Goal: Task Accomplishment & Management: Use online tool/utility

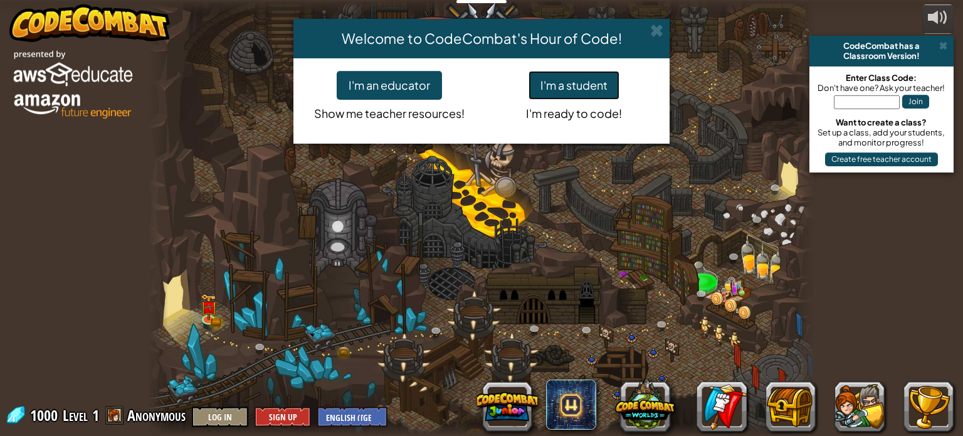
click at [594, 83] on button "I'm a student" at bounding box center [574, 85] width 91 height 29
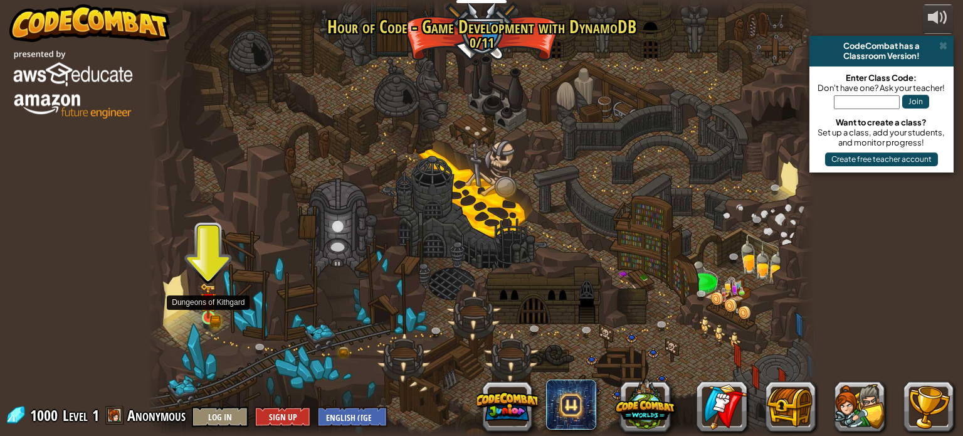
click at [208, 317] on img at bounding box center [208, 301] width 16 height 36
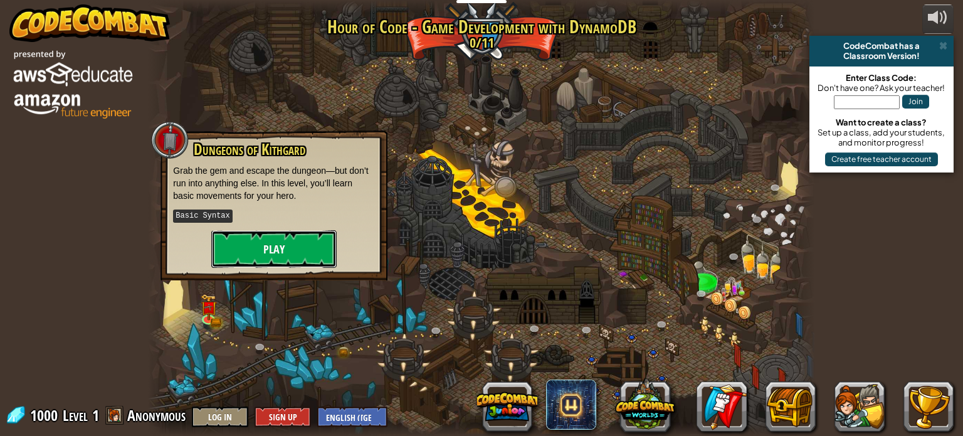
click at [275, 245] on button "Play" at bounding box center [273, 249] width 125 height 38
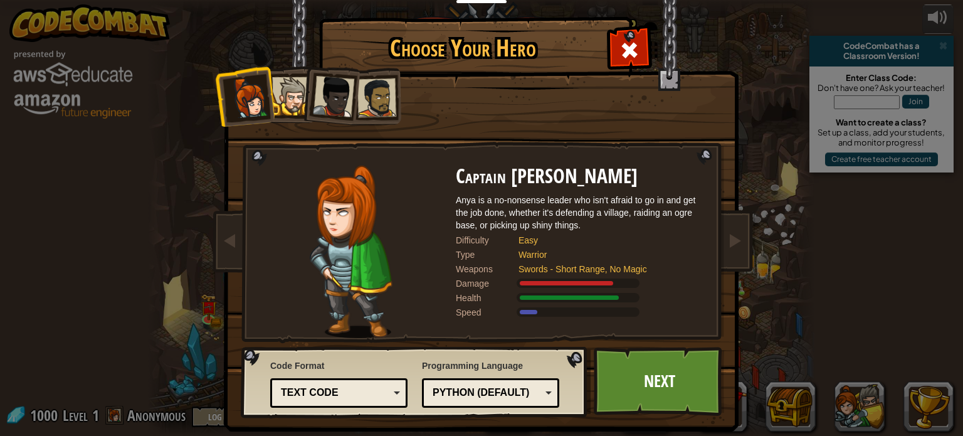
click at [283, 97] on div at bounding box center [291, 96] width 38 height 38
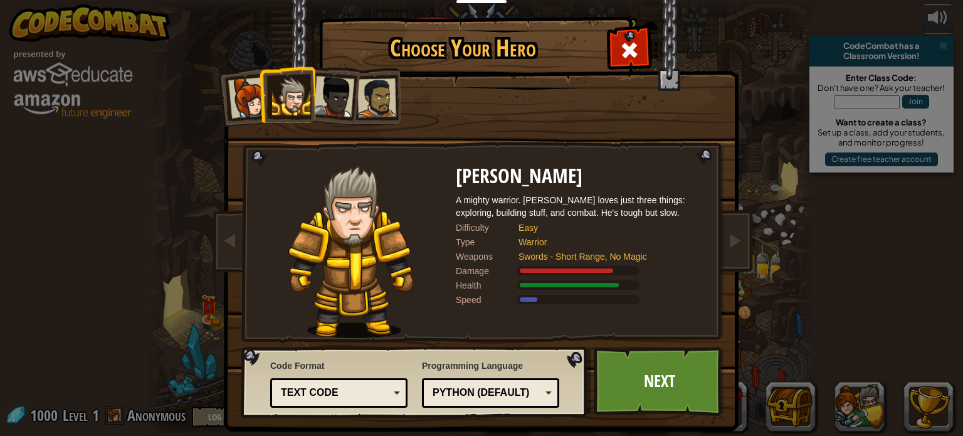
click at [316, 98] on div at bounding box center [333, 96] width 41 height 41
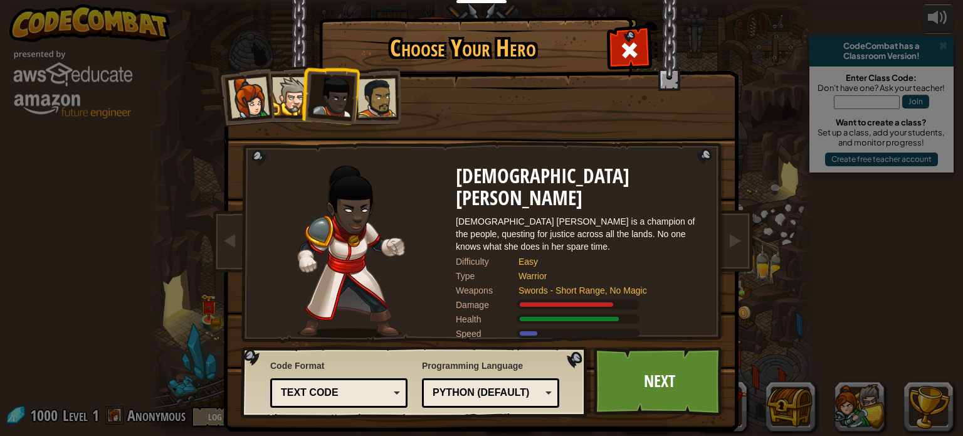
click at [349, 95] on div at bounding box center [333, 96] width 41 height 41
click at [364, 93] on div at bounding box center [376, 97] width 39 height 39
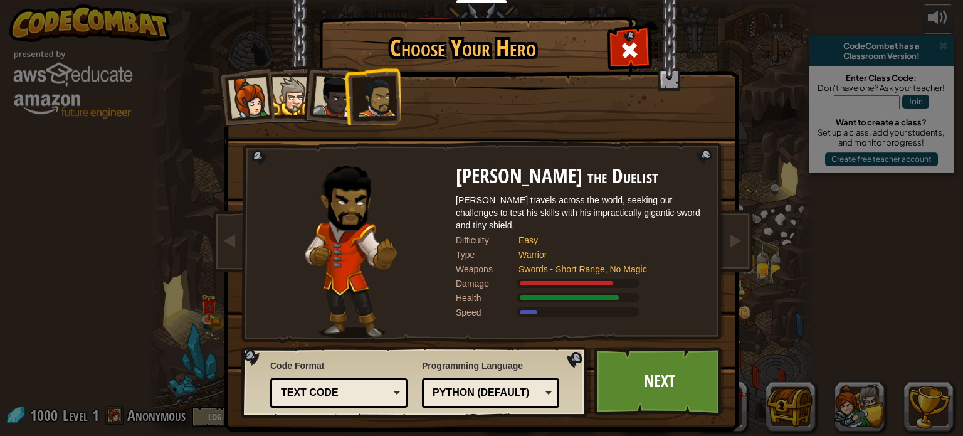
click at [333, 90] on div at bounding box center [333, 96] width 41 height 41
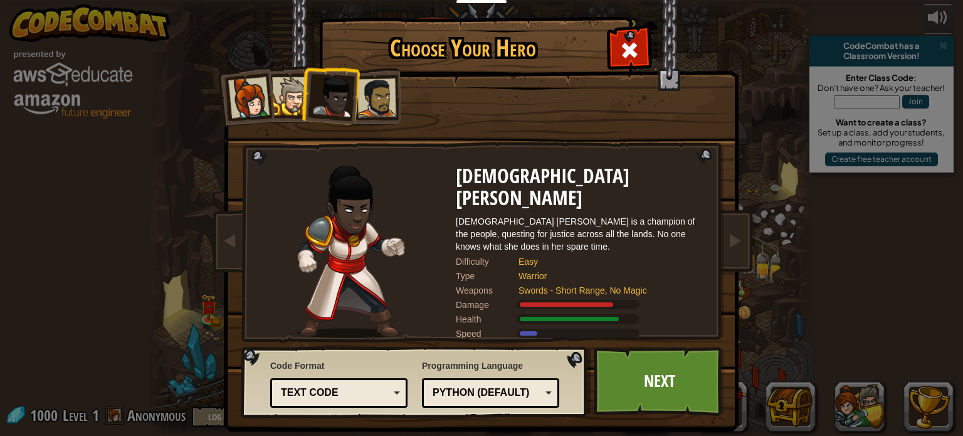
click at [251, 107] on div at bounding box center [248, 97] width 41 height 41
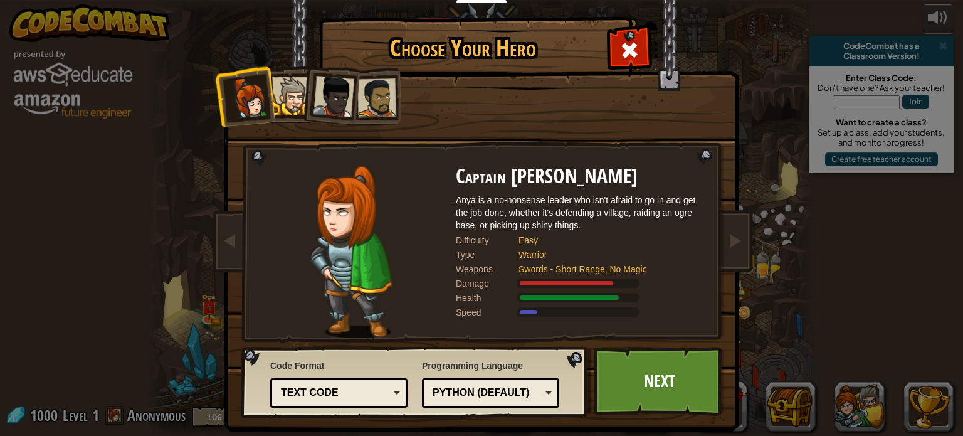
click at [293, 103] on div at bounding box center [291, 96] width 38 height 38
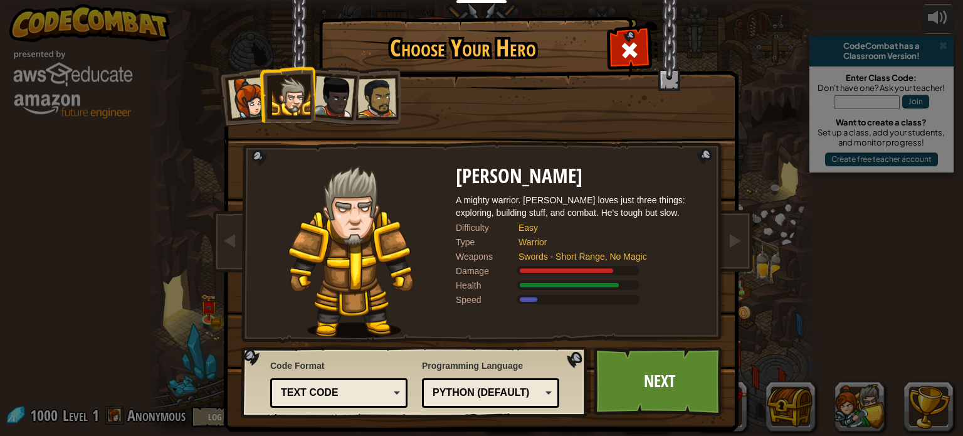
click at [315, 101] on div at bounding box center [333, 96] width 41 height 41
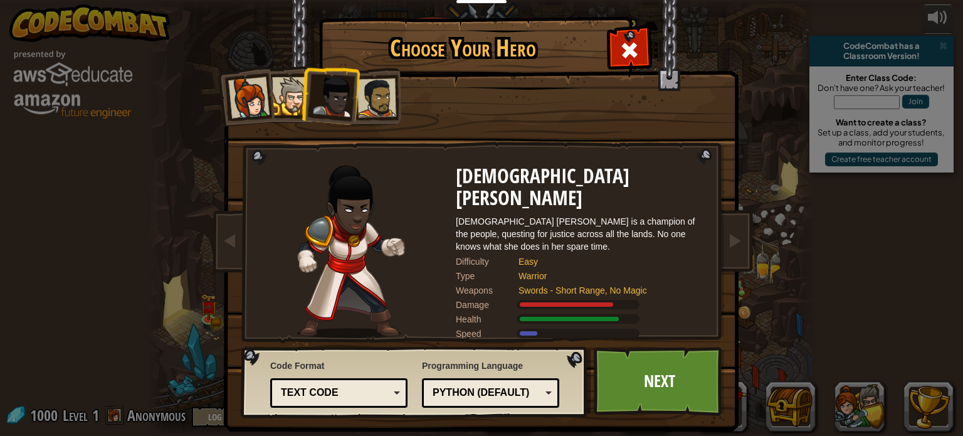
click at [383, 96] on div at bounding box center [376, 97] width 39 height 39
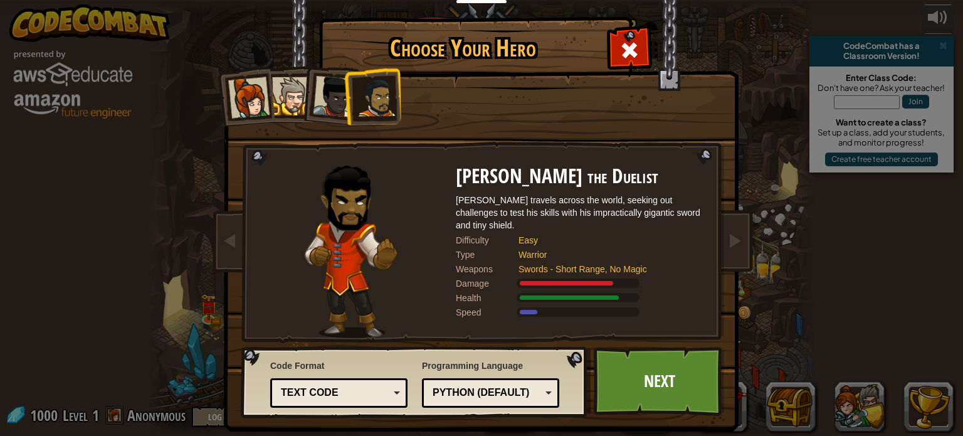
click at [333, 92] on div at bounding box center [333, 96] width 41 height 41
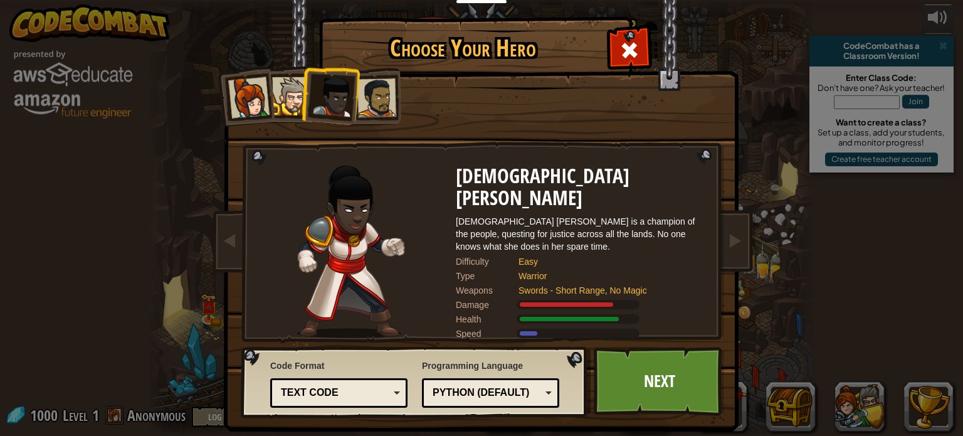
click at [285, 82] on div at bounding box center [291, 96] width 38 height 38
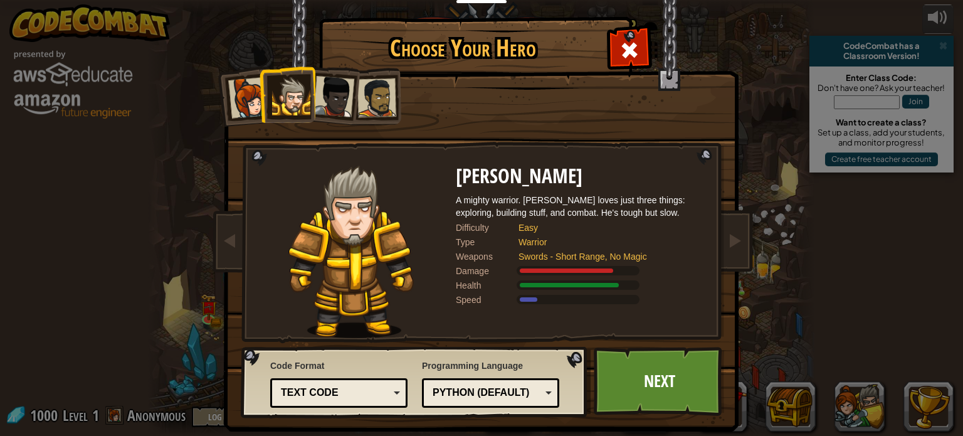
click at [250, 83] on div at bounding box center [248, 97] width 41 height 41
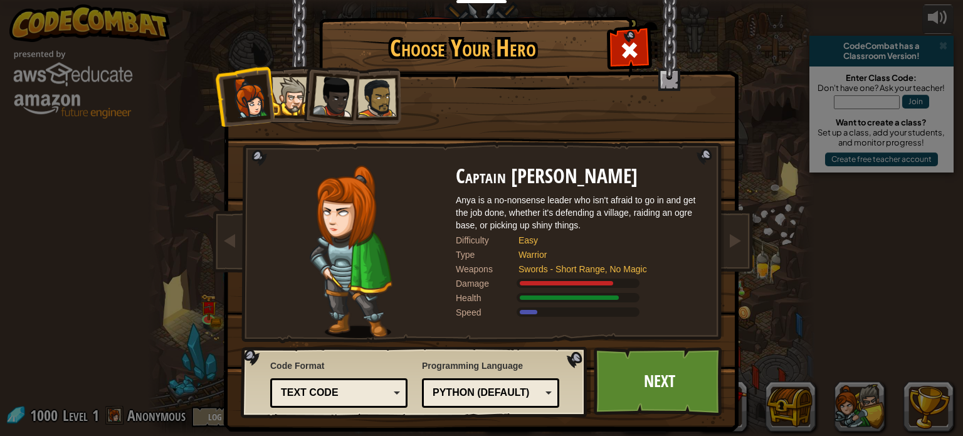
click at [367, 88] on div at bounding box center [376, 97] width 39 height 39
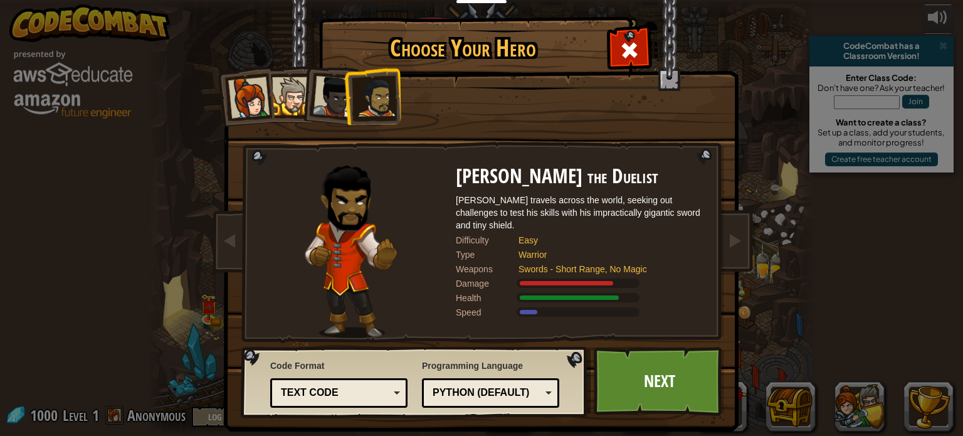
click at [327, 93] on div at bounding box center [333, 96] width 41 height 41
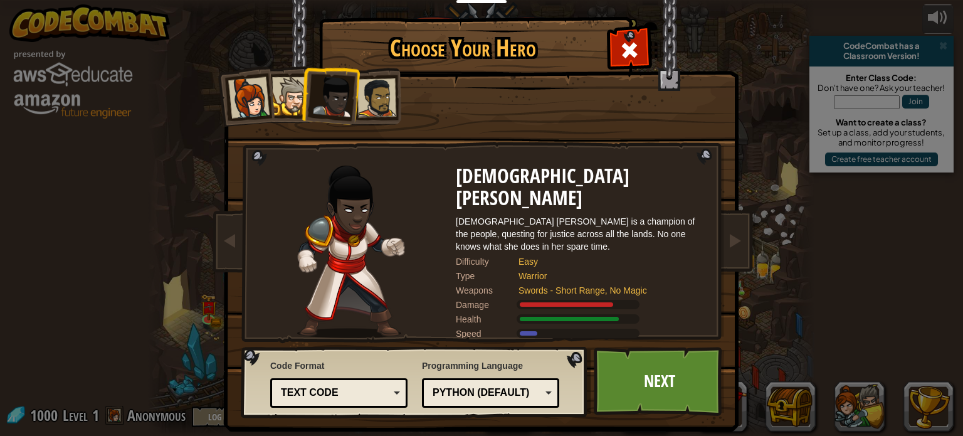
click at [282, 93] on div at bounding box center [291, 96] width 38 height 38
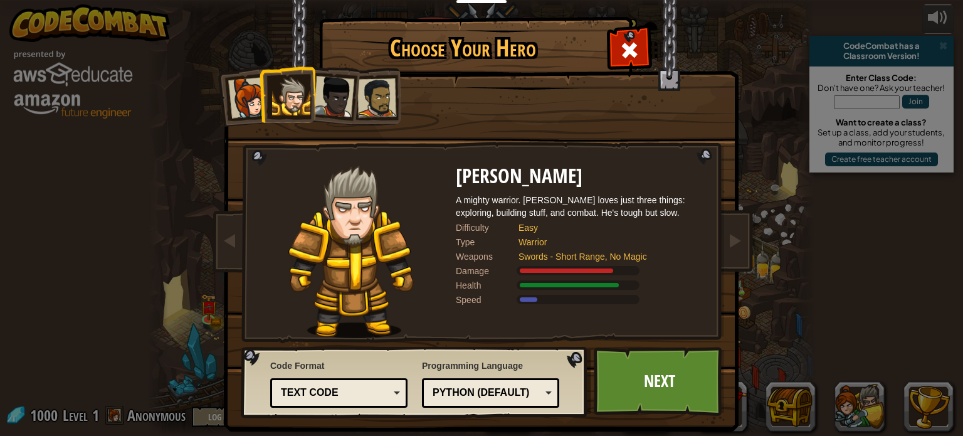
click at [266, 93] on li at bounding box center [287, 94] width 56 height 57
click at [250, 86] on div at bounding box center [248, 97] width 41 height 41
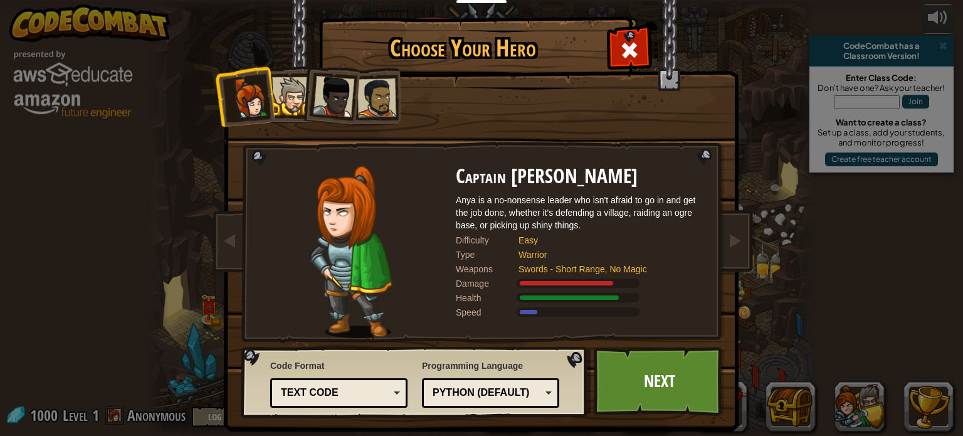
click at [339, 103] on div at bounding box center [333, 96] width 41 height 41
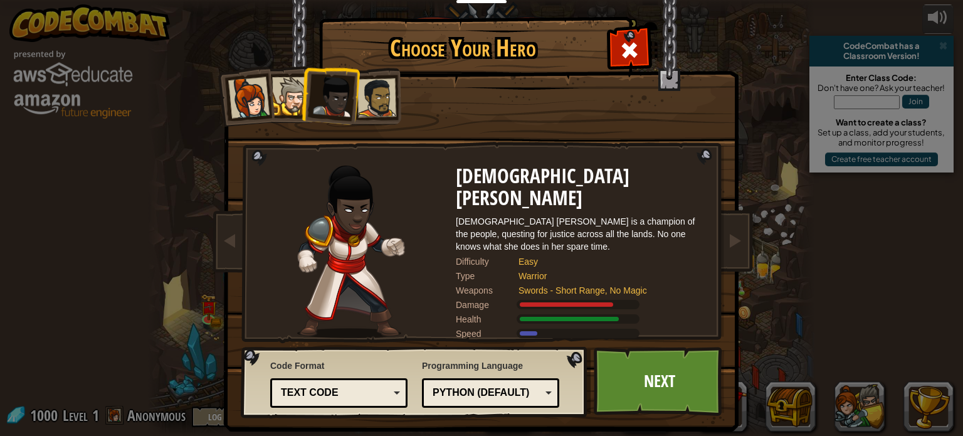
click at [255, 93] on div at bounding box center [248, 97] width 41 height 41
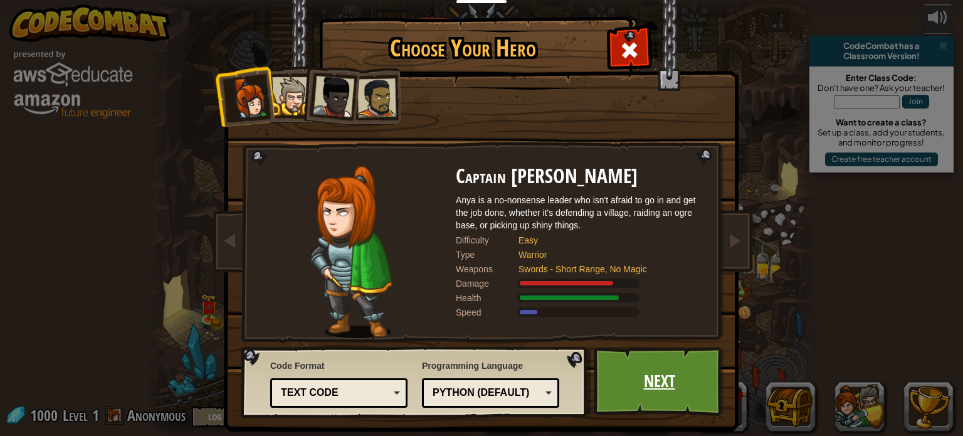
click at [689, 381] on link "Next" at bounding box center [659, 381] width 131 height 69
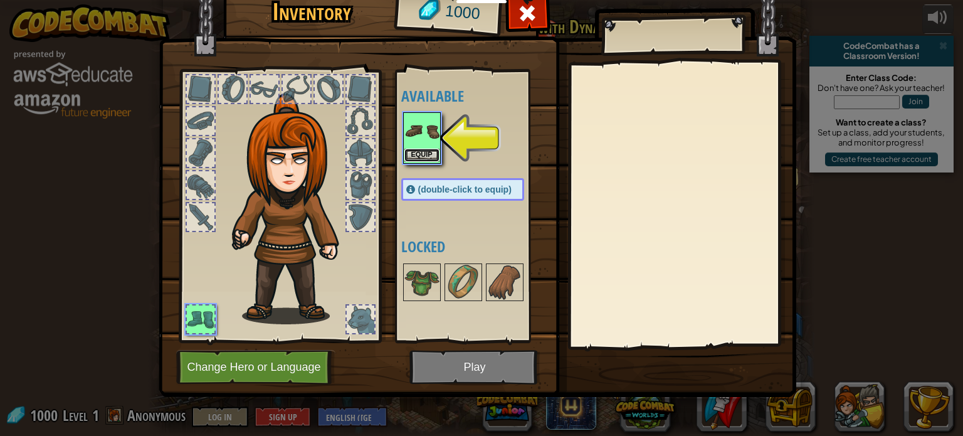
click at [430, 158] on button "Equip" at bounding box center [421, 155] width 35 height 13
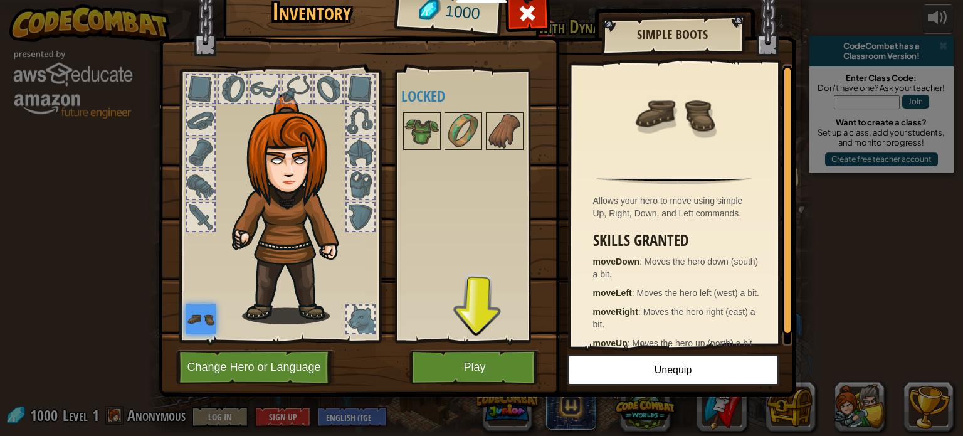
click at [481, 345] on img at bounding box center [478, 169] width 638 height 455
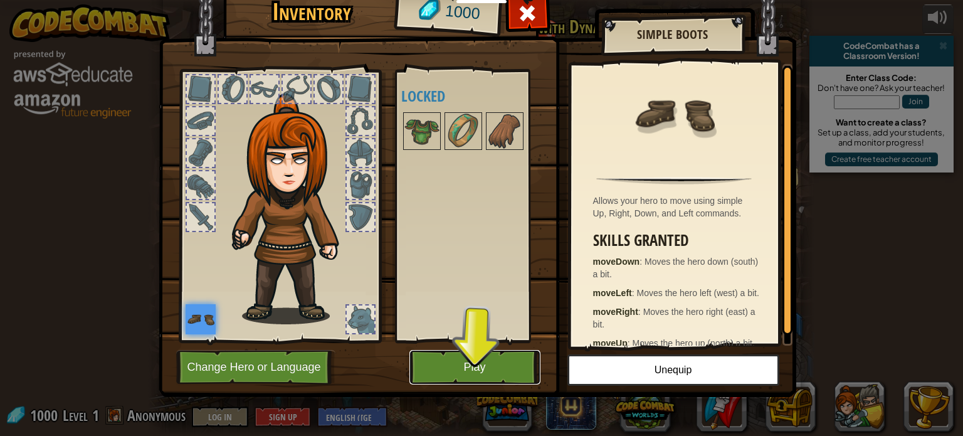
click at [485, 364] on button "Play" at bounding box center [475, 367] width 131 height 34
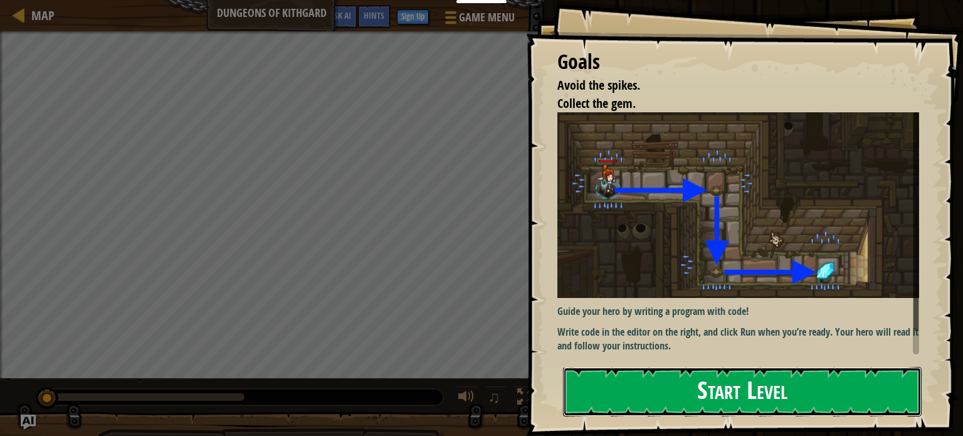
click at [677, 384] on button "Start Level" at bounding box center [742, 392] width 359 height 50
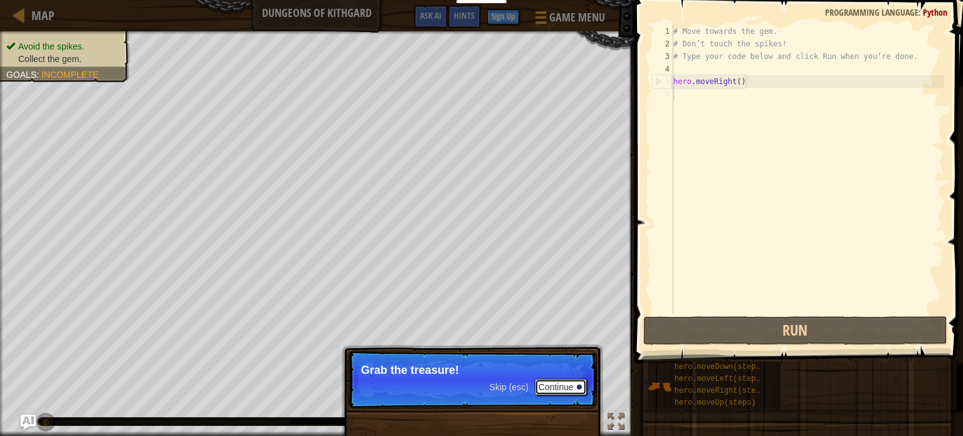
click at [550, 384] on button "Continue" at bounding box center [561, 387] width 52 height 16
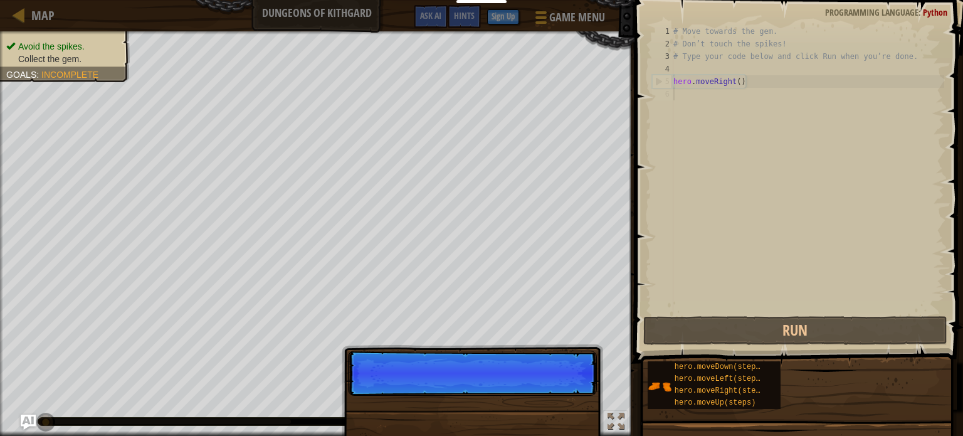
scroll to position [6, 0]
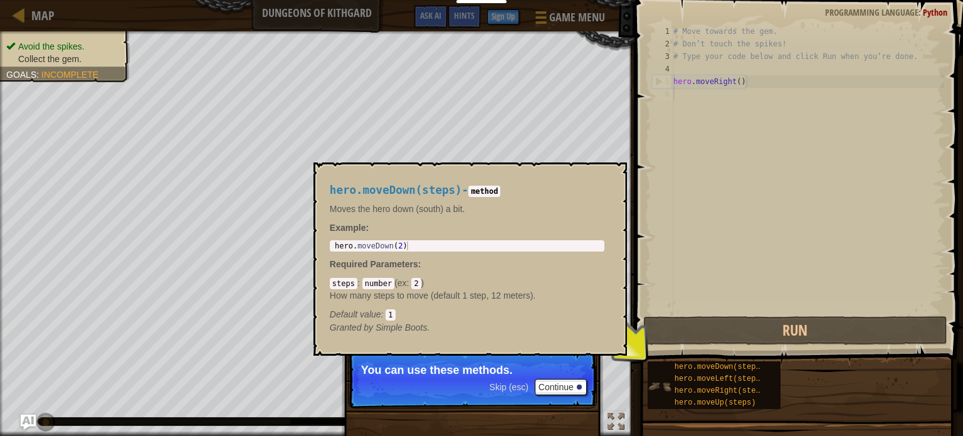
click at [671, 381] on img at bounding box center [660, 386] width 24 height 24
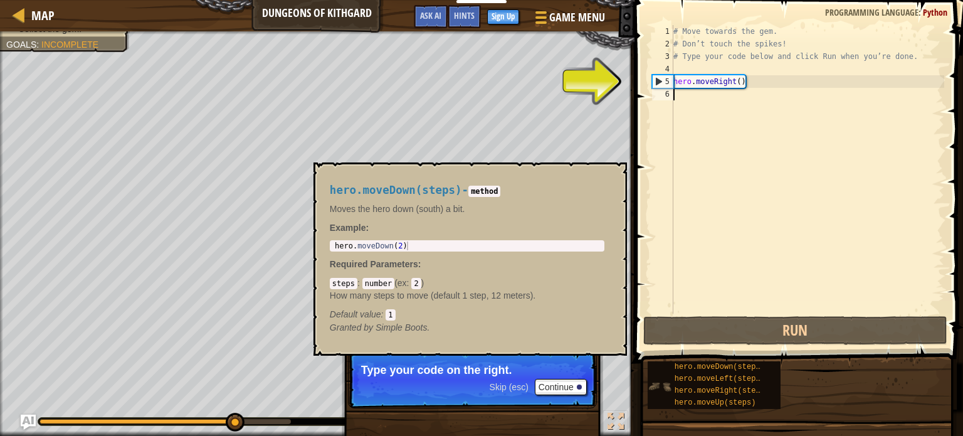
click at [671, 381] on img at bounding box center [660, 386] width 24 height 24
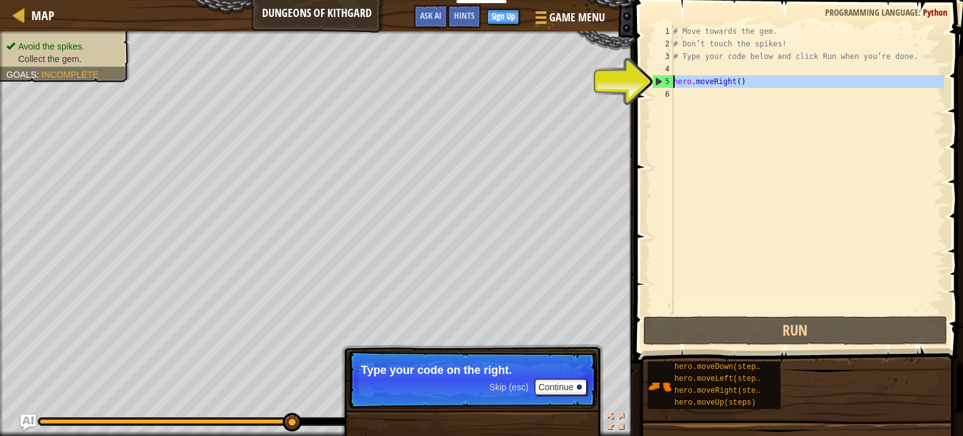
click at [672, 78] on div "5" at bounding box center [663, 81] width 21 height 13
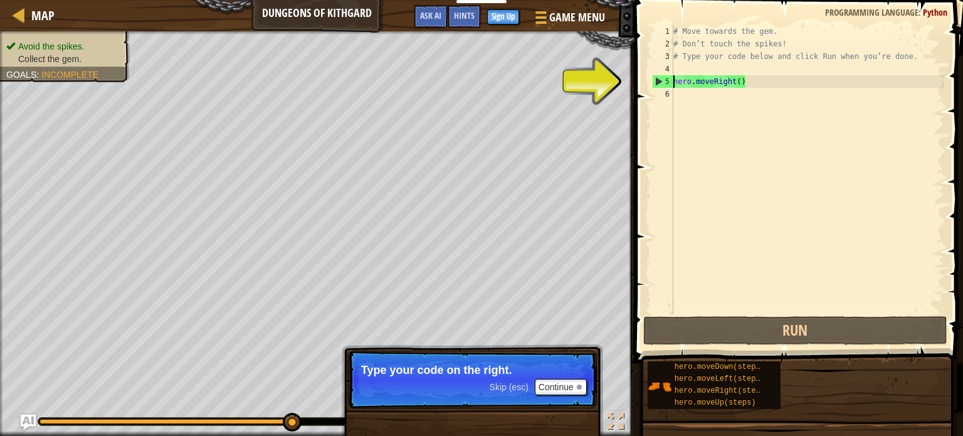
drag, startPoint x: 663, startPoint y: 76, endPoint x: 683, endPoint y: 79, distance: 19.7
click at [683, 79] on div "hero.moveRight() 1 2 3 4 5 6 # Move towards the gem. # Don’t touch the spikes! …" at bounding box center [797, 169] width 295 height 288
click at [683, 79] on div "# Move towards the gem. # Don’t touch the spikes! # Type your code below and cl…" at bounding box center [807, 169] width 273 height 288
click at [655, 82] on div "5" at bounding box center [663, 81] width 21 height 13
click at [656, 80] on div "5" at bounding box center [663, 81] width 21 height 13
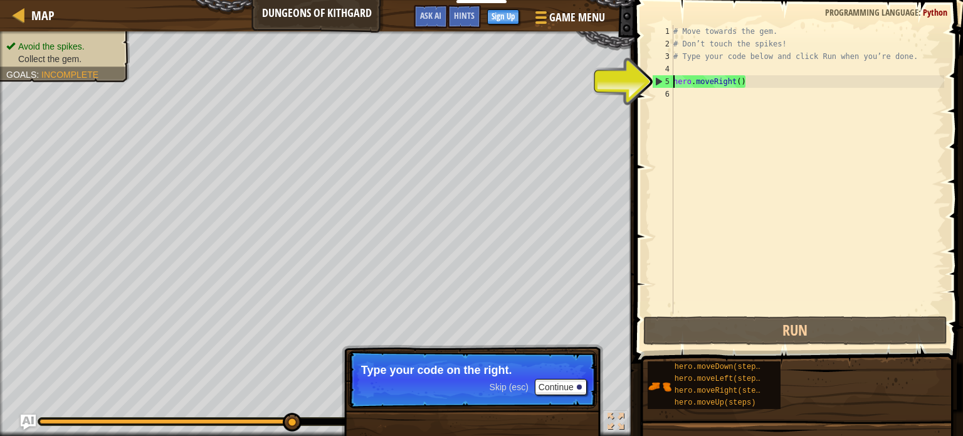
click at [658, 80] on div "5" at bounding box center [663, 81] width 21 height 13
type textarea "hero.moveRight()"
click at [734, 89] on div "# Move towards the gem. # Don’t touch the spikes! # Type your code below and cl…" at bounding box center [807, 182] width 273 height 314
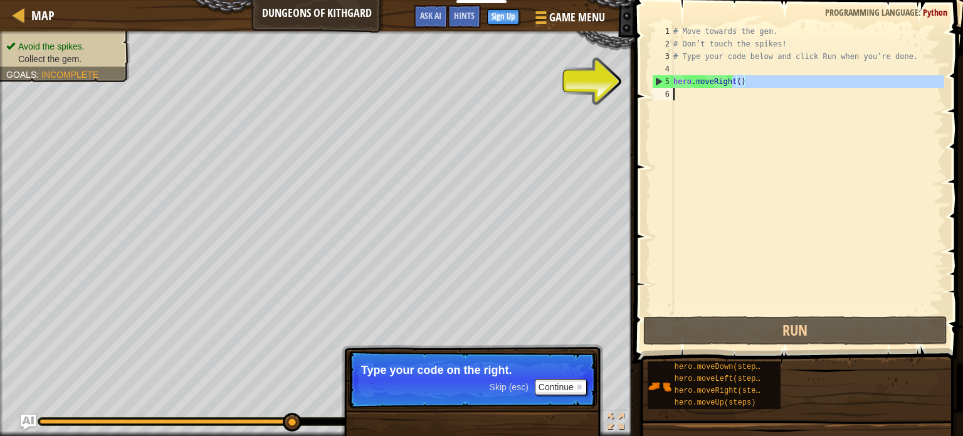
drag, startPoint x: 734, startPoint y: 82, endPoint x: 761, endPoint y: 89, distance: 27.2
click at [761, 89] on div "# Move towards the gem. # Don’t touch the spikes! # Type your code below and cl…" at bounding box center [807, 182] width 273 height 314
type textarea "hero.moveRigh"
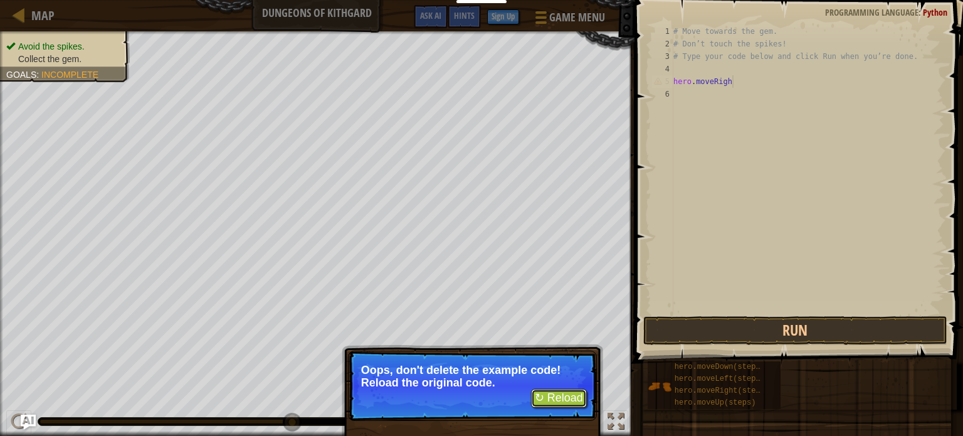
click at [579, 399] on button "↻ Reload" at bounding box center [559, 398] width 56 height 19
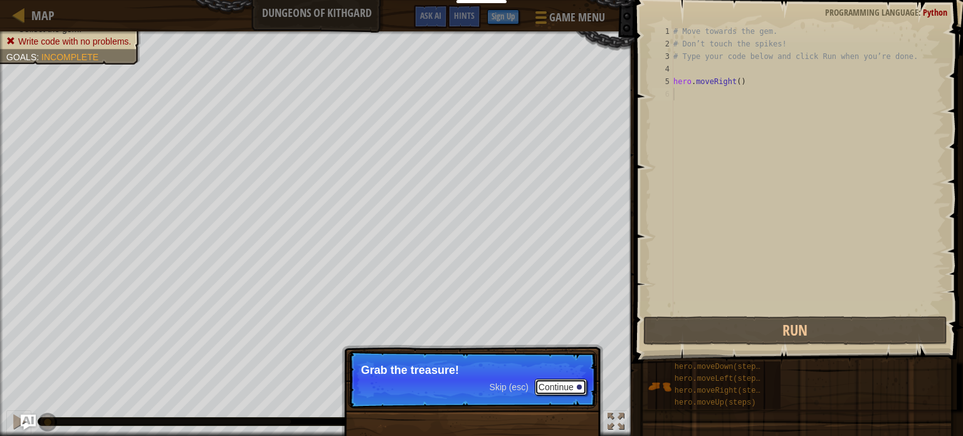
click at [569, 392] on button "Continue" at bounding box center [561, 387] width 52 height 16
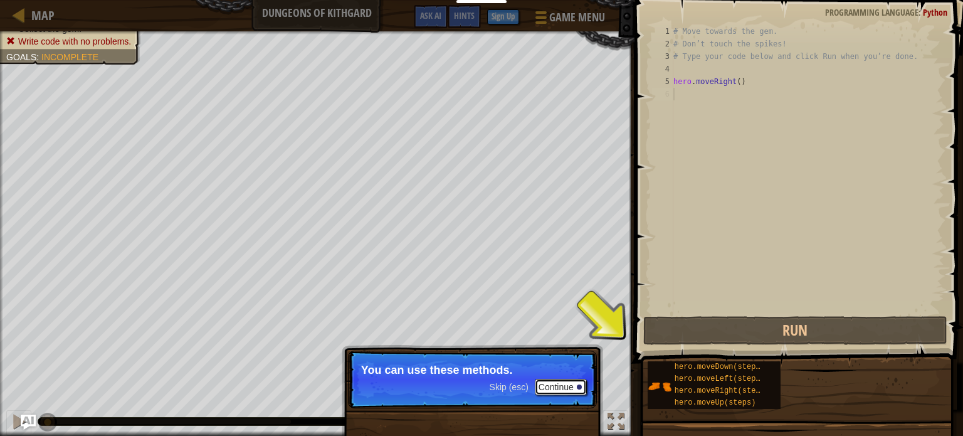
click at [576, 386] on button "Continue" at bounding box center [561, 387] width 52 height 16
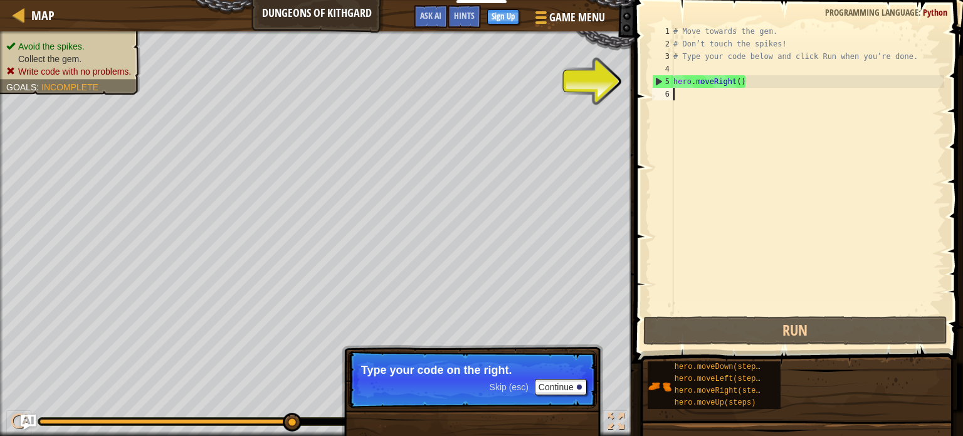
click at [672, 95] on div "6" at bounding box center [662, 94] width 21 height 13
click at [753, 86] on div "# Move towards the gem. # Don’t touch the spikes! # Type your code below and cl…" at bounding box center [807, 182] width 273 height 314
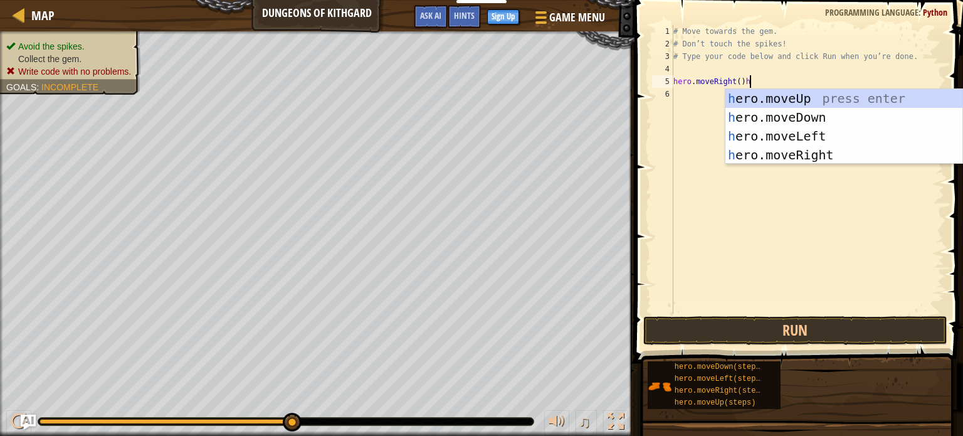
scroll to position [6, 5]
click at [812, 117] on div "h ero.moveUp press enter h ero.moveDown press enter h ero.moveLeft press enter …" at bounding box center [844, 145] width 237 height 113
type textarea "hero.moveRight()hero.moveDown()"
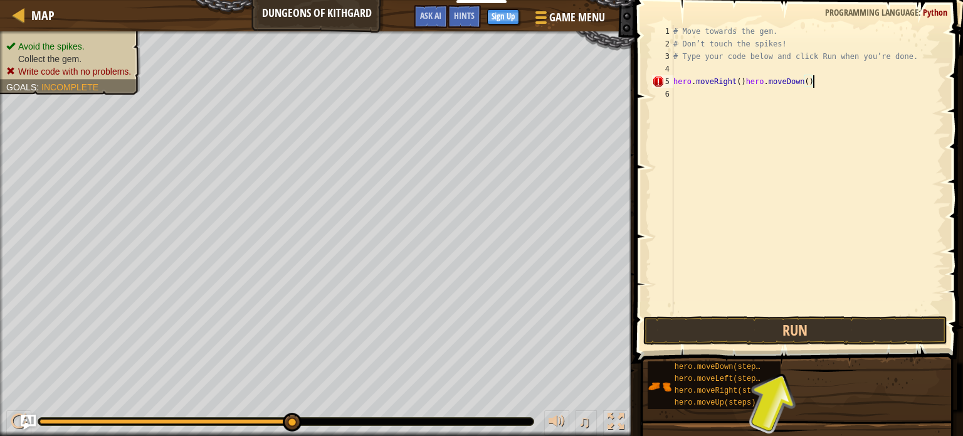
scroll to position [6, 0]
click at [784, 336] on button "Run" at bounding box center [795, 330] width 304 height 29
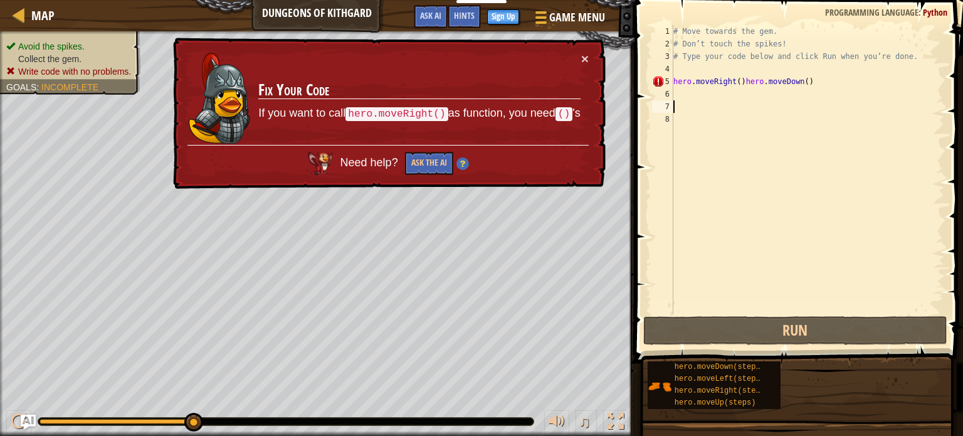
click at [815, 82] on div "# Move towards the gem. # Don’t touch the spikes! # Type your code below and cl…" at bounding box center [807, 182] width 273 height 314
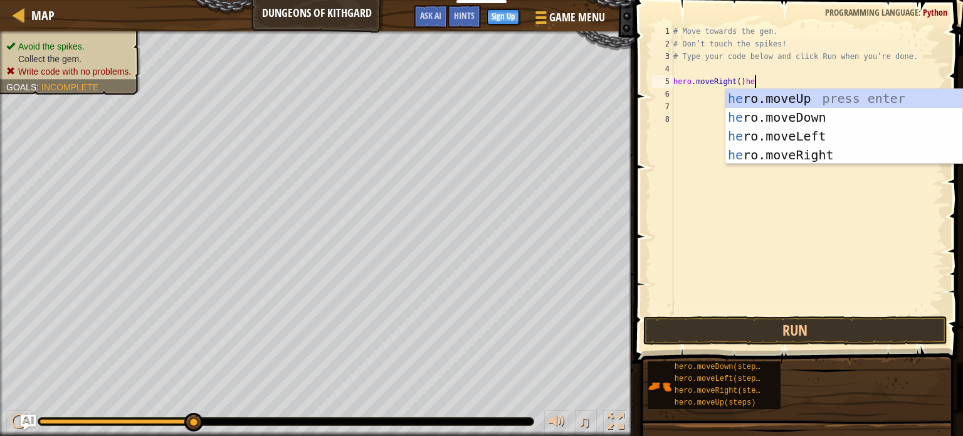
scroll to position [6, 6]
click at [830, 101] on div "he ro.moveUp press enter he ro.moveDown press enter he ro.moveLeft press enter …" at bounding box center [844, 145] width 237 height 113
type textarea "hero.moveRight()hero.moveUp()"
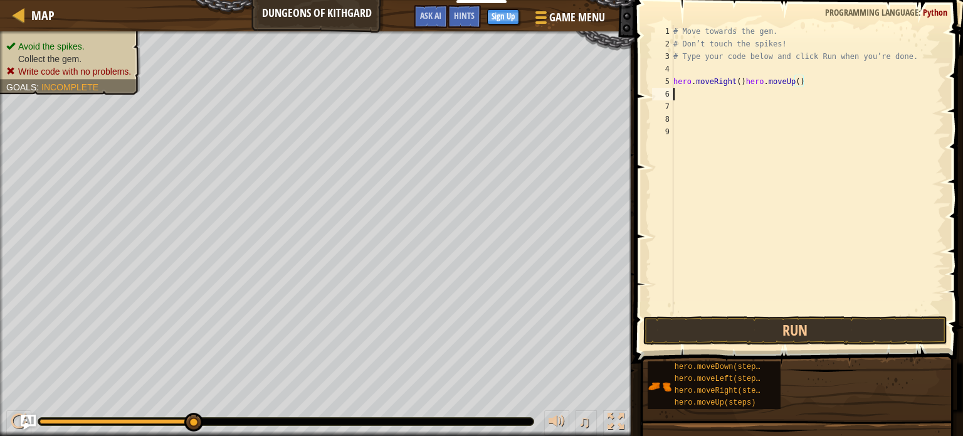
scroll to position [6, 0]
click at [808, 322] on button "Run" at bounding box center [795, 330] width 304 height 29
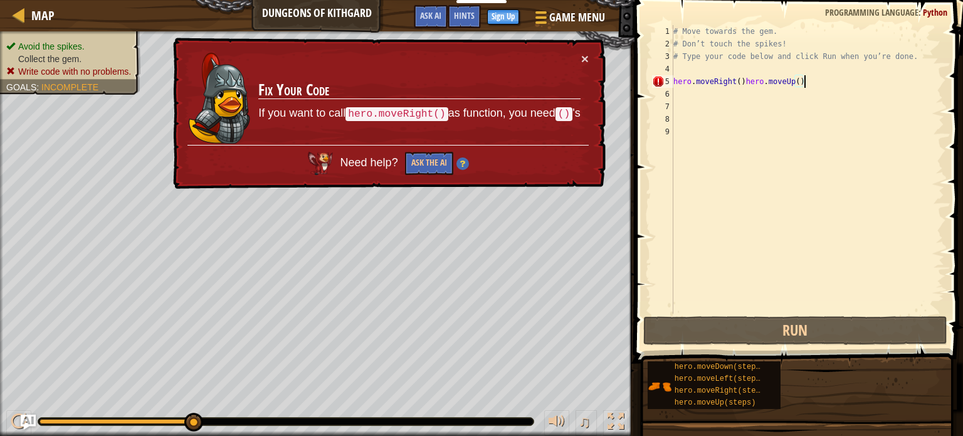
click at [824, 84] on div "# Move towards the gem. # Don’t touch the spikes! # Type your code below and cl…" at bounding box center [807, 182] width 273 height 314
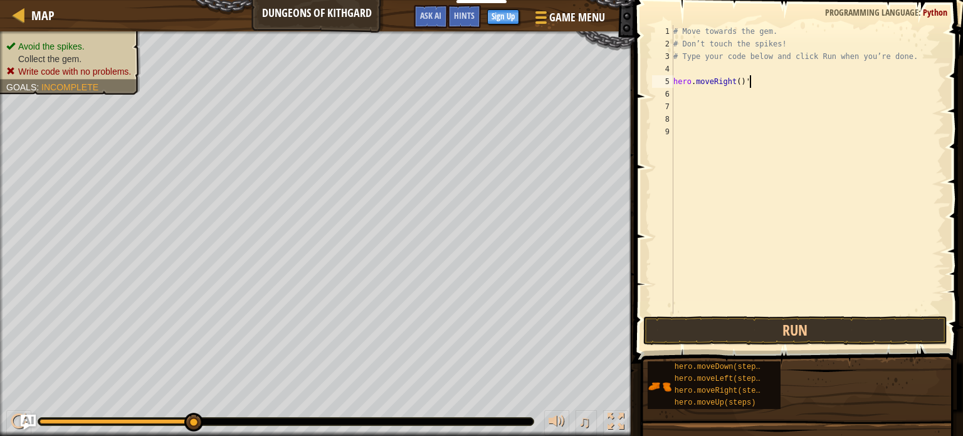
scroll to position [6, 6]
type textarea "hero.moveRight()'s"
click at [805, 320] on button "Run" at bounding box center [795, 330] width 304 height 29
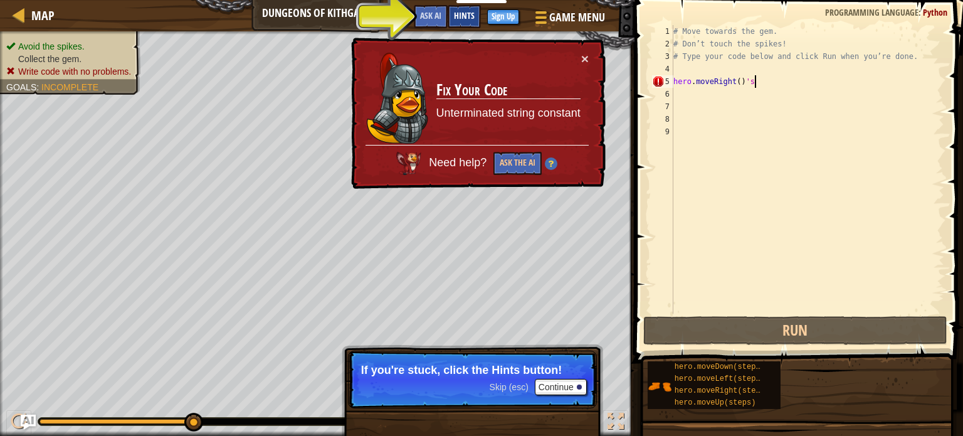
click at [460, 15] on span "Hints" at bounding box center [464, 15] width 21 height 12
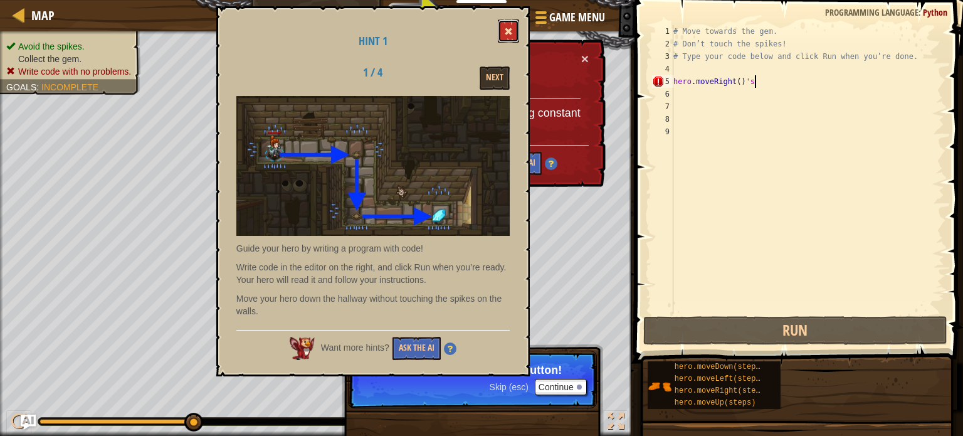
click at [513, 27] on button at bounding box center [508, 30] width 21 height 23
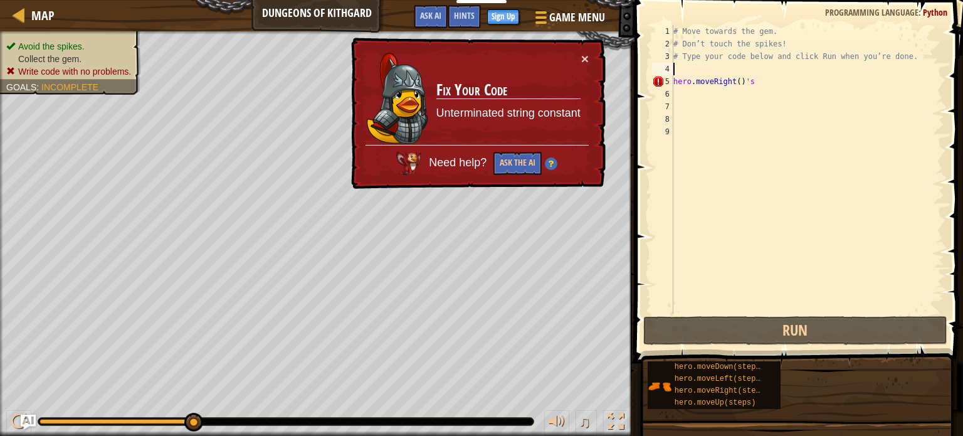
scroll to position [6, 0]
click at [766, 71] on div "# Move towards the gem. # Don’t touch the spikes! # Type your code below and cl…" at bounding box center [807, 182] width 273 height 314
click at [768, 81] on div "# Move towards the gem. # Don’t touch the spikes! # Type your code below and cl…" at bounding box center [807, 182] width 273 height 314
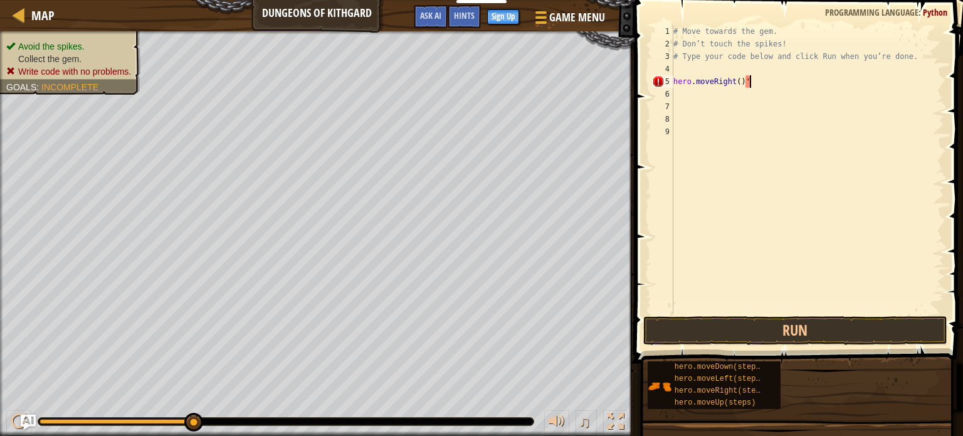
type textarea "hero.moveRight()"
drag, startPoint x: 191, startPoint y: 420, endPoint x: 216, endPoint y: 420, distance: 25.1
click at [718, 82] on div "# Move towards the gem. # Don’t touch the spikes! # Type your code below and cl…" at bounding box center [807, 182] width 273 height 314
click at [746, 85] on div "# Move towards the gem. # Don’t touch the spikes! # Type your code below and cl…" at bounding box center [807, 182] width 273 height 314
click at [675, 102] on div "# Move towards the gem. # Don’t touch the spikes! # Type your code below and cl…" at bounding box center [807, 182] width 273 height 314
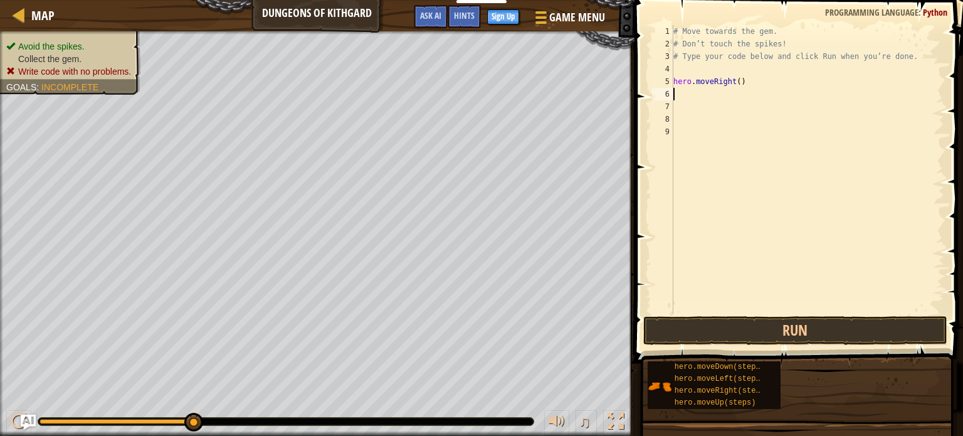
click at [679, 92] on div "# Move towards the gem. # Don’t touch the spikes! # Type your code below and cl…" at bounding box center [807, 182] width 273 height 314
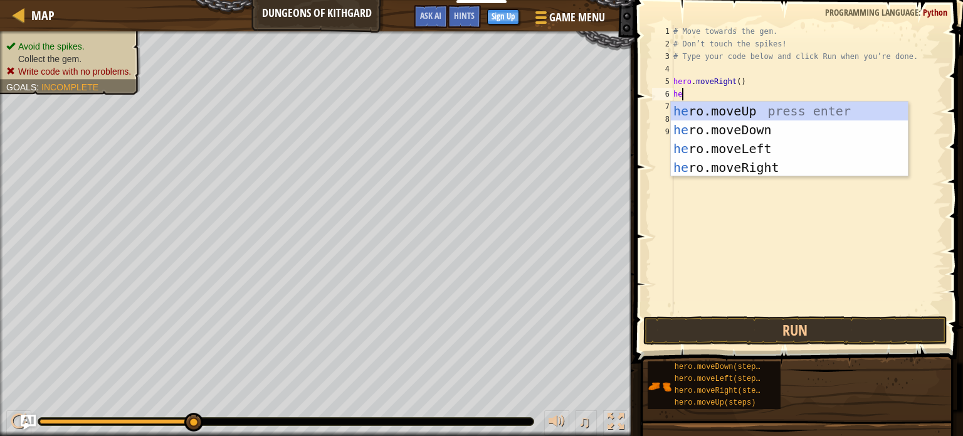
type textarea "her"
click at [751, 131] on div "her o.moveUp press enter her o.moveDown press enter her o.moveLeft press enter …" at bounding box center [789, 158] width 237 height 113
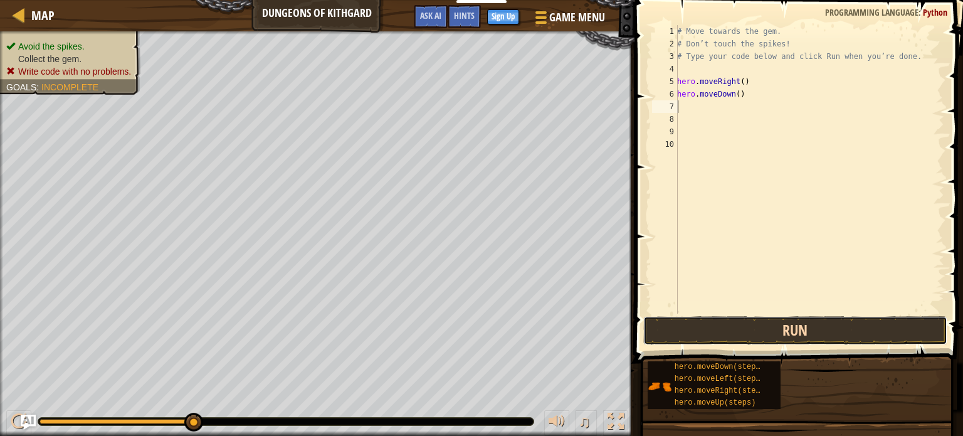
click at [731, 331] on button "Run" at bounding box center [795, 330] width 304 height 29
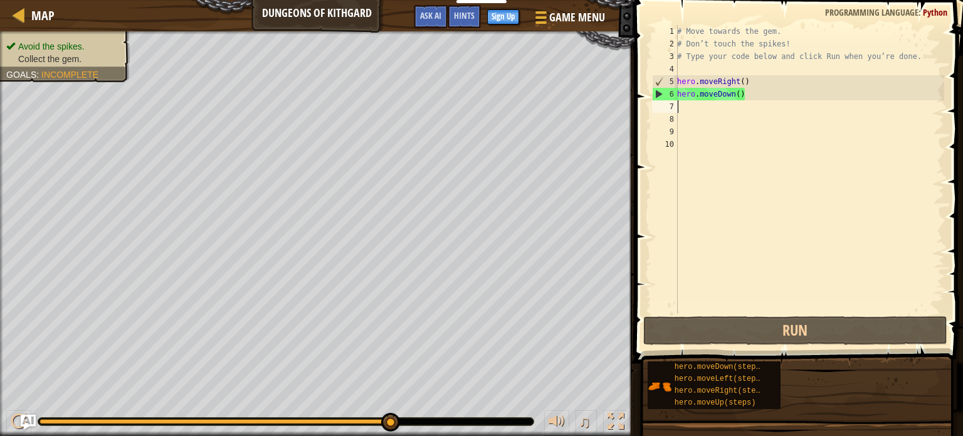
type textarea "h"
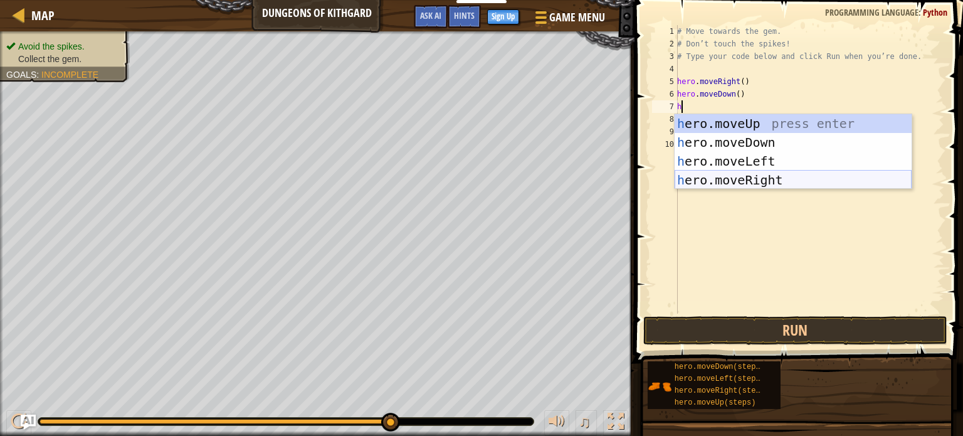
click at [808, 181] on div "h ero.moveUp press enter h ero.moveDown press enter h ero.moveLeft press enter …" at bounding box center [793, 170] width 237 height 113
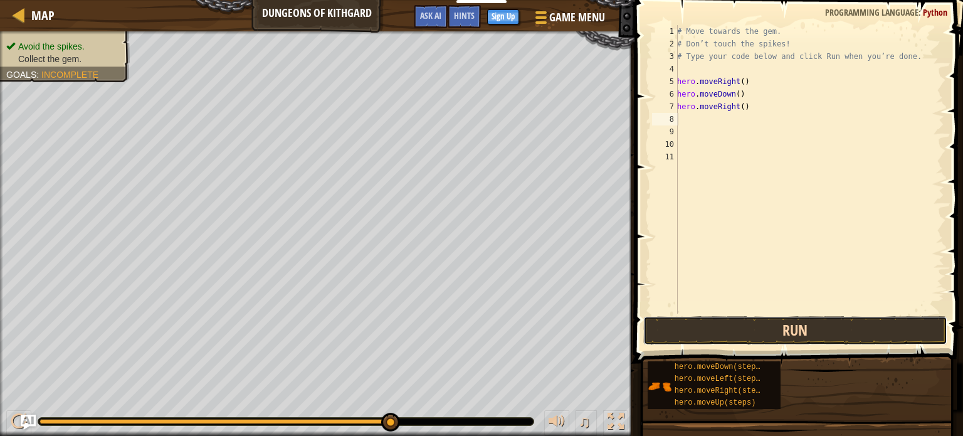
click at [817, 329] on button "Run" at bounding box center [795, 330] width 304 height 29
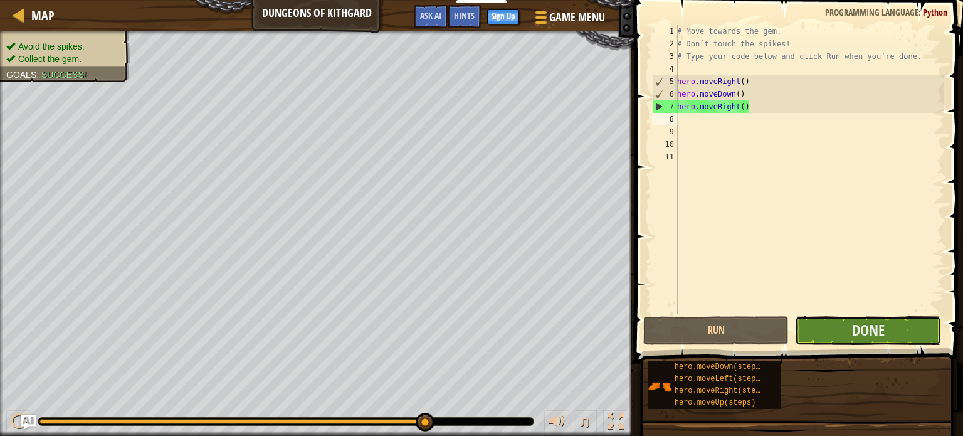
click at [821, 327] on button "Done" at bounding box center [868, 330] width 146 height 29
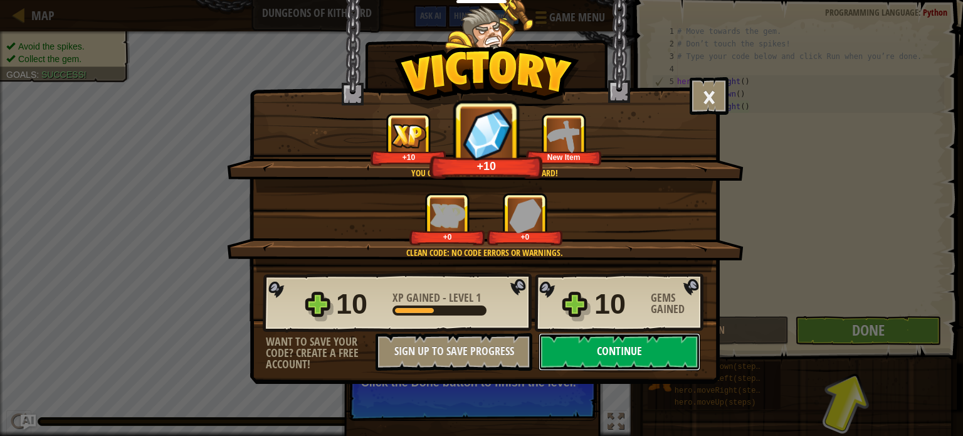
click at [623, 346] on button "Continue" at bounding box center [620, 352] width 162 height 38
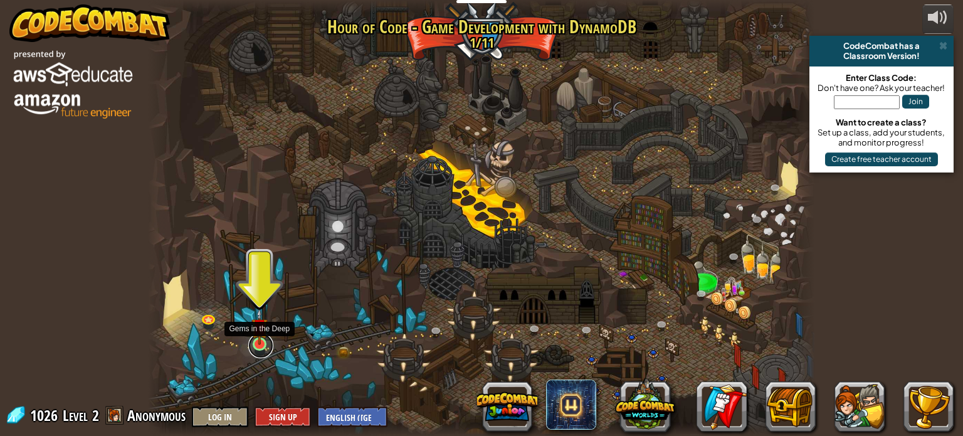
click at [256, 345] on link at bounding box center [260, 345] width 25 height 25
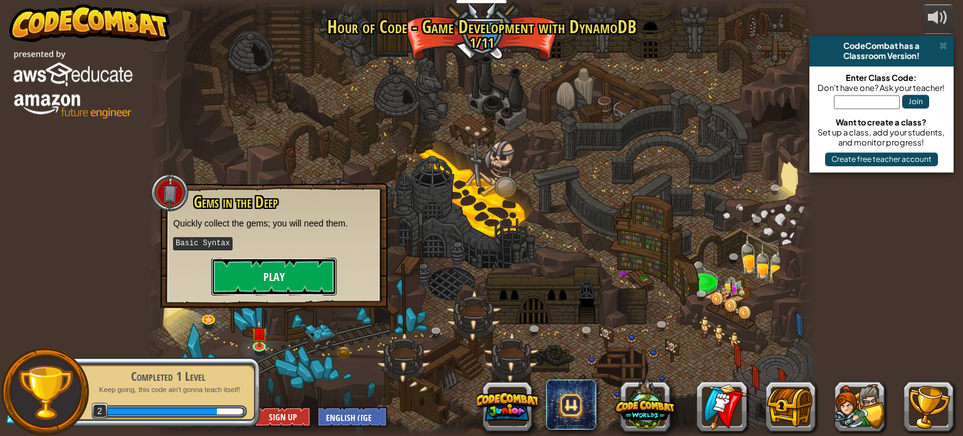
click at [274, 280] on button "Play" at bounding box center [273, 277] width 125 height 38
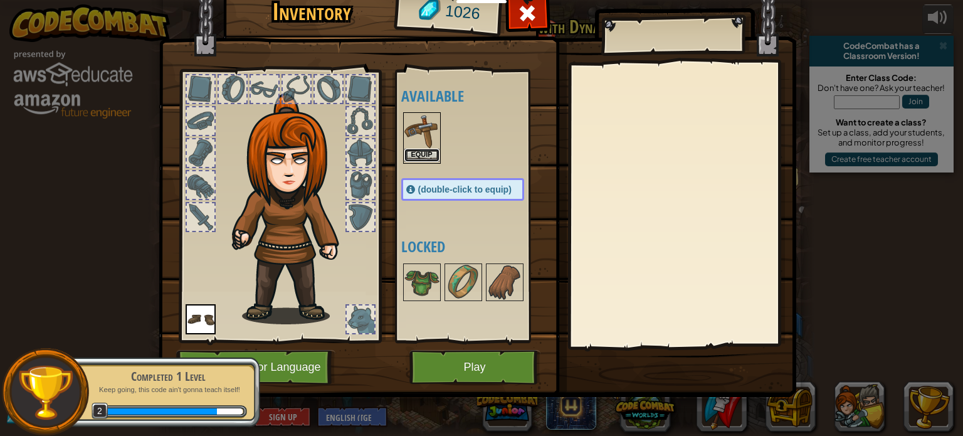
click at [415, 152] on button "Equip" at bounding box center [421, 155] width 35 height 13
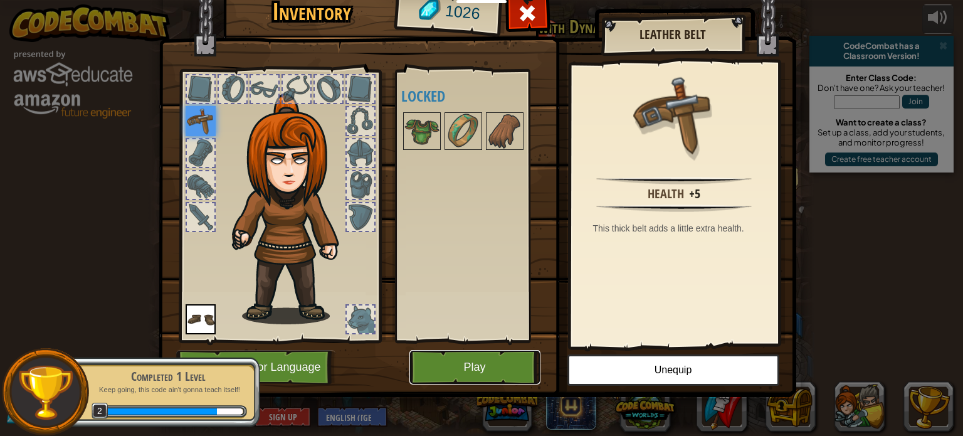
click at [505, 373] on button "Play" at bounding box center [475, 367] width 131 height 34
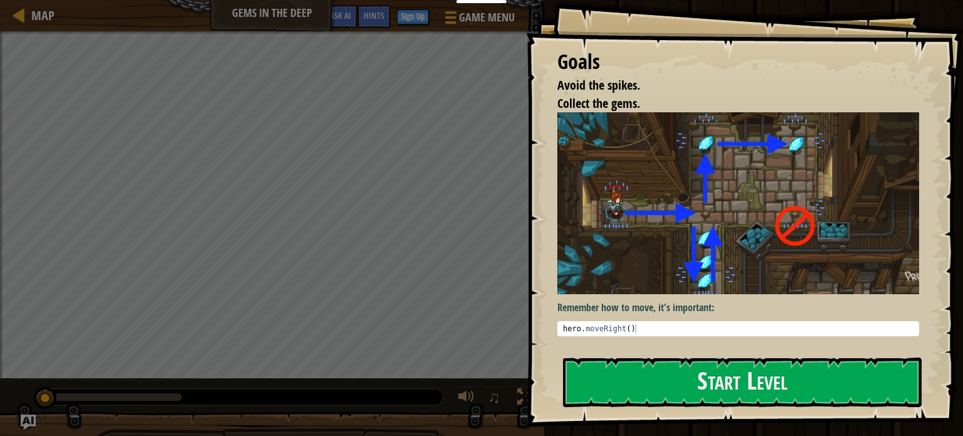
click at [634, 349] on div "Goals Avoid the spikes. Collect the gems. Remember how to move, it's important:…" at bounding box center [744, 213] width 437 height 426
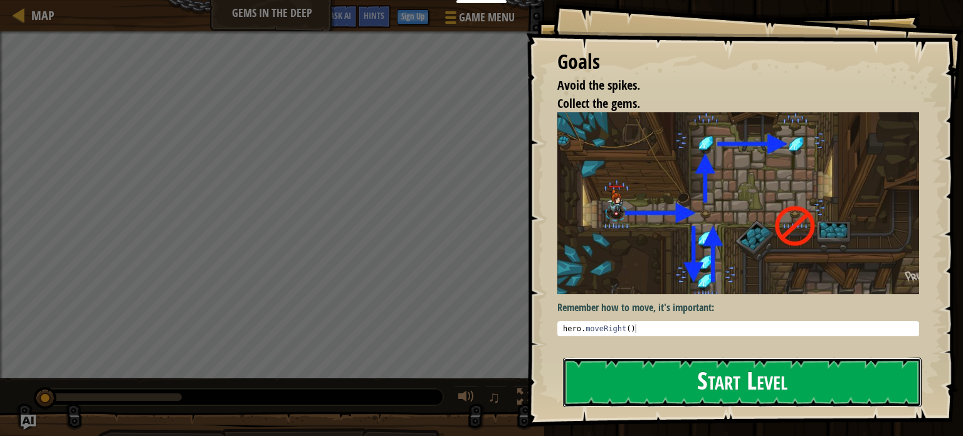
click at [650, 388] on button "Start Level" at bounding box center [742, 382] width 359 height 50
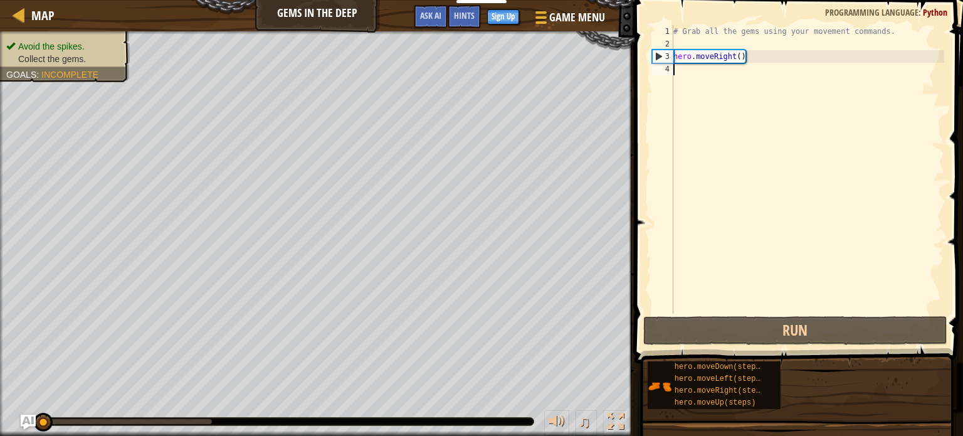
type textarea "h"
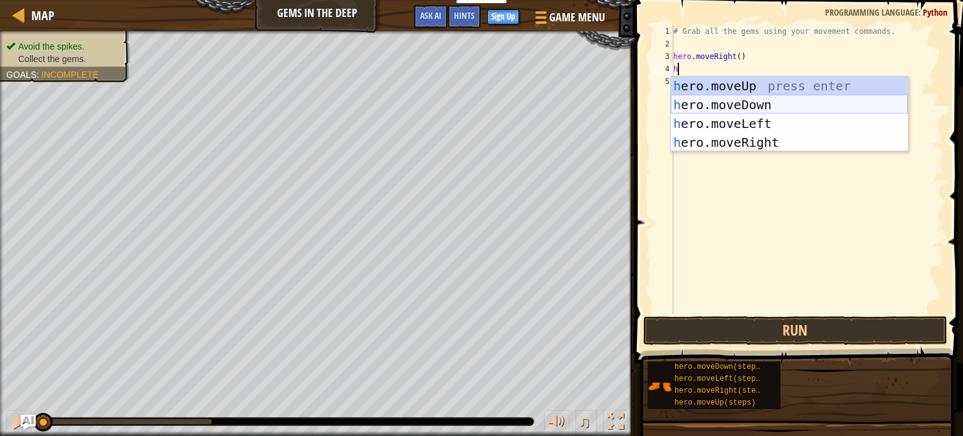
click at [739, 101] on div "h ero.moveUp press enter h ero.moveDown press enter h ero.moveLeft press enter …" at bounding box center [789, 133] width 237 height 113
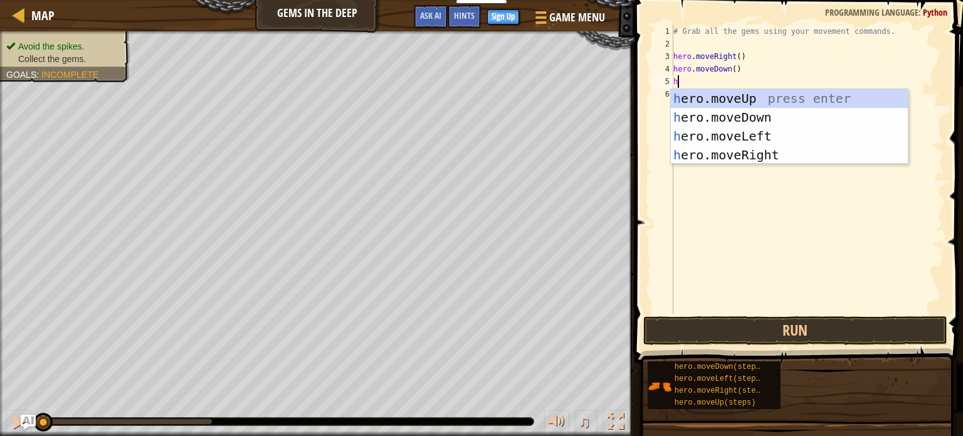
type textarea "h"
click at [746, 95] on div "h ero.moveUp press enter h ero.moveDown press enter h ero.moveLeft press enter …" at bounding box center [789, 145] width 237 height 113
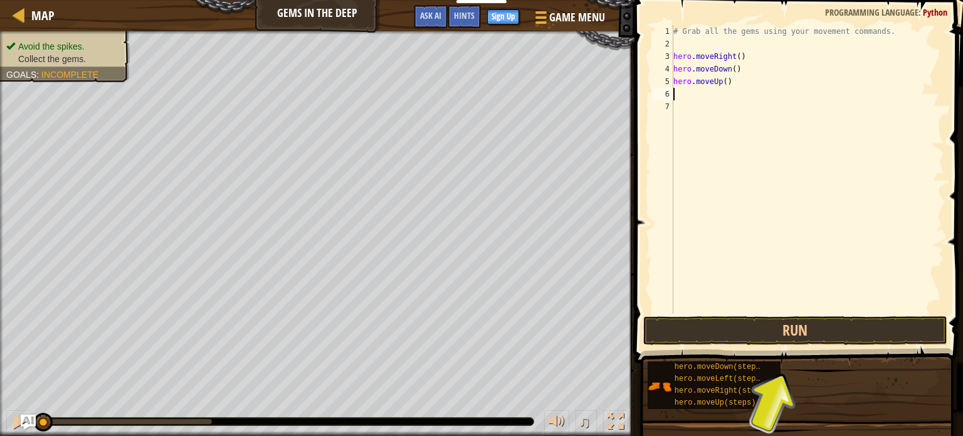
type textarea "h"
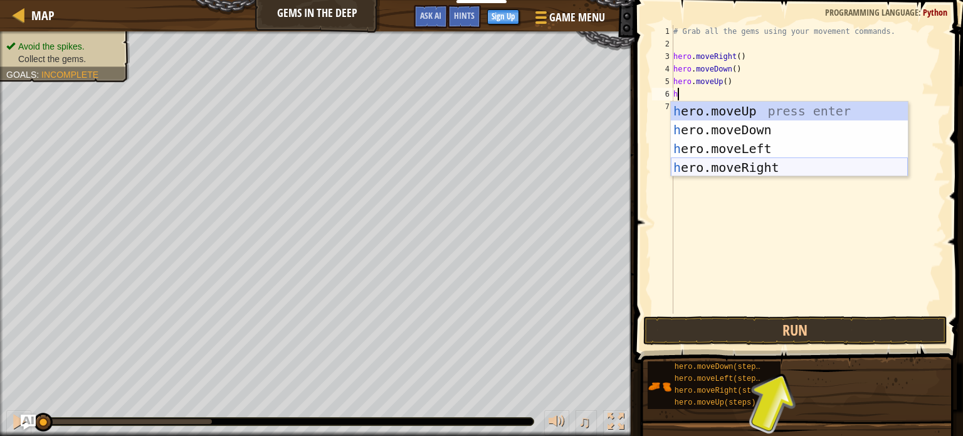
click at [746, 165] on div "h ero.moveUp press enter h ero.moveDown press enter h ero.moveLeft press enter …" at bounding box center [789, 158] width 237 height 113
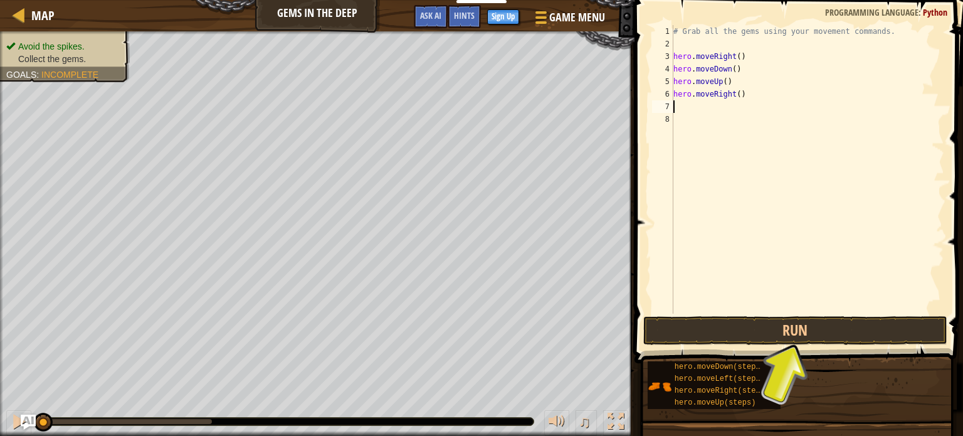
type textarea "h"
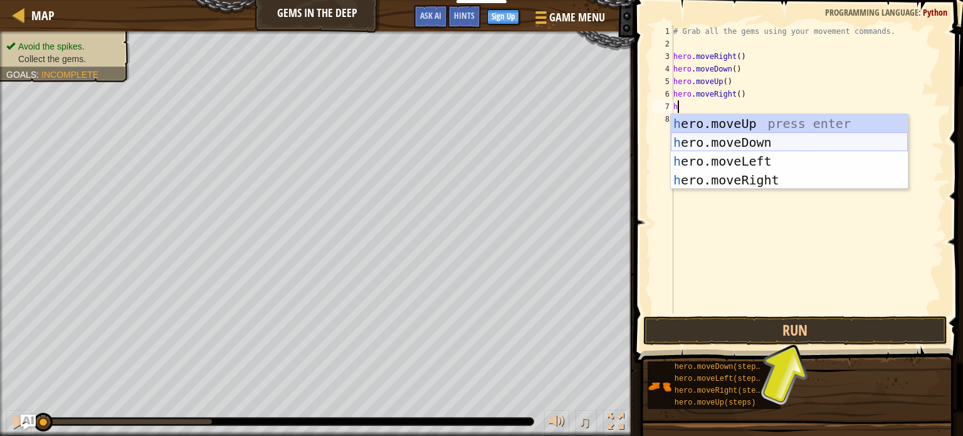
click at [768, 139] on div "h ero.moveUp press enter h ero.moveDown press enter h ero.moveLeft press enter …" at bounding box center [789, 170] width 237 height 113
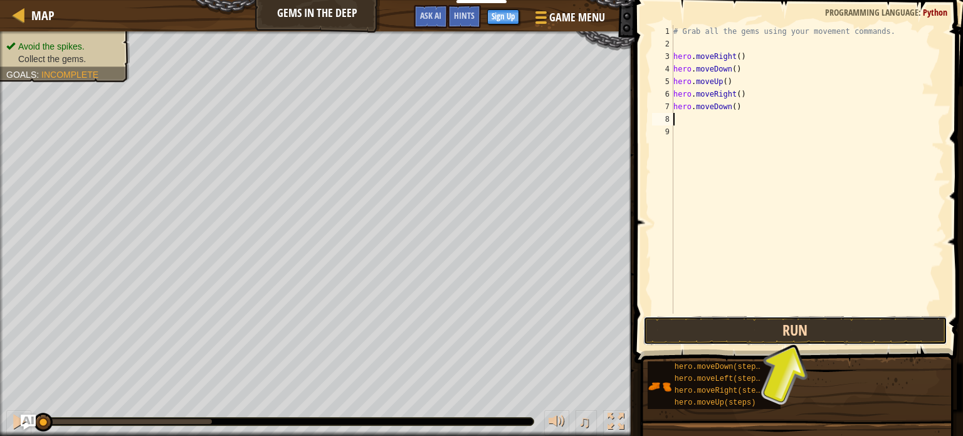
click at [773, 325] on button "Run" at bounding box center [795, 330] width 304 height 29
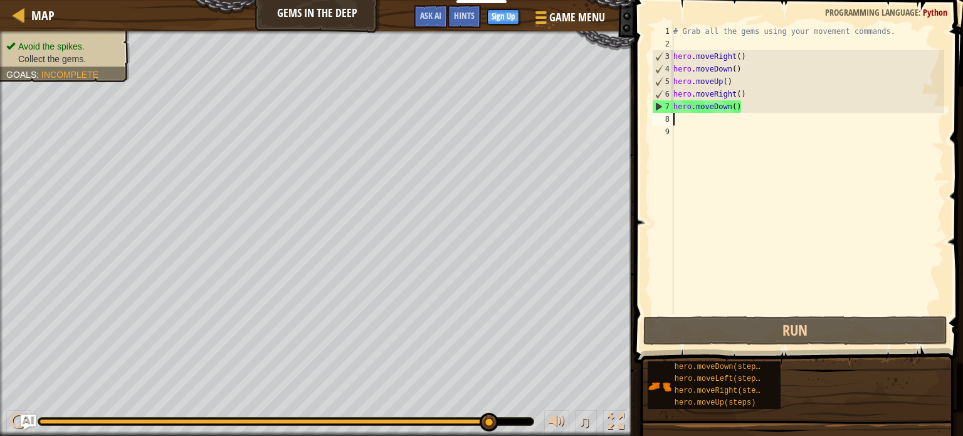
click at [744, 93] on div "# Grab all the gems using your movement commands. hero . moveRight ( ) hero . m…" at bounding box center [807, 182] width 273 height 314
click at [739, 110] on div "# Grab all the gems using your movement commands. hero . moveRight ( ) hero . m…" at bounding box center [807, 182] width 273 height 314
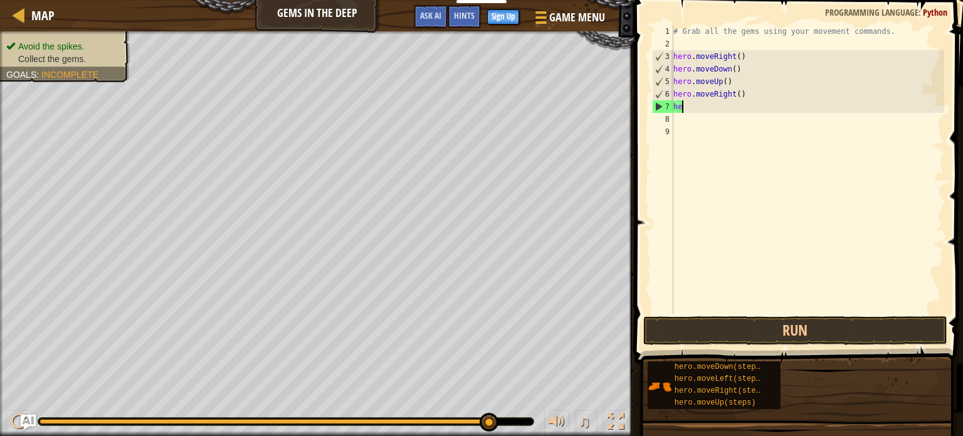
type textarea "h"
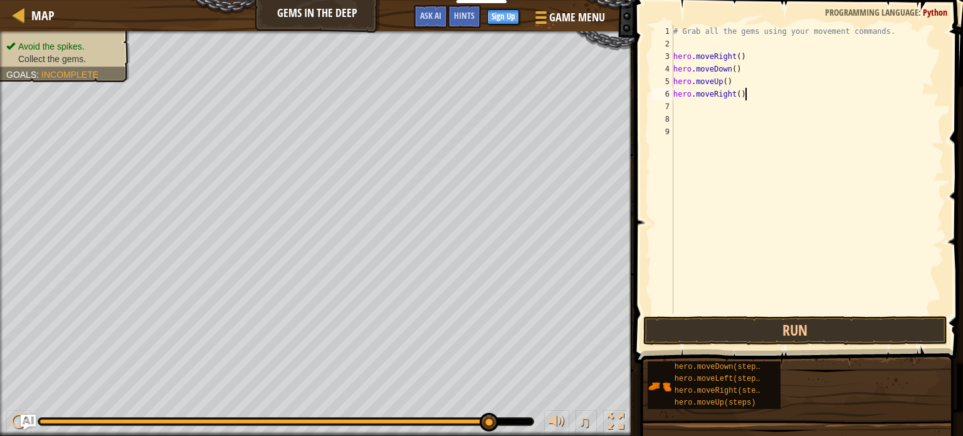
click at [748, 90] on div "# Grab all the gems using your movement commands. hero . moveRight ( ) hero . m…" at bounding box center [807, 182] width 273 height 314
type textarea "h"
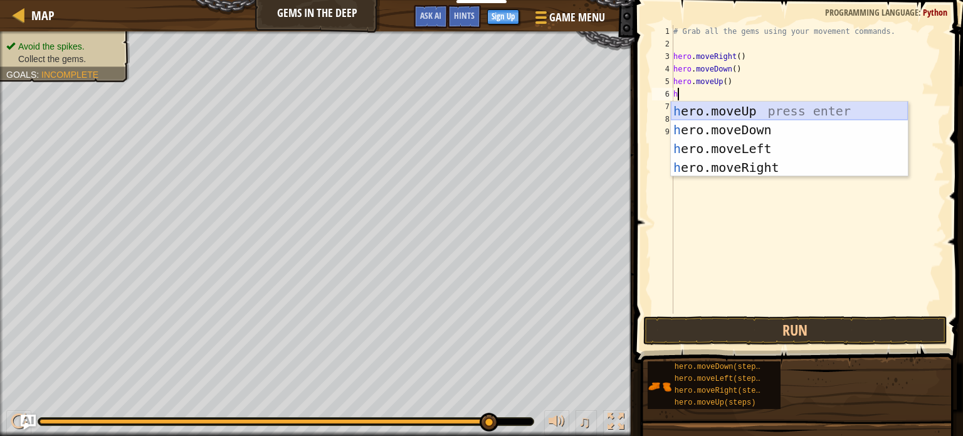
click at [754, 107] on div "h ero.moveUp press enter h ero.moveDown press enter h ero.moveLeft press enter …" at bounding box center [789, 158] width 237 height 113
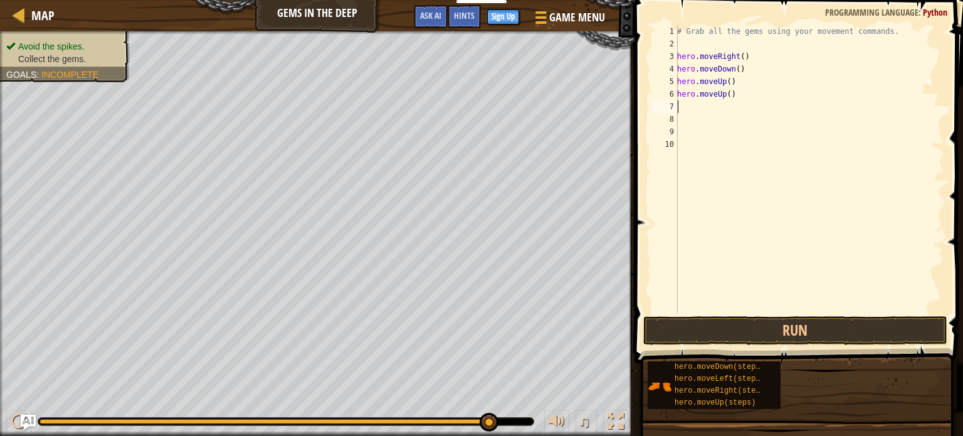
type textarea "h"
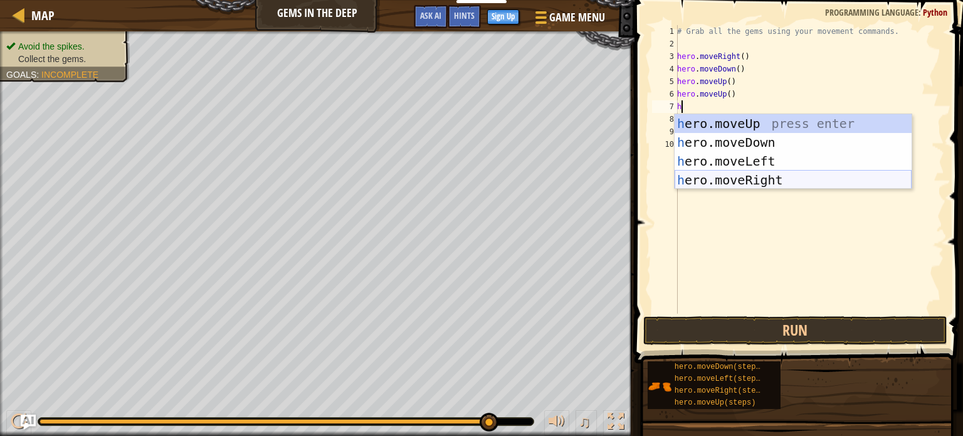
click at [761, 178] on div "h ero.moveUp press enter h ero.moveDown press enter h ero.moveLeft press enter …" at bounding box center [793, 170] width 237 height 113
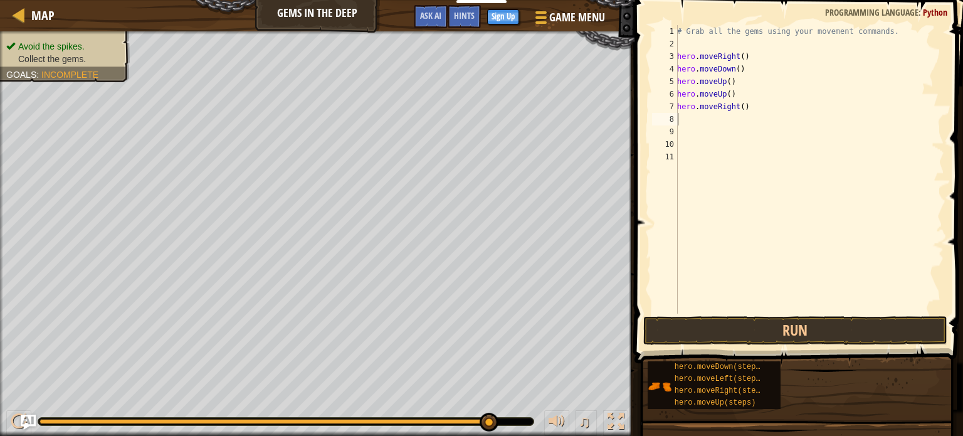
type textarea "h"
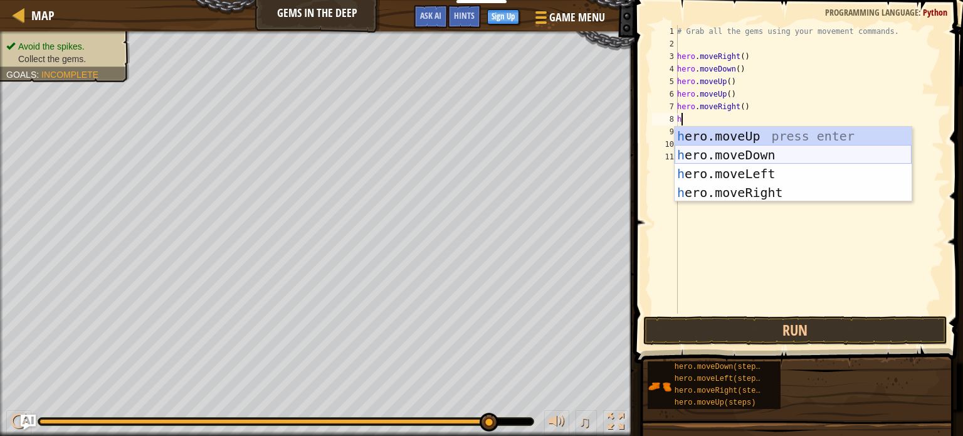
click at [727, 153] on div "h ero.moveUp press enter h ero.moveDown press enter h ero.moveLeft press enter …" at bounding box center [793, 183] width 237 height 113
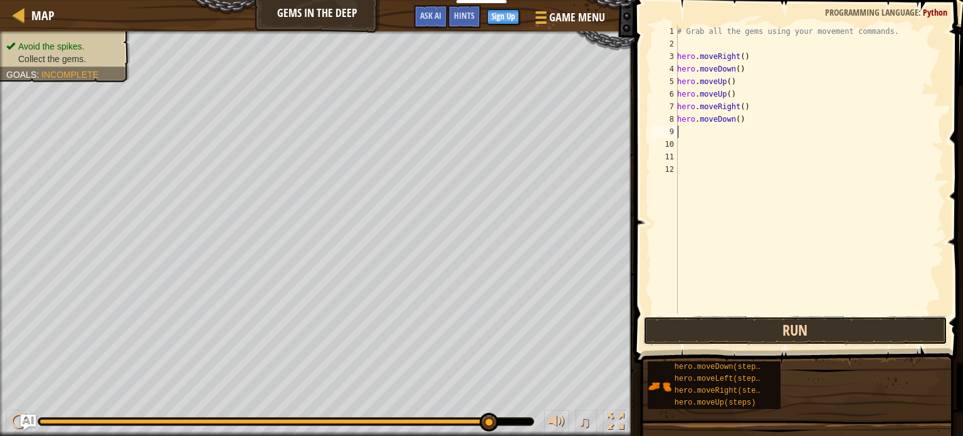
click at [730, 333] on button "Run" at bounding box center [795, 330] width 304 height 29
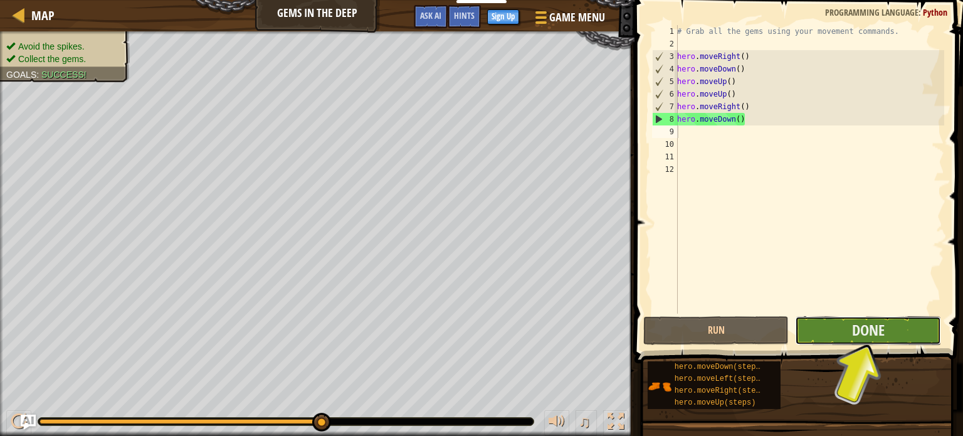
click at [840, 320] on button "Done" at bounding box center [868, 330] width 146 height 29
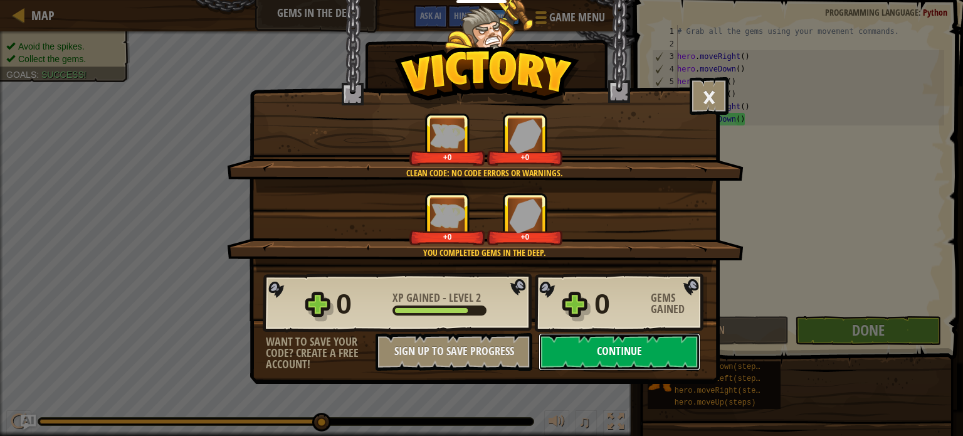
click at [626, 361] on button "Continue" at bounding box center [620, 352] width 162 height 38
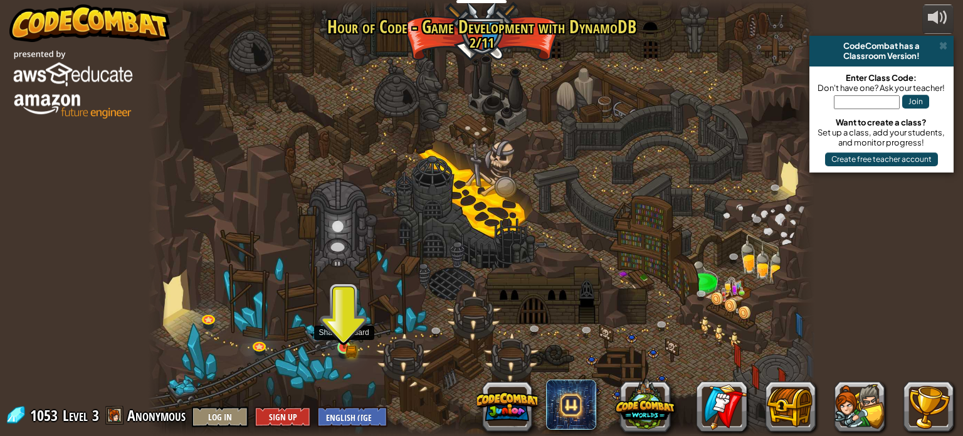
click at [343, 336] on img at bounding box center [343, 330] width 9 height 9
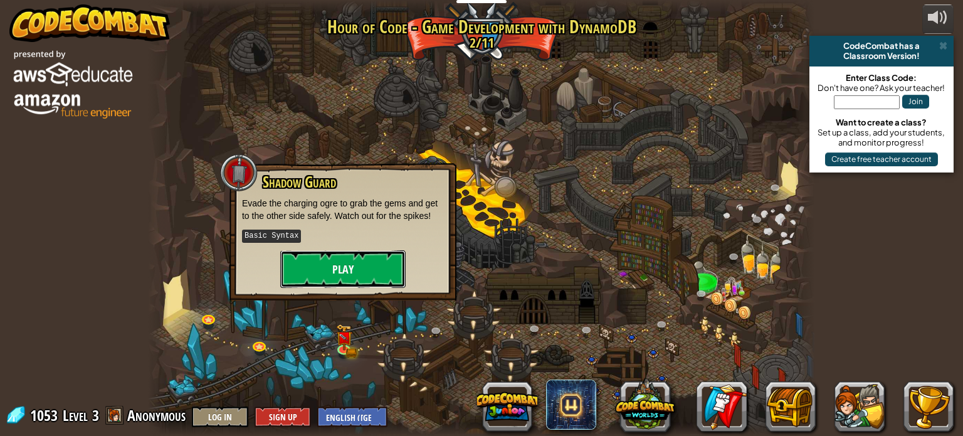
click at [345, 260] on button "Play" at bounding box center [342, 269] width 125 height 38
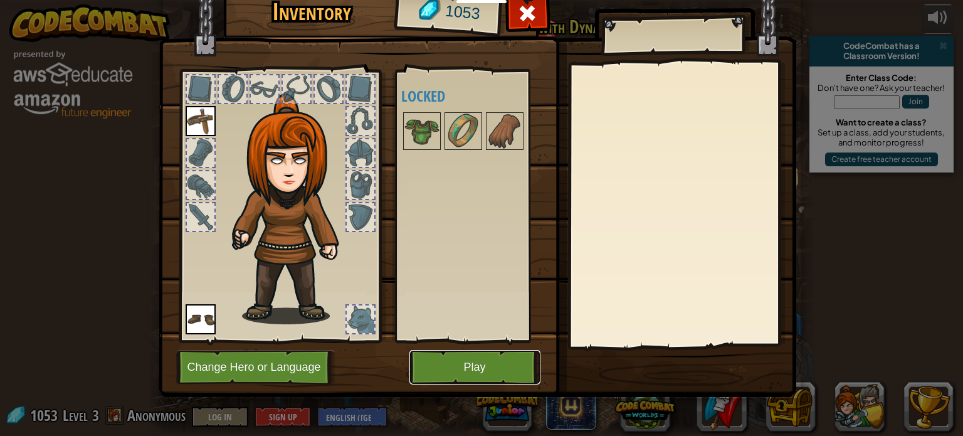
click at [470, 365] on button "Play" at bounding box center [475, 367] width 131 height 34
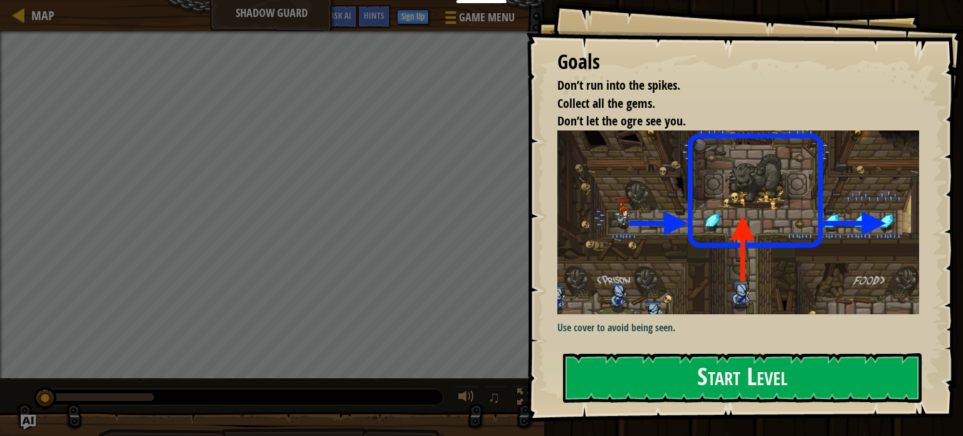
click at [646, 339] on div "Use cover to avoid being seen." at bounding box center [739, 235] width 362 height 211
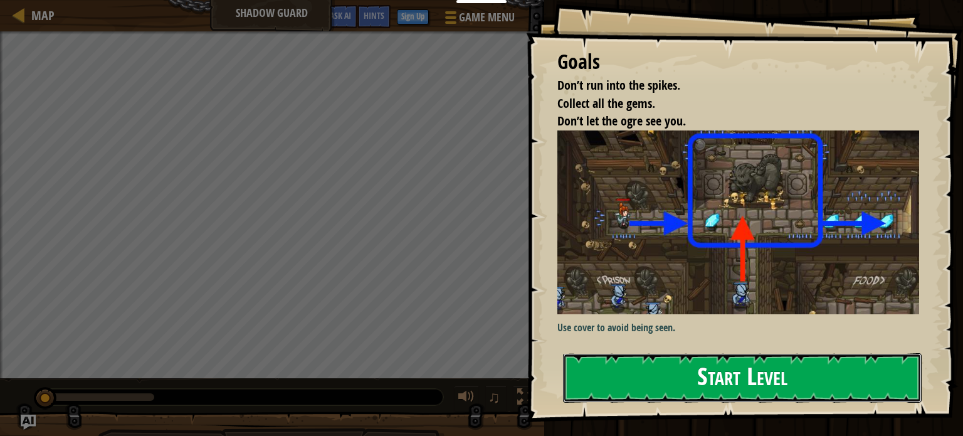
click at [655, 353] on button "Start Level" at bounding box center [742, 378] width 359 height 50
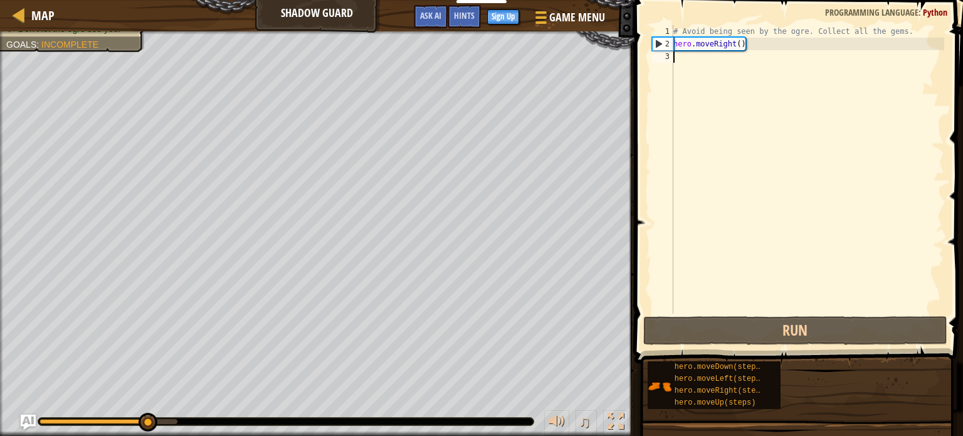
type textarea "h"
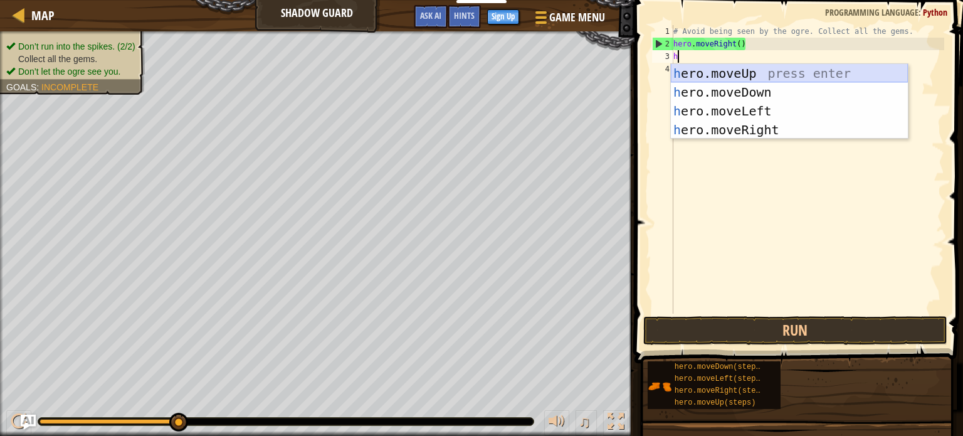
click at [762, 77] on div "h ero.moveUp press enter h ero.moveDown press enter h ero.moveLeft press enter …" at bounding box center [789, 120] width 237 height 113
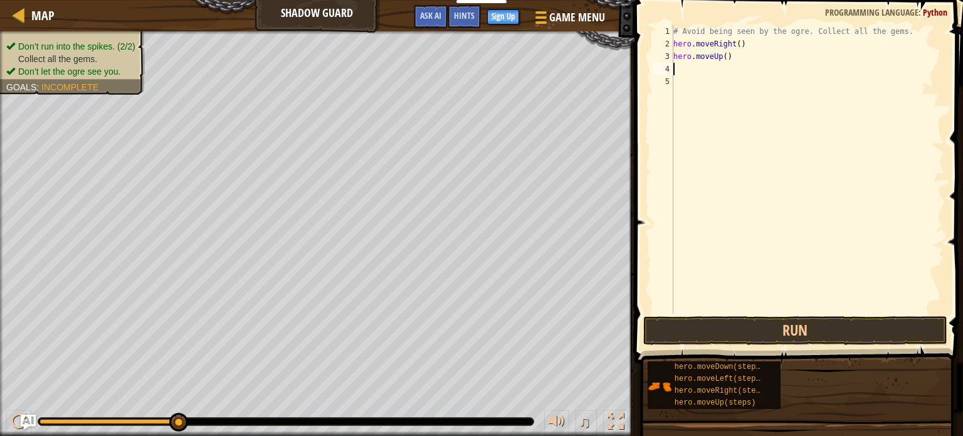
type textarea "h"
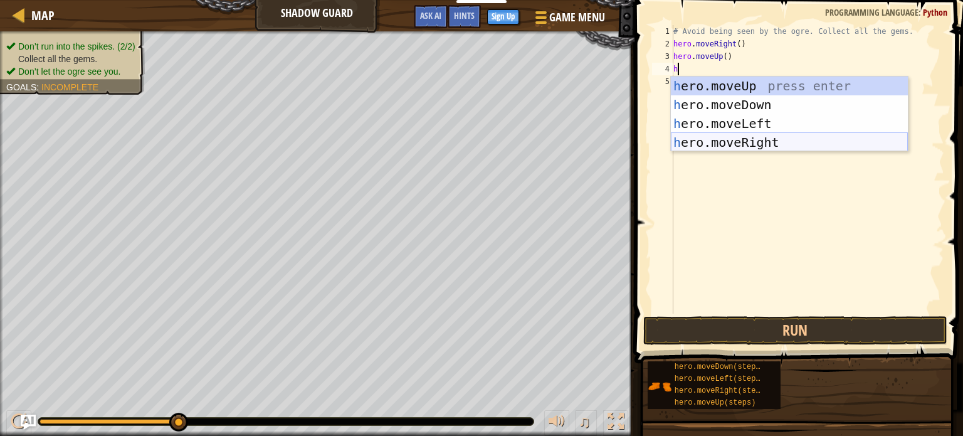
click at [766, 143] on div "h ero.moveUp press enter h ero.moveDown press enter h ero.moveLeft press enter …" at bounding box center [789, 133] width 237 height 113
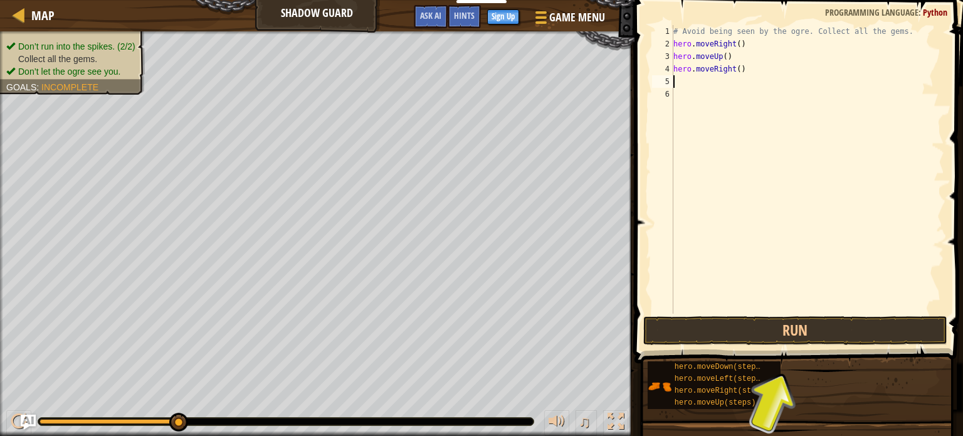
type textarea "h"
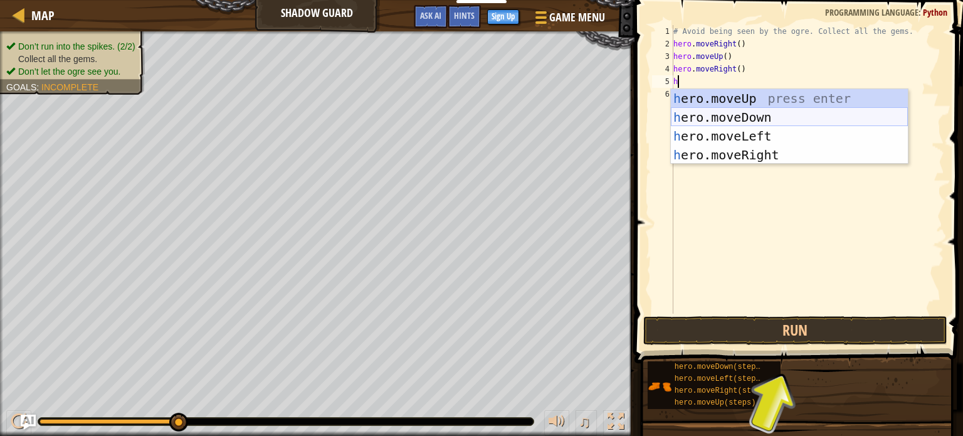
click at [780, 115] on div "h ero.moveUp press enter h ero.moveDown press enter h ero.moveLeft press enter …" at bounding box center [789, 145] width 237 height 113
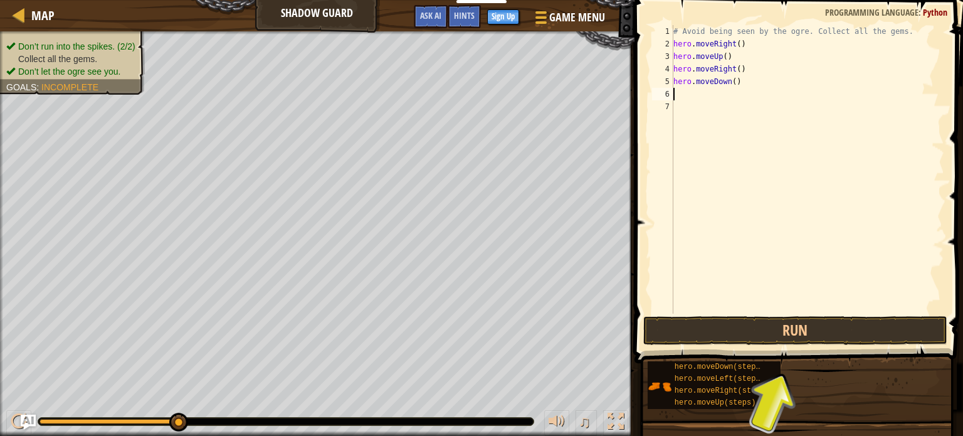
type textarea "h"
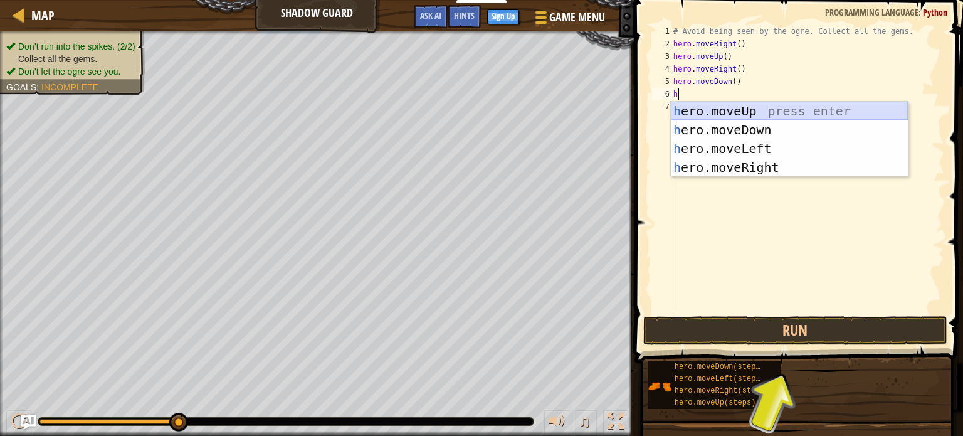
click at [738, 111] on div "h ero.moveUp press enter h ero.moveDown press enter h ero.moveLeft press enter …" at bounding box center [789, 158] width 237 height 113
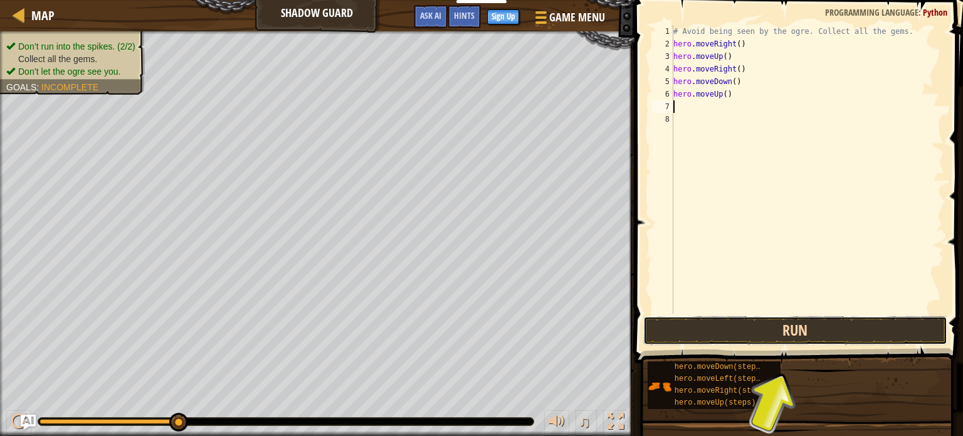
click at [786, 335] on button "Run" at bounding box center [795, 330] width 304 height 29
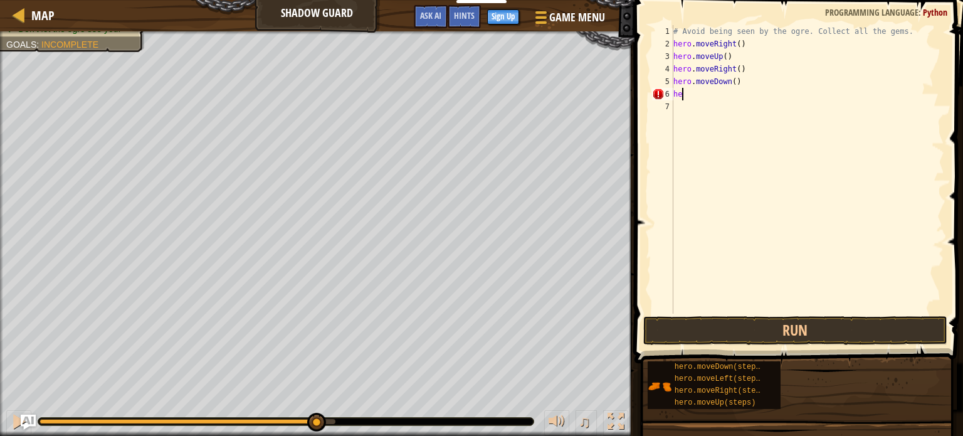
type textarea "h"
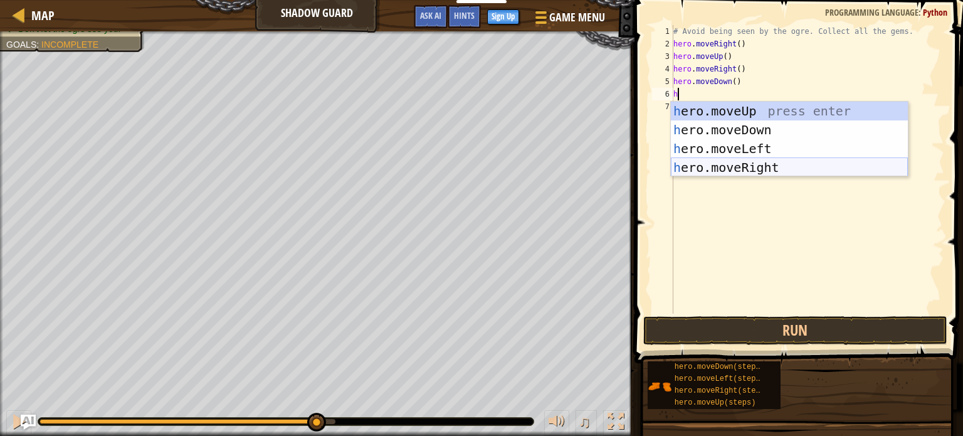
click at [746, 161] on div "h ero.moveUp press enter h ero.moveDown press enter h ero.moveLeft press enter …" at bounding box center [789, 158] width 237 height 113
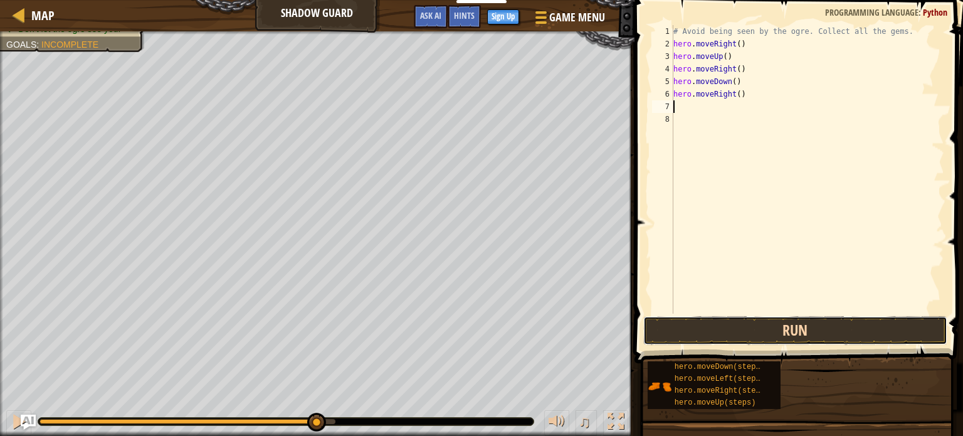
click at [688, 331] on button "Run" at bounding box center [795, 330] width 304 height 29
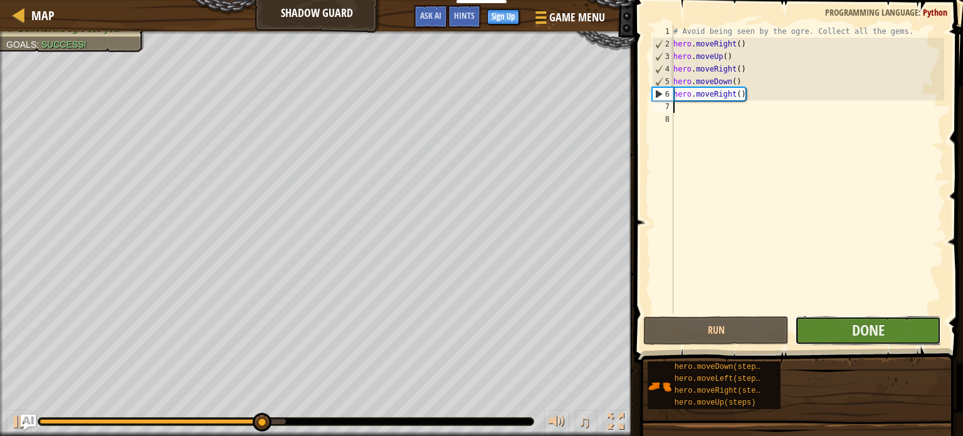
click at [824, 325] on button "Done" at bounding box center [868, 330] width 146 height 29
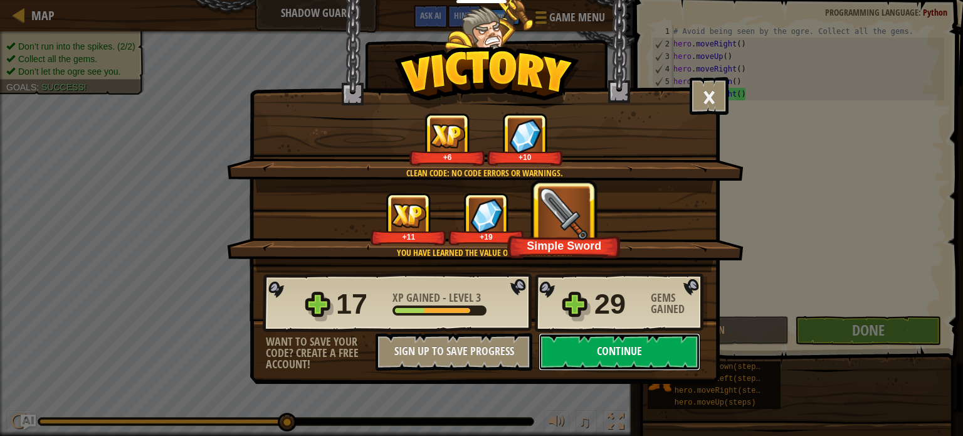
click at [617, 352] on button "Continue" at bounding box center [620, 352] width 162 height 38
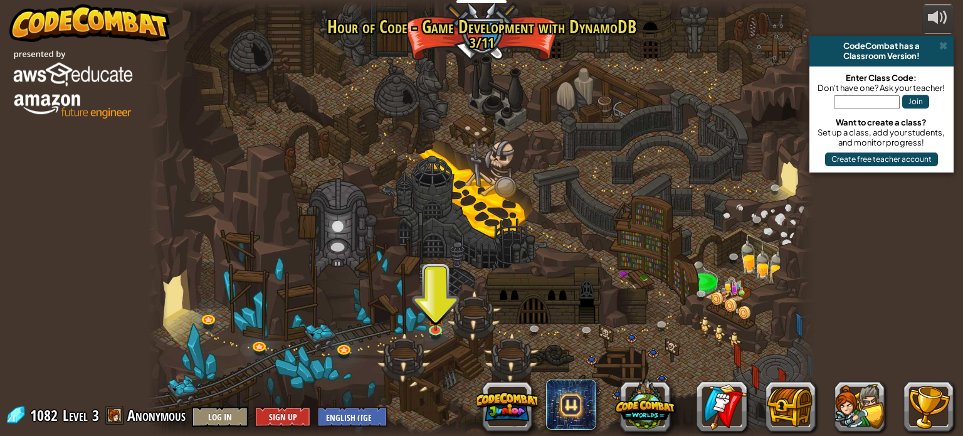
click at [447, 325] on div at bounding box center [481, 218] width 667 height 436
click at [443, 321] on img at bounding box center [436, 311] width 16 height 38
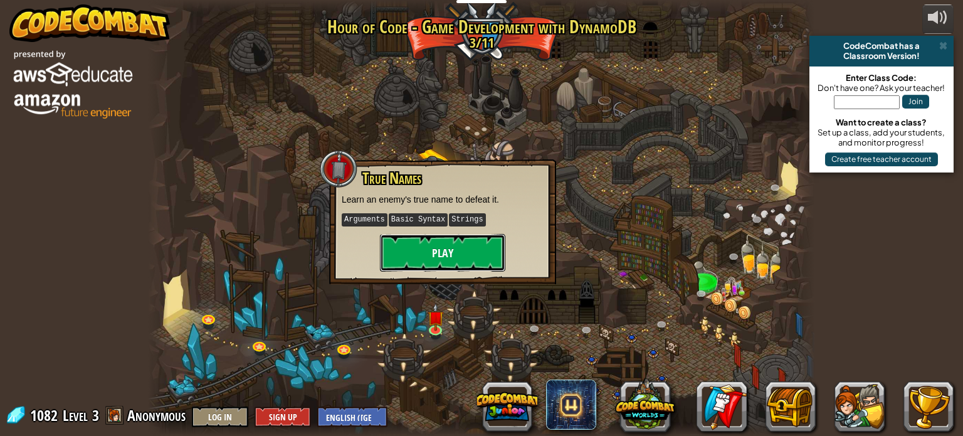
click at [444, 263] on button "Play" at bounding box center [442, 253] width 125 height 38
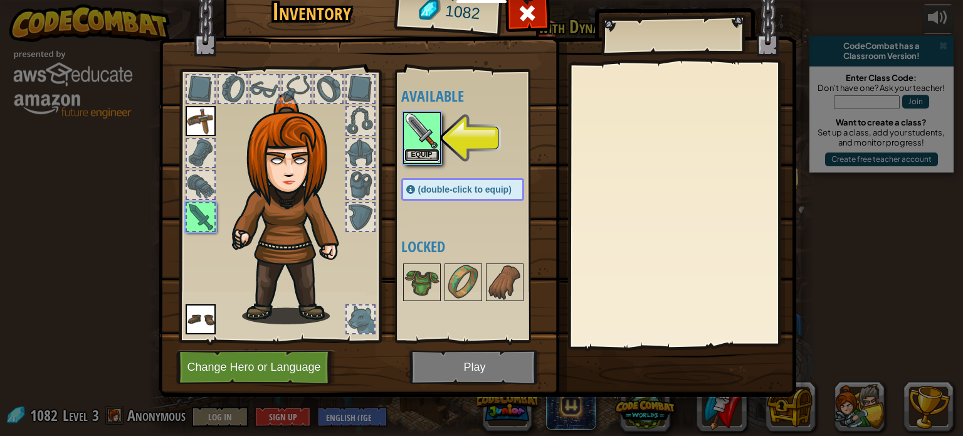
click at [423, 149] on button "Equip" at bounding box center [421, 155] width 35 height 13
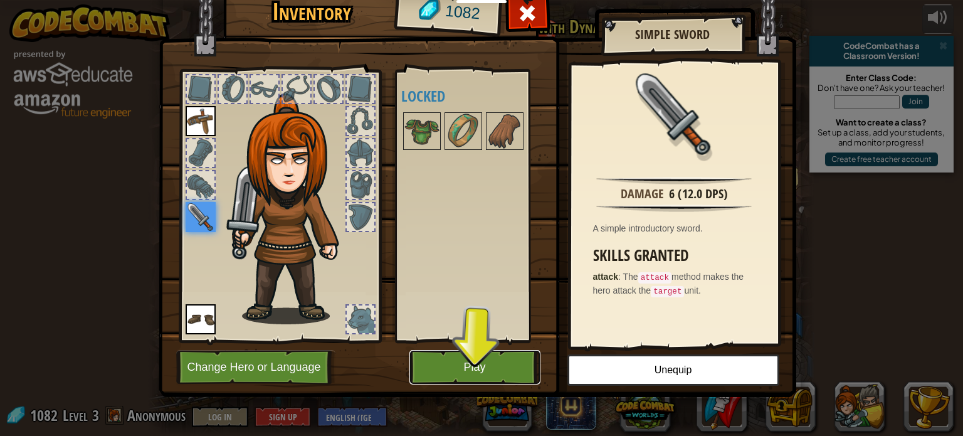
click at [478, 368] on button "Play" at bounding box center [475, 367] width 131 height 34
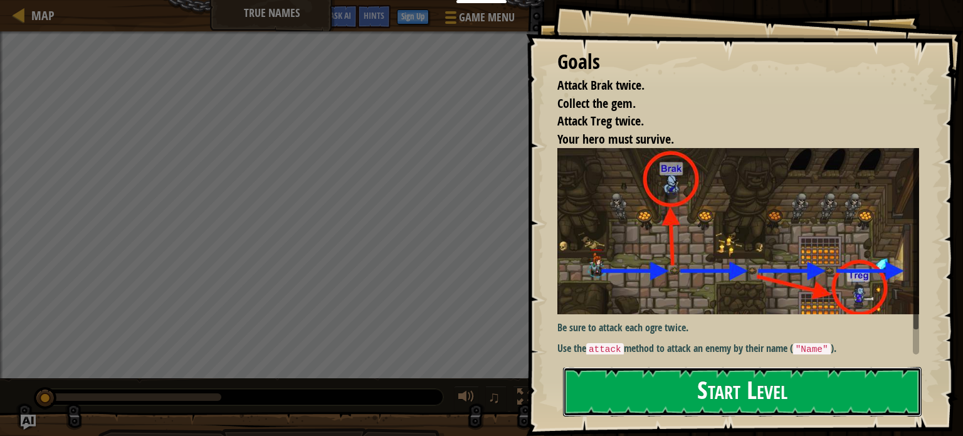
click at [638, 402] on button "Start Level" at bounding box center [742, 392] width 359 height 50
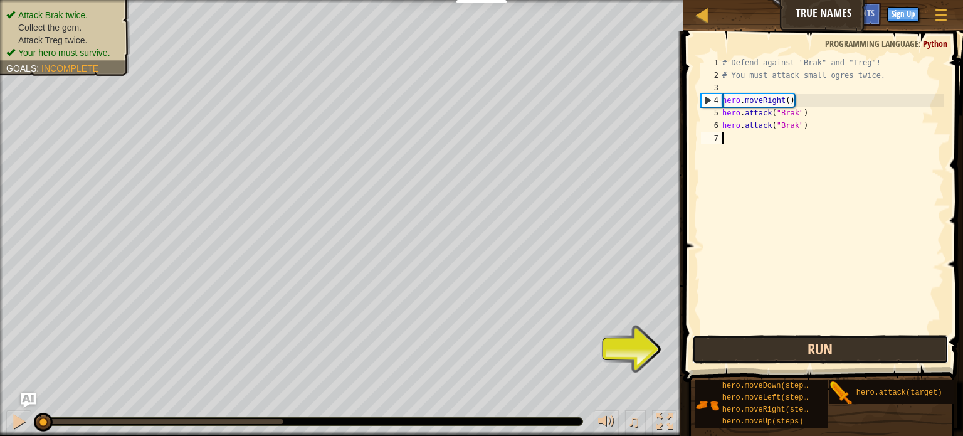
click at [731, 343] on button "Run" at bounding box center [820, 349] width 256 height 29
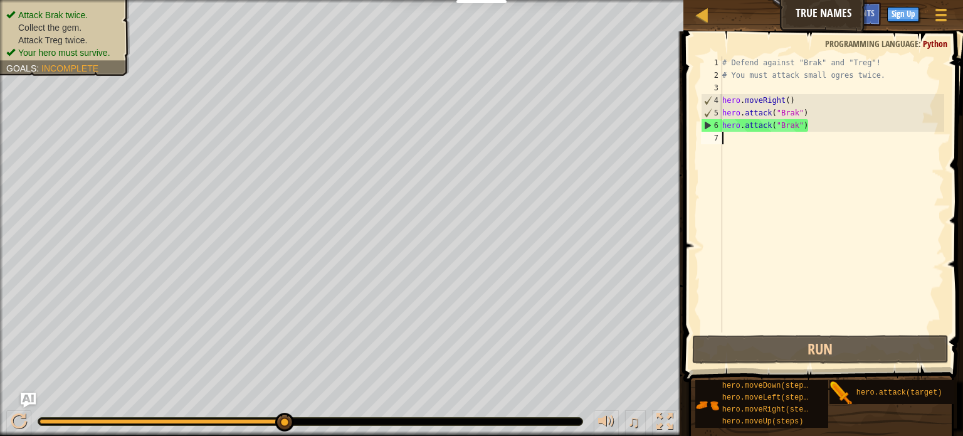
click at [741, 146] on div "# Defend against "Brak" and "Treg"! # You must attack small ogres twice. hero .…" at bounding box center [832, 206] width 225 height 301
click at [731, 144] on div "# Defend against "Brak" and "Treg"! # You must attack small ogres twice. hero .…" at bounding box center [832, 206] width 225 height 301
type textarea "h"
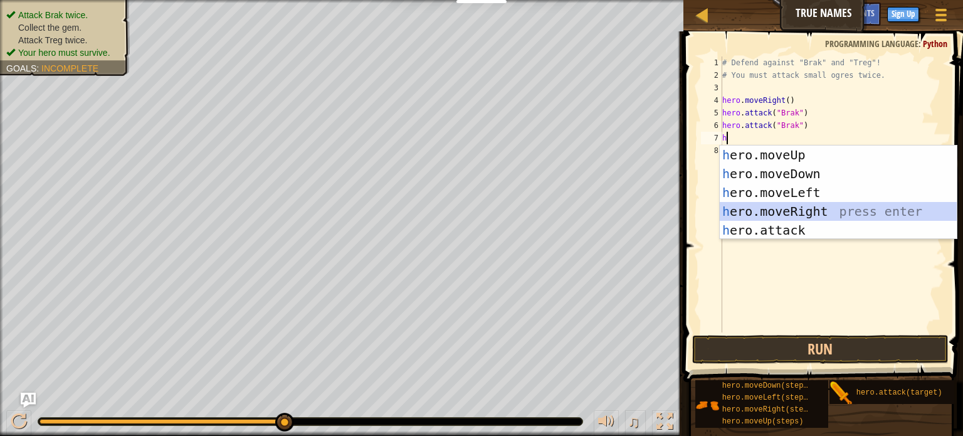
click at [790, 209] on div "h ero.moveUp press enter h ero.moveDown press enter h ero.moveLeft press enter …" at bounding box center [838, 211] width 237 height 132
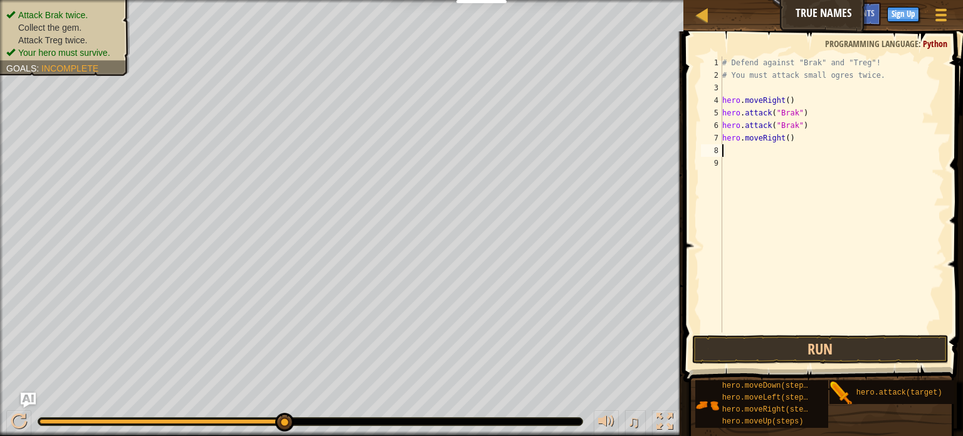
click at [788, 140] on div "# Defend against "Brak" and "Treg"! # You must attack small ogres twice. hero .…" at bounding box center [832, 206] width 225 height 301
type textarea "hero.moveRight(2)"
click at [727, 151] on div "# Defend against "Brak" and "Treg"! # You must attack small ogres twice. hero .…" at bounding box center [832, 206] width 225 height 301
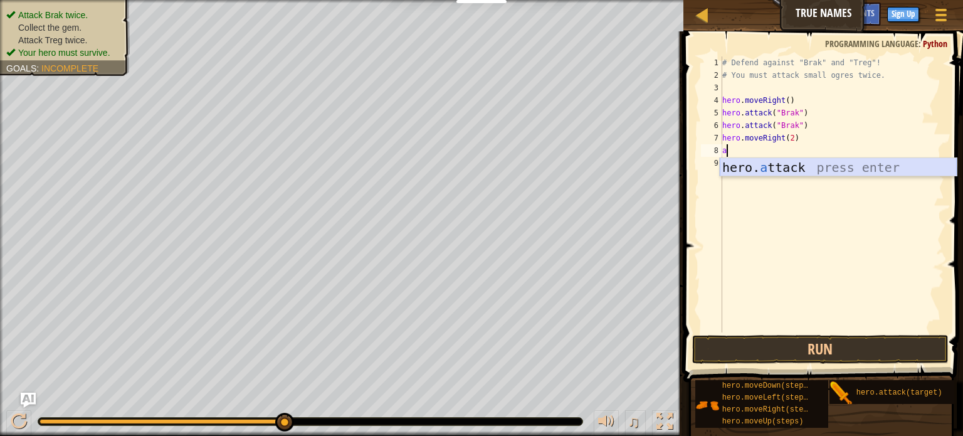
click at [734, 162] on div "hero. a ttack press enter" at bounding box center [838, 186] width 237 height 56
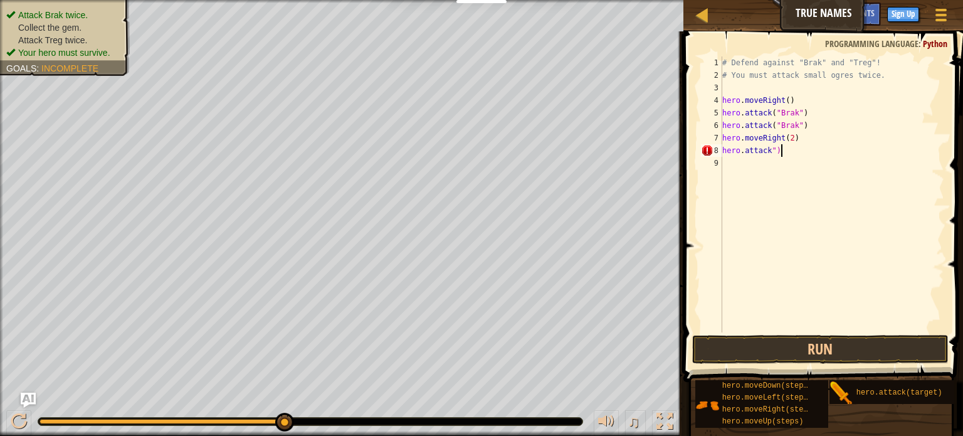
click at [788, 154] on div "# Defend against "Brak" and "Treg"! # You must attack small ogres twice. hero .…" at bounding box center [832, 206] width 225 height 301
type textarea "h"
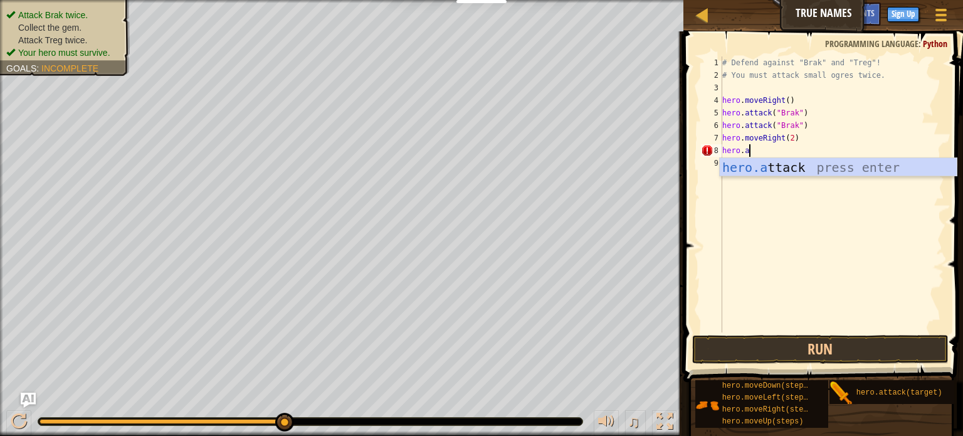
scroll to position [6, 1]
click at [793, 171] on div "hero.a ttack press enter" at bounding box center [838, 186] width 237 height 56
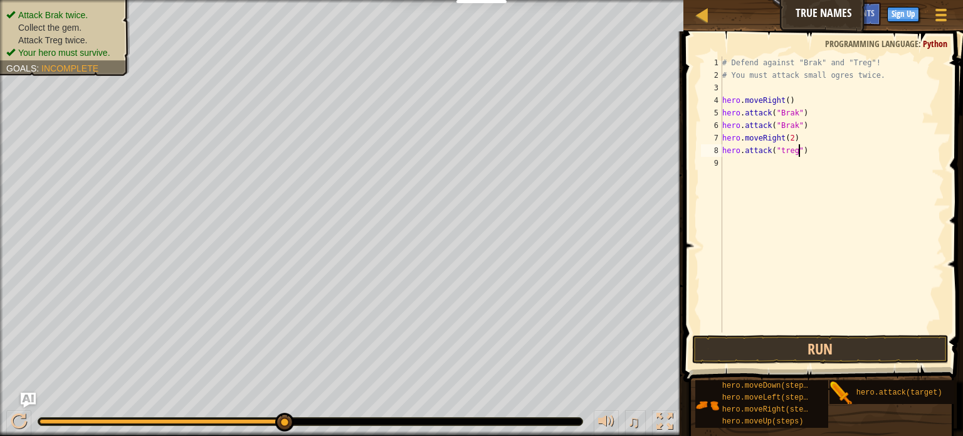
scroll to position [6, 6]
click at [795, 347] on button "Run" at bounding box center [820, 349] width 256 height 29
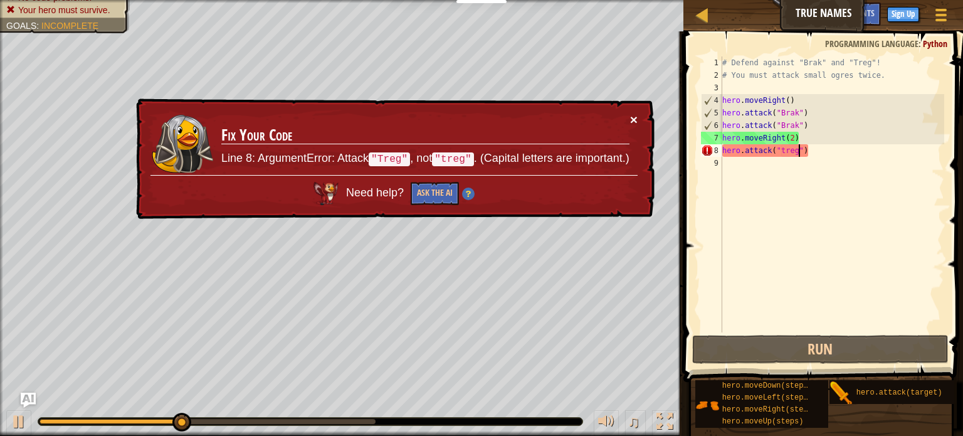
click at [633, 119] on button "×" at bounding box center [634, 119] width 8 height 13
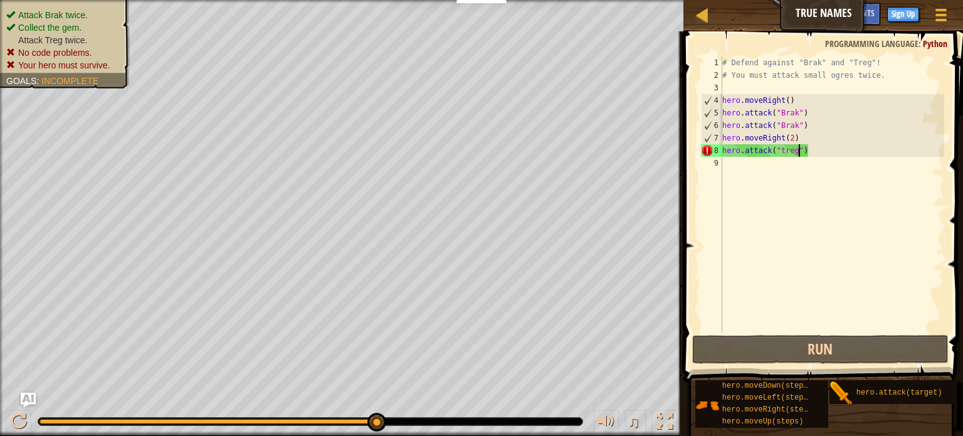
click at [794, 139] on div "# Defend against "Brak" and "Treg"! # You must attack small ogres twice. hero .…" at bounding box center [832, 206] width 225 height 301
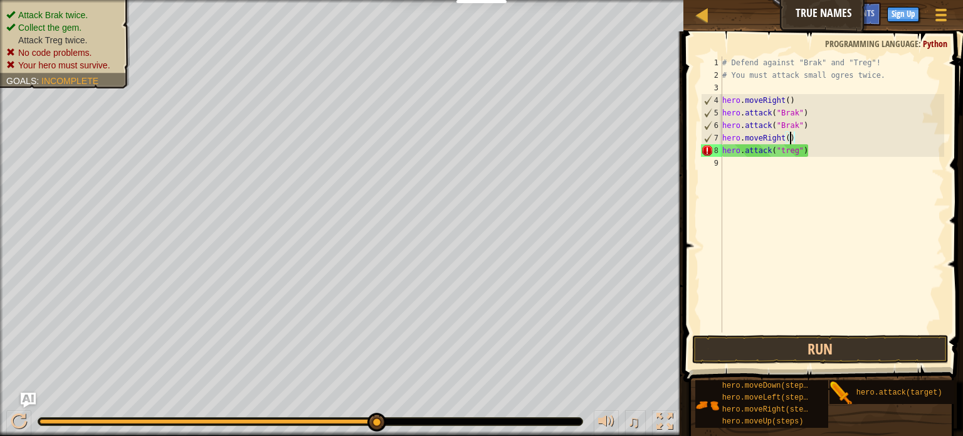
scroll to position [6, 5]
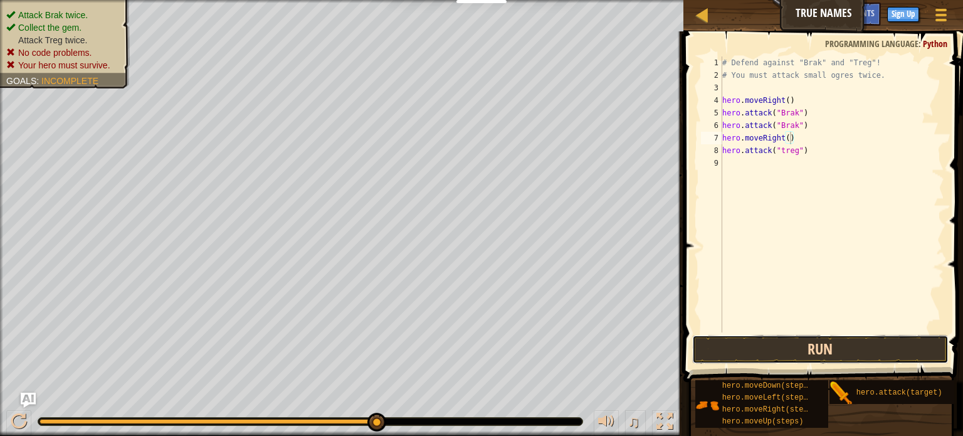
click at [795, 339] on button "Run" at bounding box center [820, 349] width 256 height 29
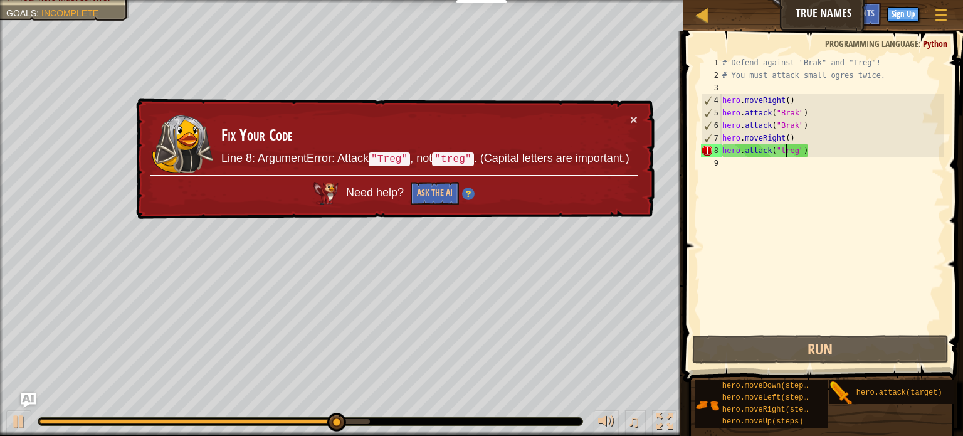
click at [784, 152] on div "# Defend against "Brak" and "Treg"! # You must attack small ogres twice. hero .…" at bounding box center [832, 206] width 225 height 301
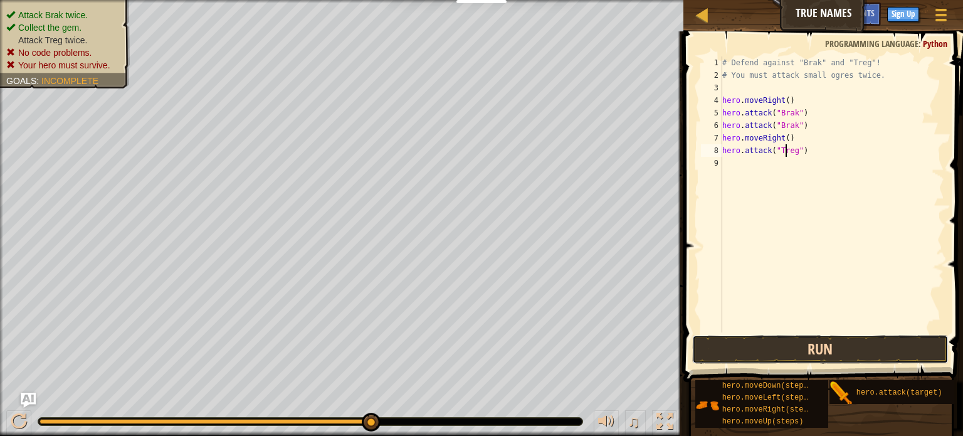
click at [794, 354] on button "Run" at bounding box center [820, 349] width 256 height 29
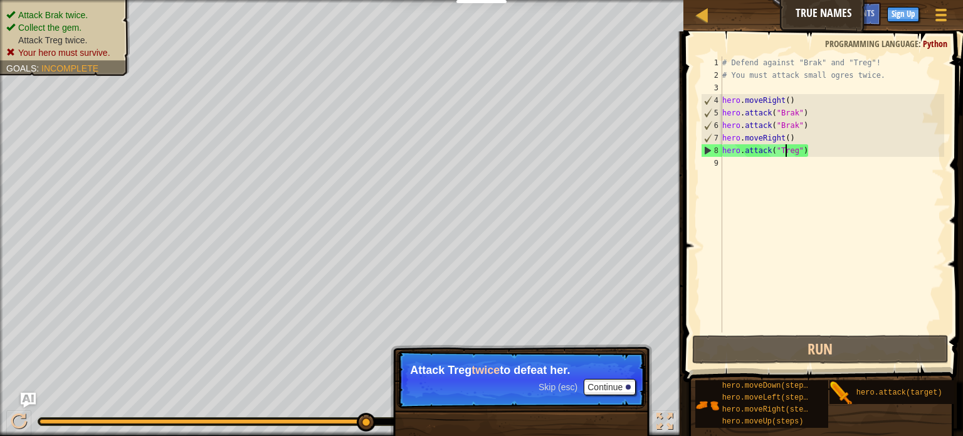
click at [807, 155] on div "# Defend against "Brak" and "Treg"! # You must attack small ogres twice. hero .…" at bounding box center [832, 206] width 225 height 301
click at [804, 152] on div "# Defend against "Brak" and "Treg"! # You must attack small ogres twice. hero .…" at bounding box center [832, 206] width 225 height 301
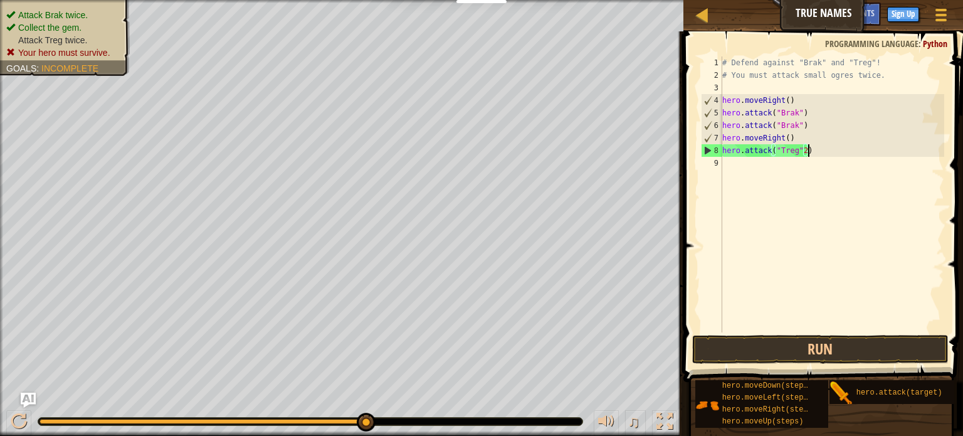
scroll to position [6, 6]
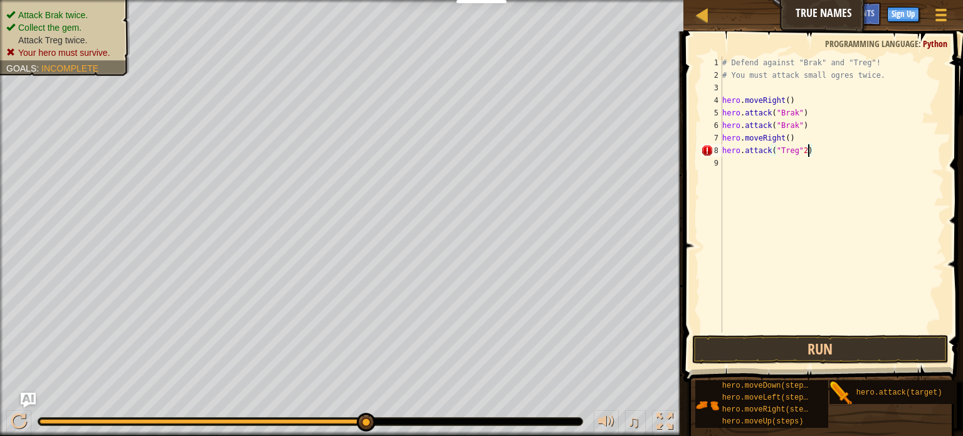
type textarea "hero.attack("Treg")"
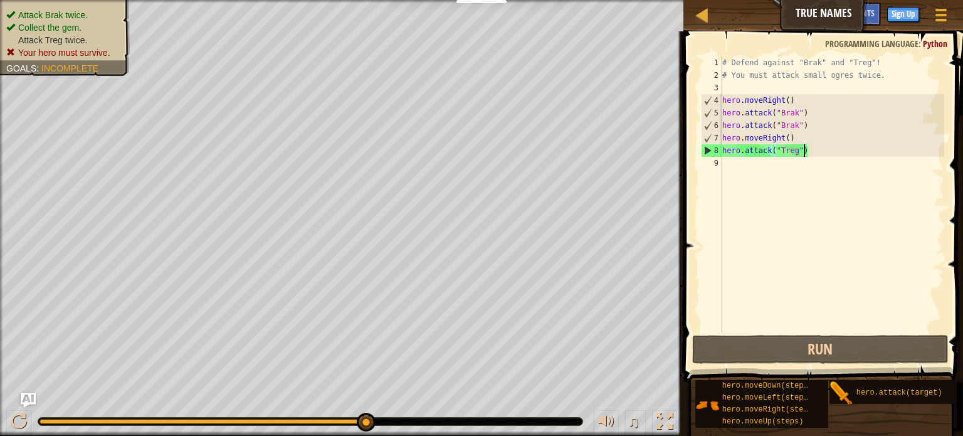
click at [727, 167] on div "# Defend against "Brak" and "Treg"! # You must attack small ogres twice. hero .…" at bounding box center [832, 206] width 225 height 301
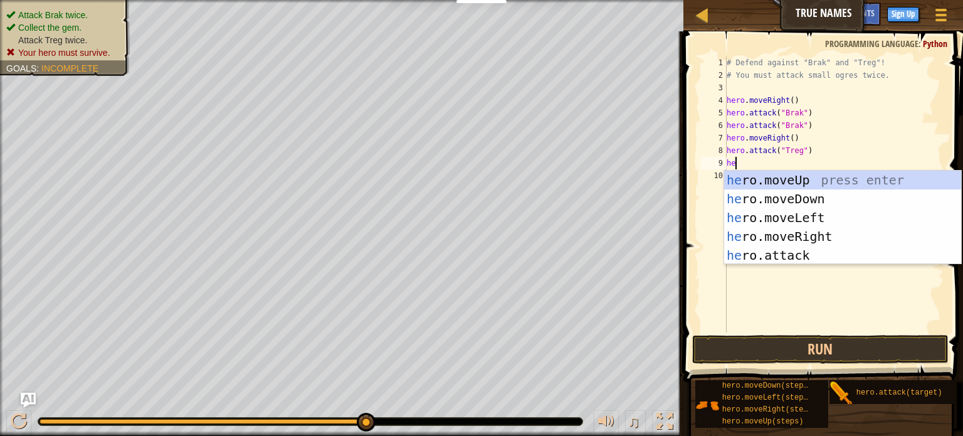
scroll to position [6, 0]
click at [765, 251] on div "her o.moveUp press enter her o.moveDown press enter her o.moveLeft press enter …" at bounding box center [842, 237] width 237 height 132
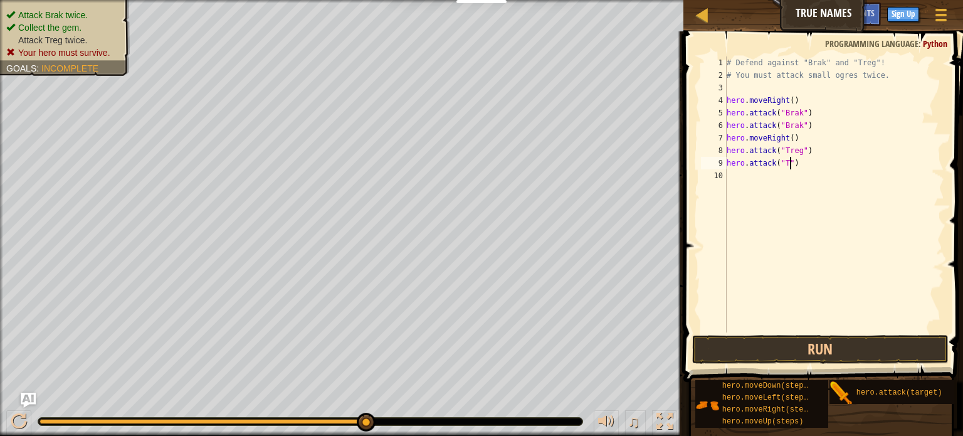
scroll to position [6, 5]
type textarea "hero.attack("Treg")"
click at [783, 346] on button "Run" at bounding box center [820, 349] width 256 height 29
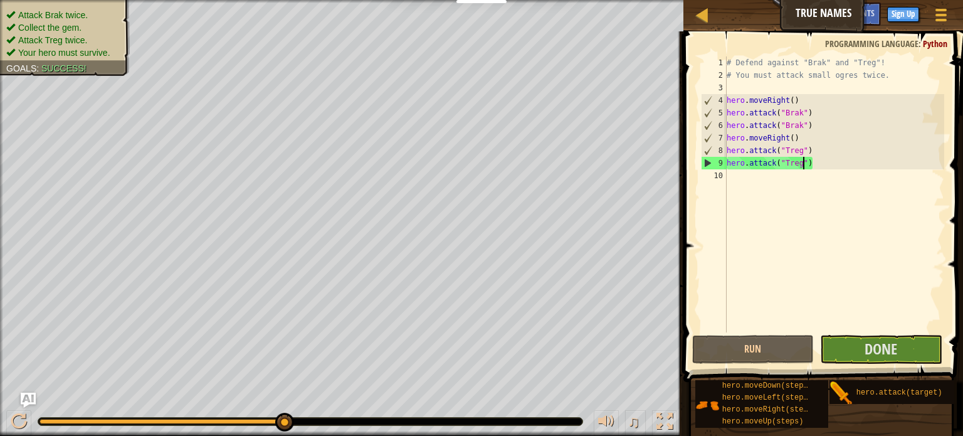
click at [736, 179] on div "# Defend against "Brak" and "Treg"! # You must attack small ogres twice. hero .…" at bounding box center [834, 206] width 221 height 301
type textarea "h"
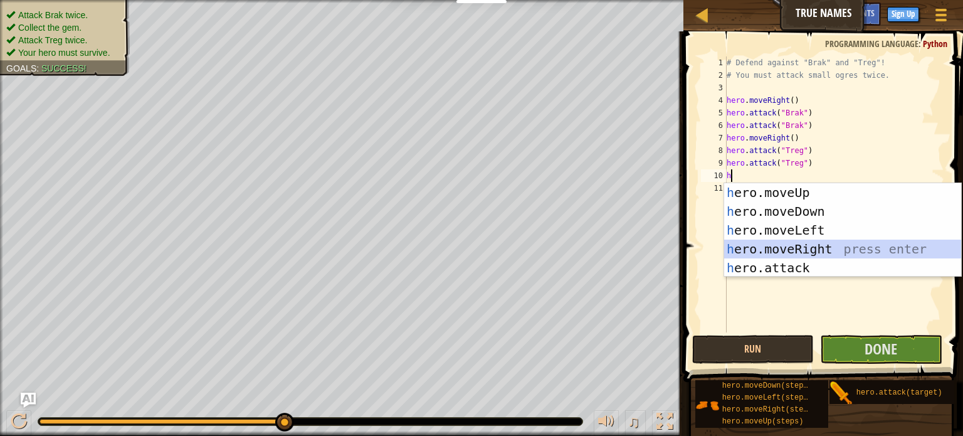
click at [819, 250] on div "h ero.moveUp press enter h ero.moveDown press enter h ero.moveLeft press enter …" at bounding box center [842, 249] width 237 height 132
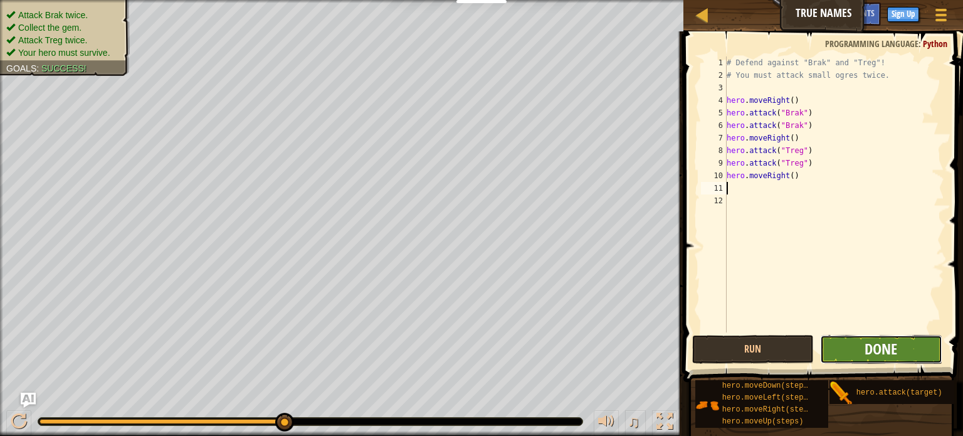
click at [867, 346] on span "Done" at bounding box center [881, 349] width 33 height 20
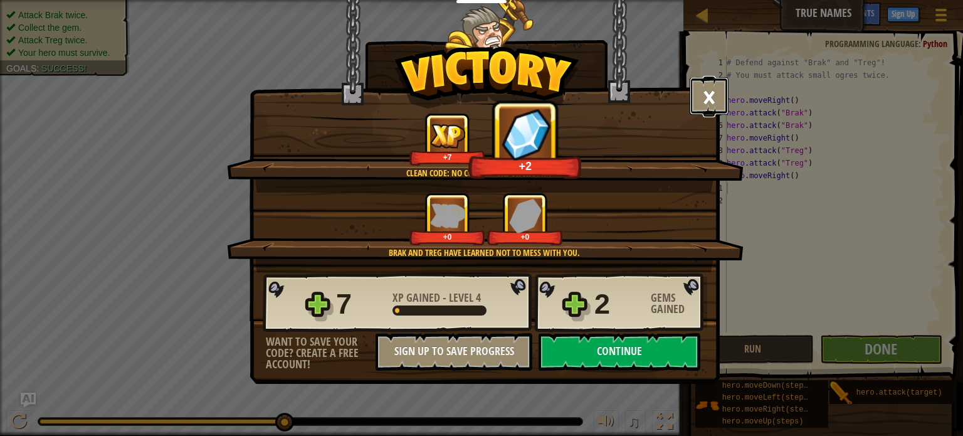
click at [706, 109] on button "×" at bounding box center [709, 96] width 39 height 38
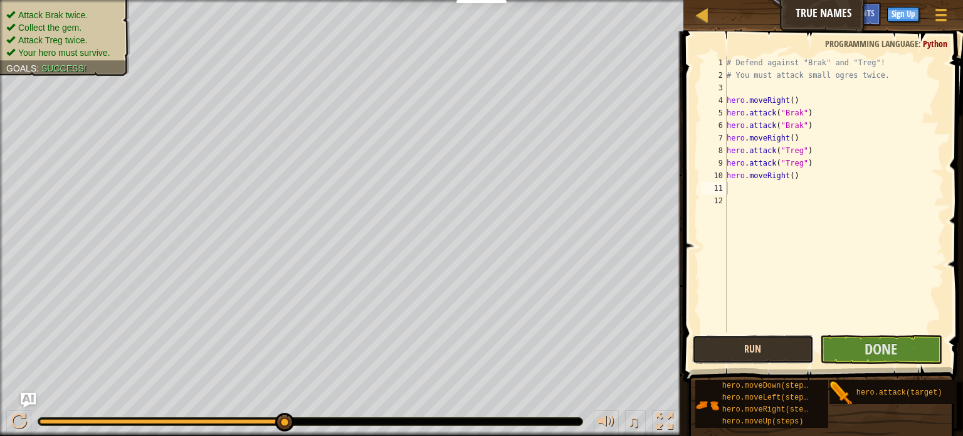
click at [739, 353] on button "Run" at bounding box center [753, 349] width 122 height 29
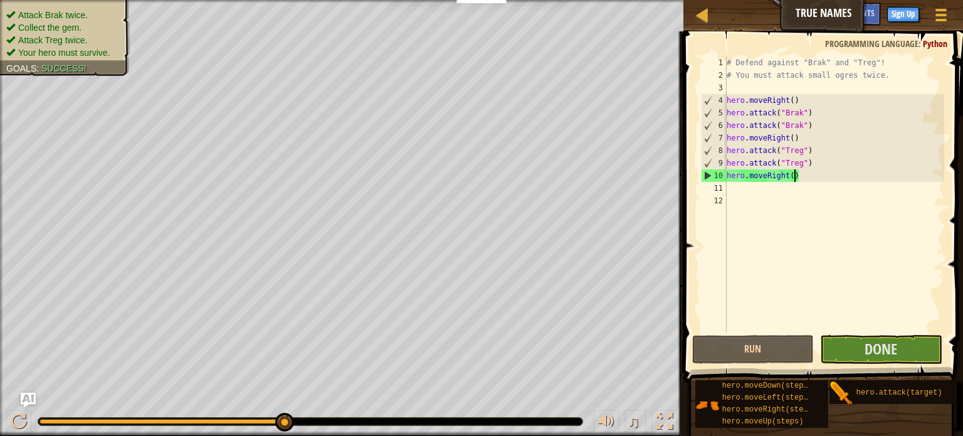
click at [793, 179] on div "# Defend against "Brak" and "Treg"! # You must attack small ogres twice. hero .…" at bounding box center [834, 206] width 221 height 301
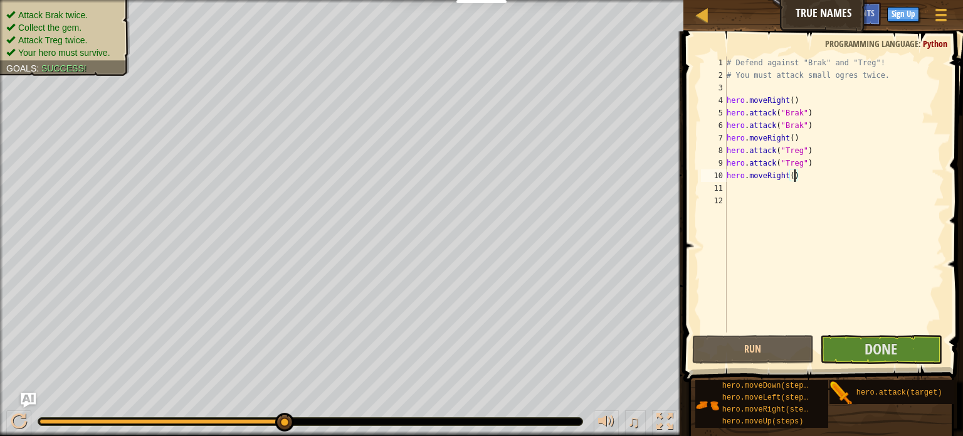
scroll to position [6, 5]
type textarea "hero.moveRight(3)"
click at [725, 353] on button "Run" at bounding box center [753, 349] width 122 height 29
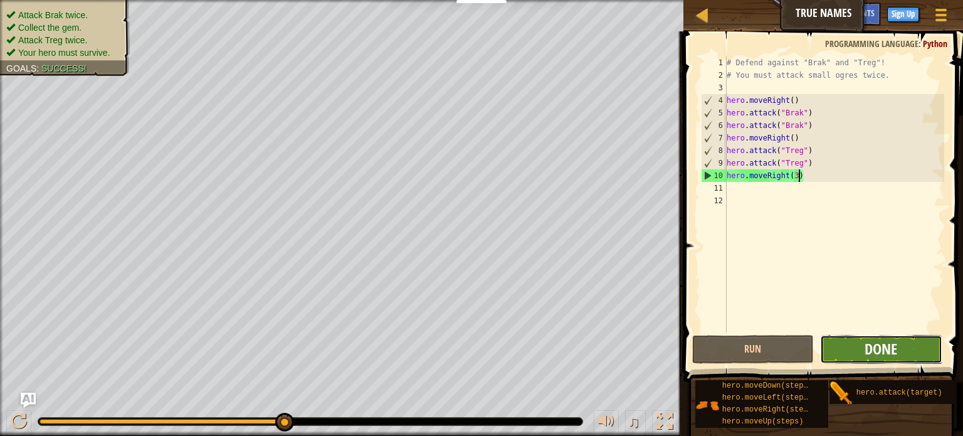
click at [873, 352] on span "Done" at bounding box center [881, 349] width 33 height 20
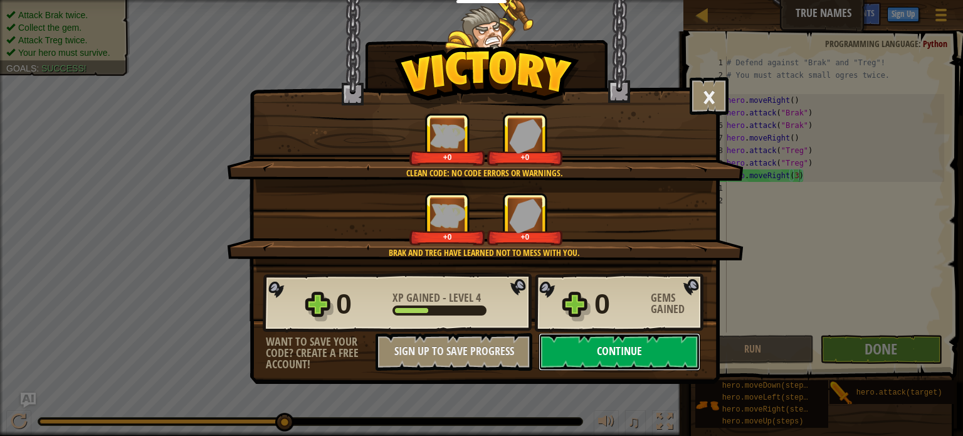
click at [598, 352] on button "Continue" at bounding box center [620, 352] width 162 height 38
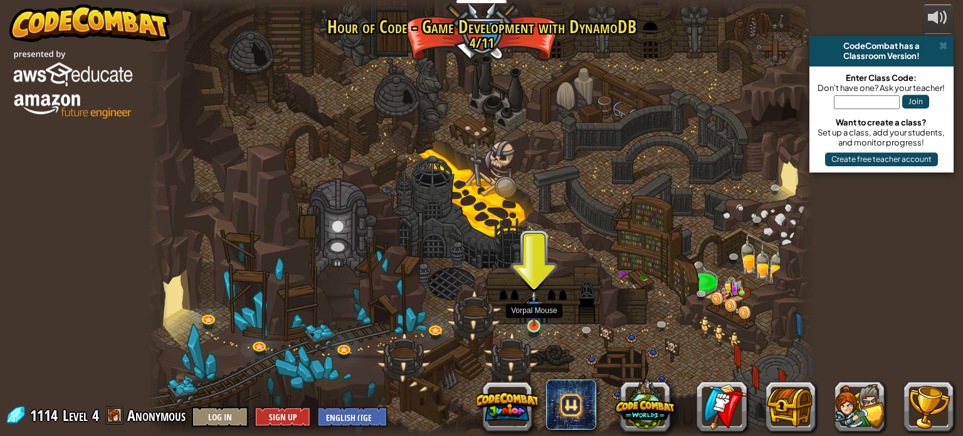
click at [532, 322] on img at bounding box center [534, 309] width 16 height 38
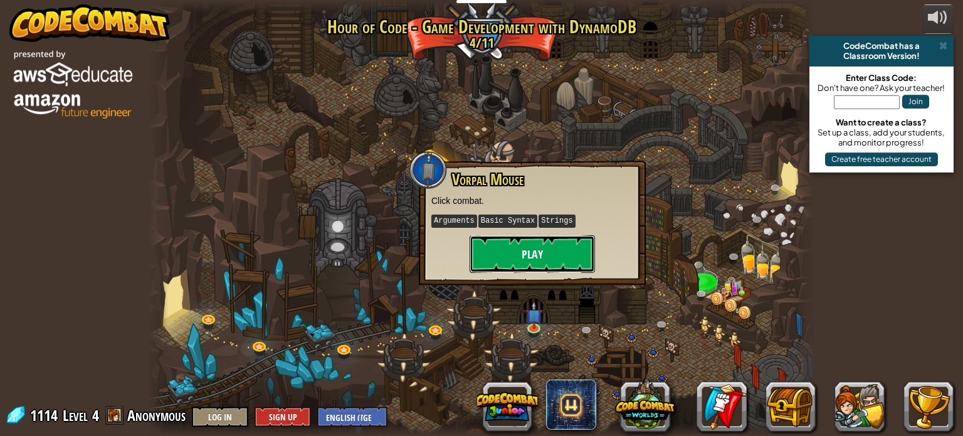
click at [540, 247] on button "Play" at bounding box center [532, 254] width 125 height 38
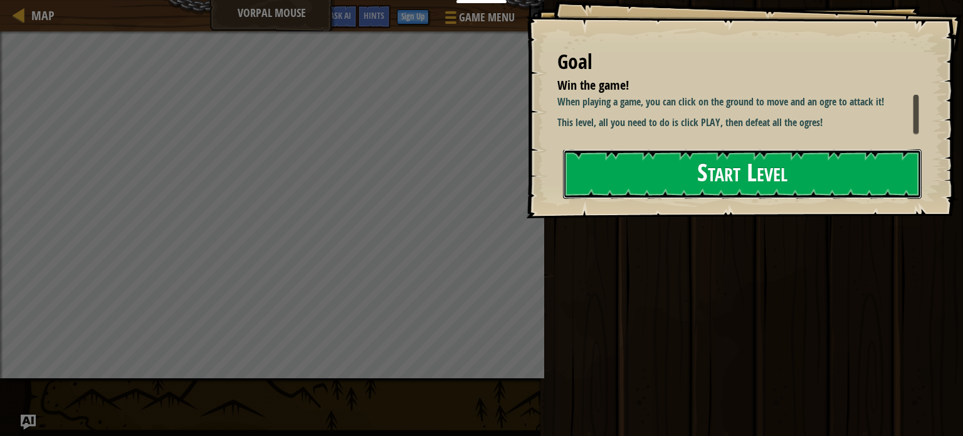
click at [650, 188] on button "Start Level" at bounding box center [742, 174] width 359 height 50
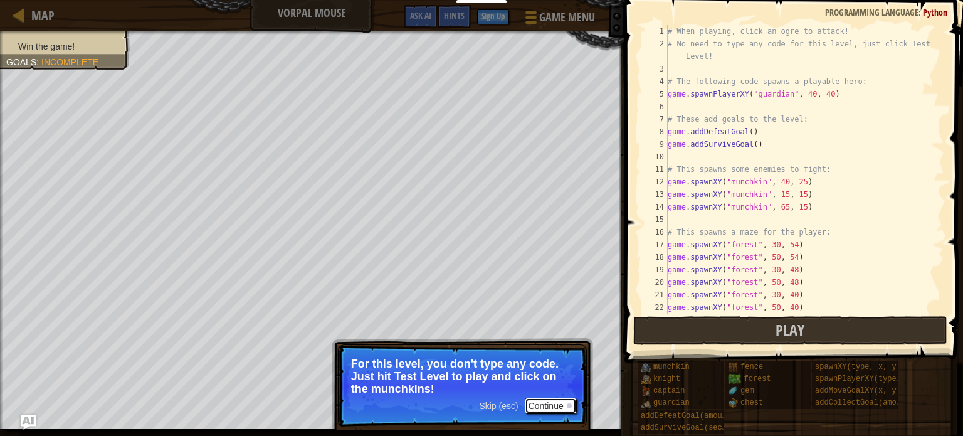
click at [542, 408] on button "Continue" at bounding box center [551, 406] width 52 height 16
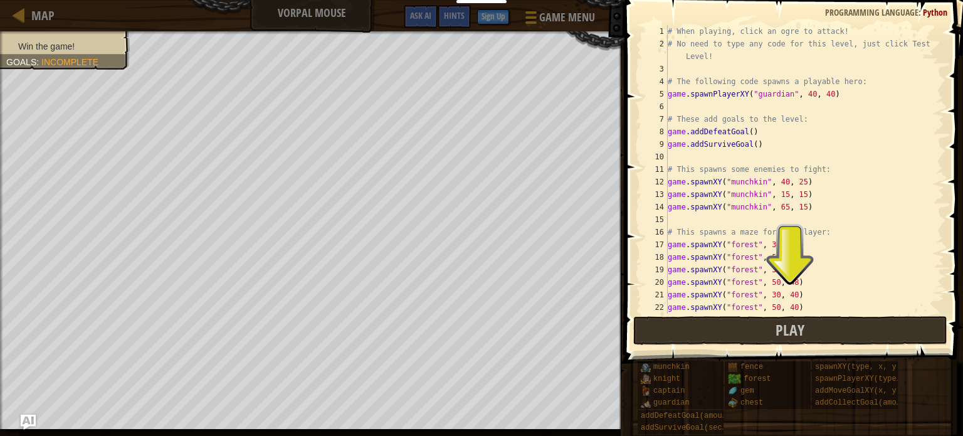
scroll to position [6, 0]
click at [691, 329] on button "Play" at bounding box center [790, 330] width 314 height 29
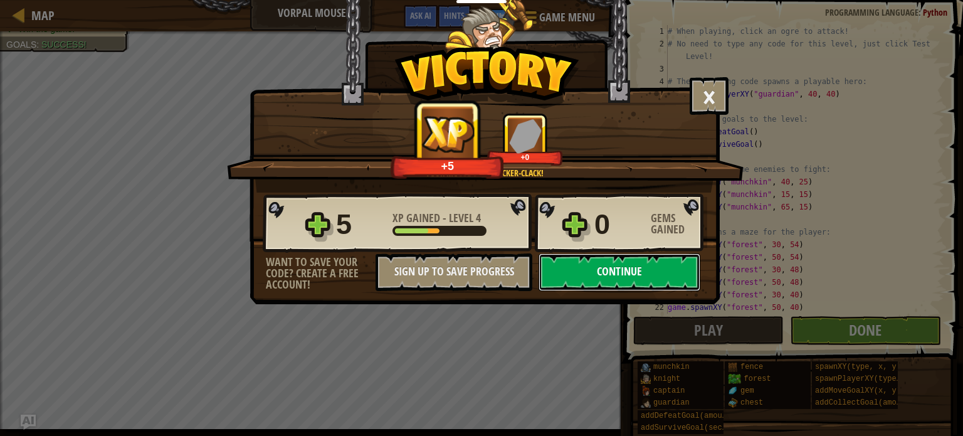
click at [598, 274] on button "Continue" at bounding box center [620, 272] width 162 height 38
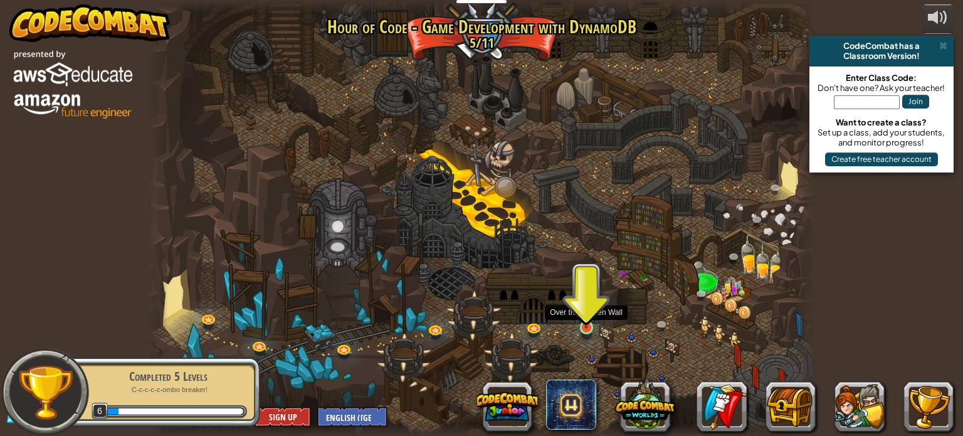
click at [590, 312] on img at bounding box center [586, 310] width 16 height 38
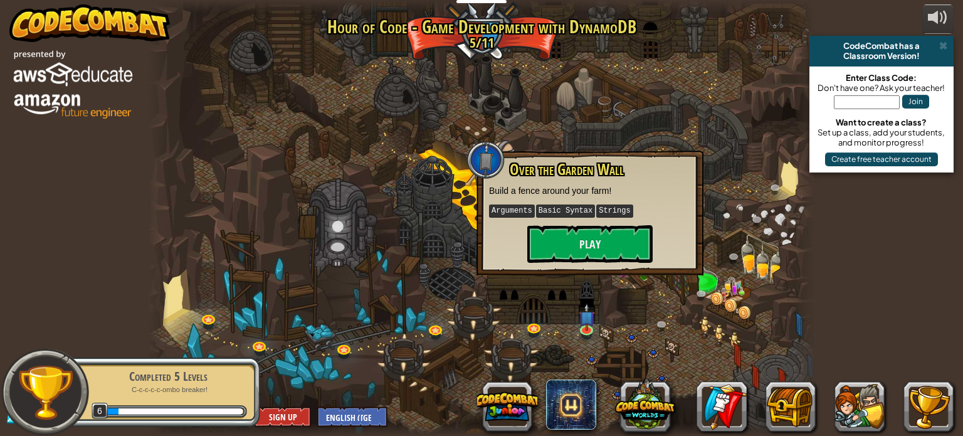
click at [564, 273] on div "Over the Garden Wall Build a fence around your farm! Arguments Basic Syntax Str…" at bounding box center [590, 213] width 227 height 125
click at [549, 256] on button "Play" at bounding box center [589, 244] width 125 height 38
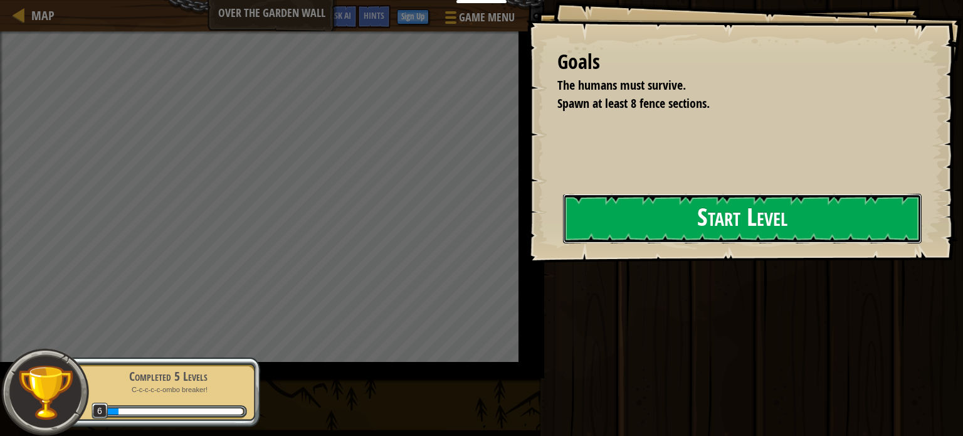
click at [637, 211] on button "Start Level" at bounding box center [742, 219] width 359 height 50
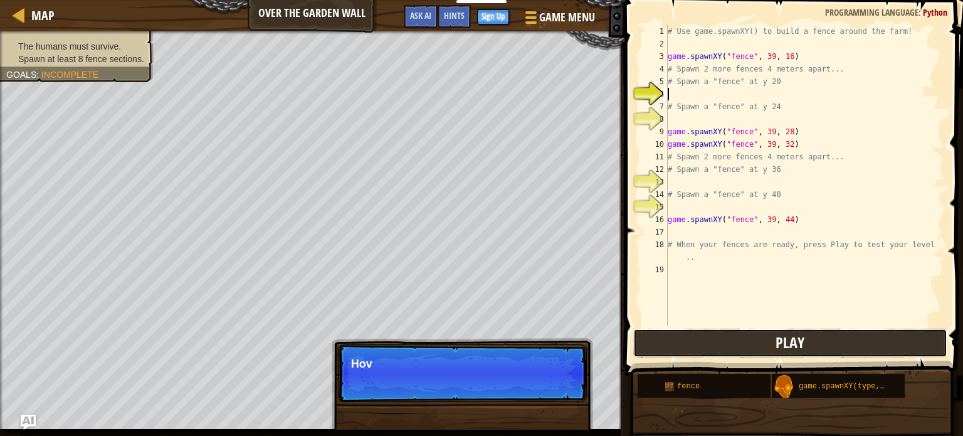
click at [697, 339] on button "Play" at bounding box center [790, 343] width 314 height 29
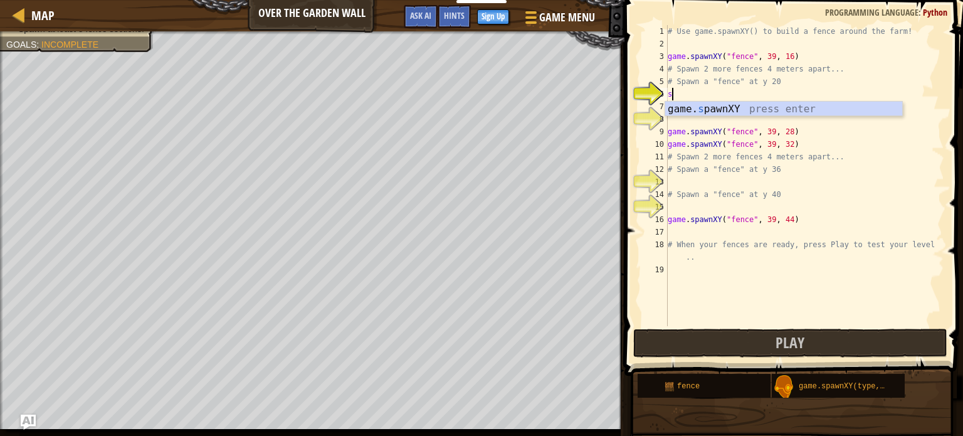
scroll to position [6, 0]
click at [750, 106] on div "game. s pawnXY press enter" at bounding box center [783, 124] width 237 height 45
type textarea "game.spawnXY("fence", 36, 30)"
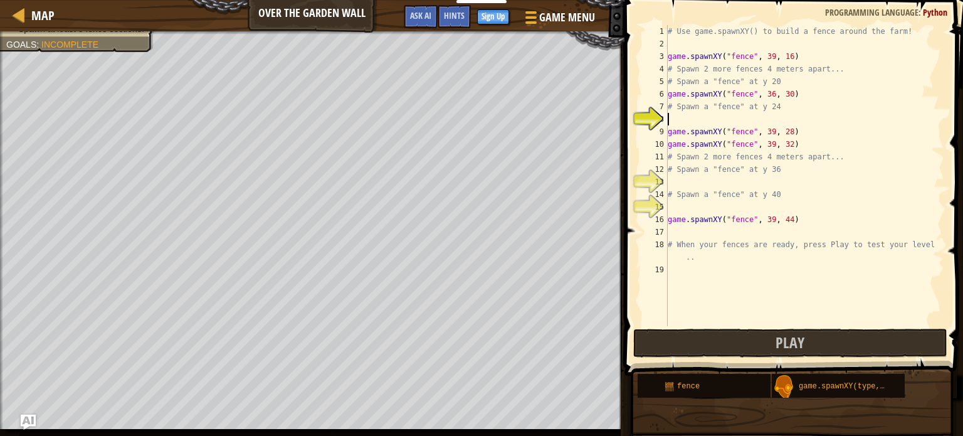
click at [669, 114] on div "# Use game.spawnXY() to build a fence around the farm! game . spawnXY ( "fence"…" at bounding box center [804, 188] width 279 height 326
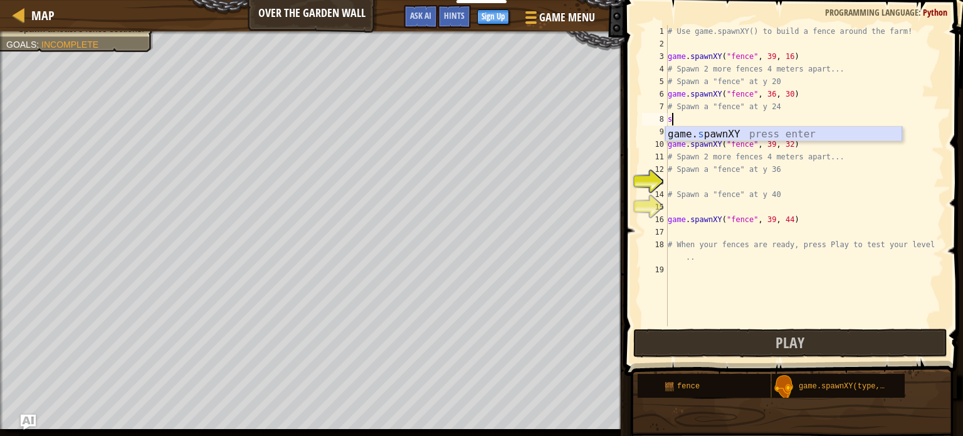
click at [709, 135] on div "game. s pawnXY press enter" at bounding box center [783, 149] width 237 height 45
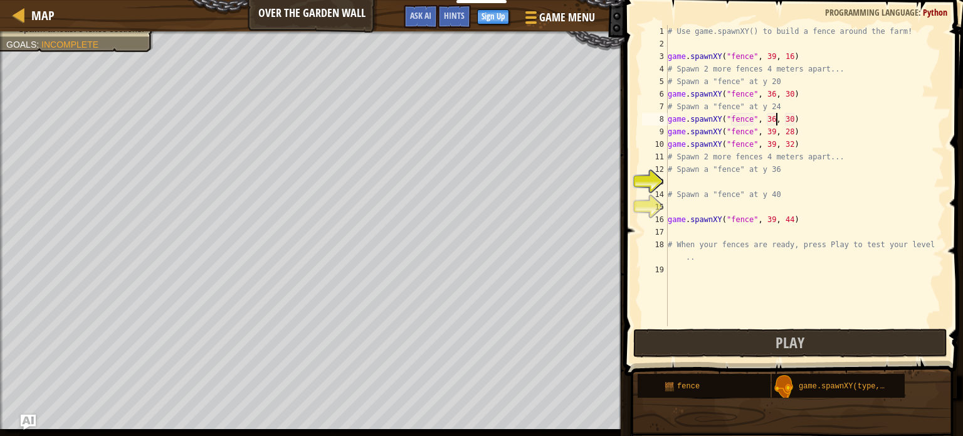
click at [776, 123] on div "# Use game.spawnXY() to build a fence around the farm! game . spawnXY ( "fence"…" at bounding box center [804, 188] width 279 height 326
click at [776, 93] on div "# Use game.spawnXY() to build a fence around the farm! game . spawnXY ( "fence"…" at bounding box center [804, 188] width 279 height 326
click at [793, 94] on div "# Use game.spawnXY() to build a fence around the farm! game . spawnXY ( "fence"…" at bounding box center [804, 188] width 279 height 326
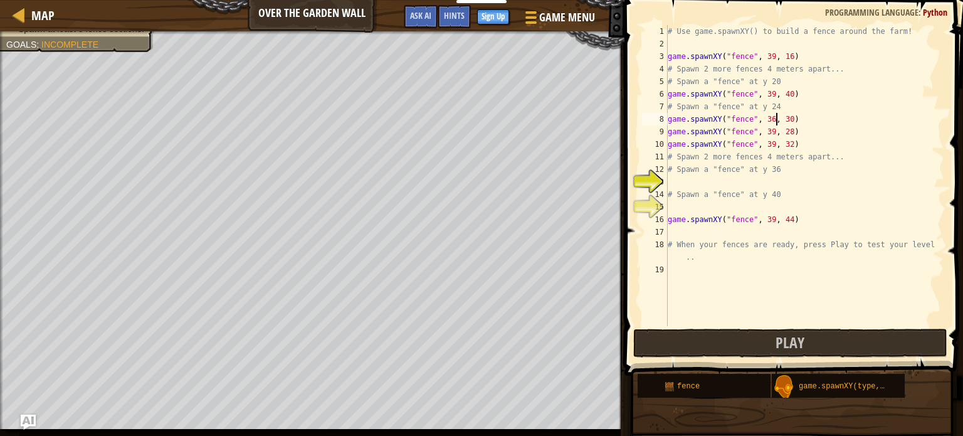
click at [776, 121] on div "# Use game.spawnXY() to build a fence around the farm! game . spawnXY ( "fence"…" at bounding box center [804, 188] width 279 height 326
click at [793, 120] on div "# Use game.spawnXY() to build a fence around the farm! game . spawnXY ( "fence"…" at bounding box center [804, 188] width 279 height 326
click at [707, 347] on button "Play" at bounding box center [790, 343] width 314 height 29
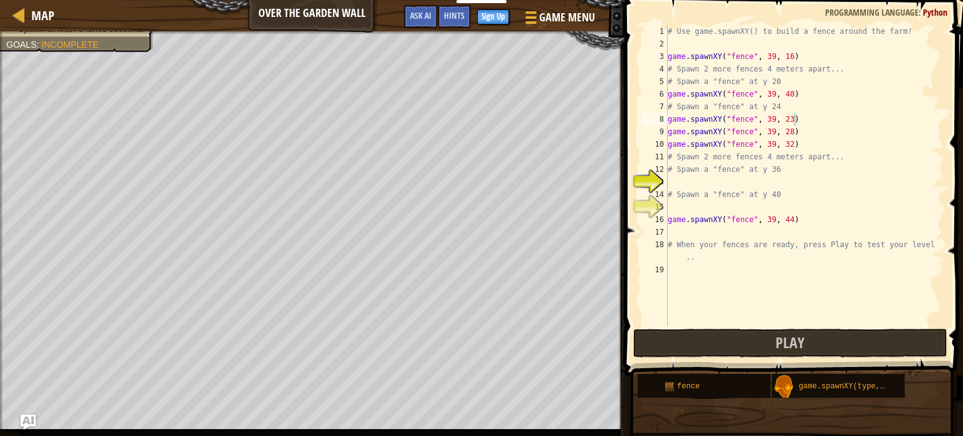
click at [773, 219] on div "# Use game.spawnXY() to build a fence around the farm! game . spawnXY ( "fence"…" at bounding box center [804, 188] width 279 height 326
click at [795, 219] on div "# Use game.spawnXY() to build a fence around the farm! game . spawnXY ( "fence"…" at bounding box center [804, 188] width 279 height 326
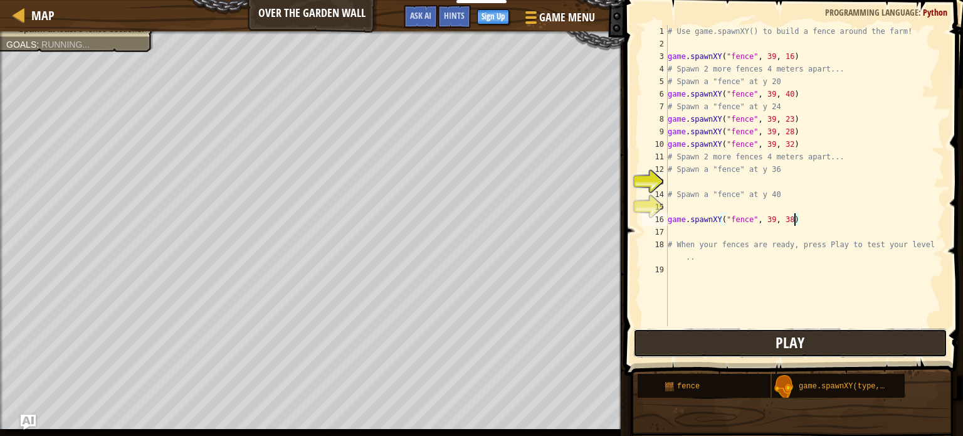
click at [824, 334] on button "Play" at bounding box center [790, 343] width 314 height 29
click at [792, 219] on div "# Use game.spawnXY() to build a fence around the farm! game . spawnXY ( "fence"…" at bounding box center [804, 188] width 279 height 326
click at [772, 345] on button "Play" at bounding box center [790, 343] width 314 height 29
click at [795, 221] on div "# Use game.spawnXY() to build a fence around the farm! game . spawnXY ( "fence"…" at bounding box center [804, 188] width 279 height 326
click at [793, 222] on div "# Use game.spawnXY() to build a fence around the farm! game . spawnXY ( "fence"…" at bounding box center [804, 188] width 279 height 326
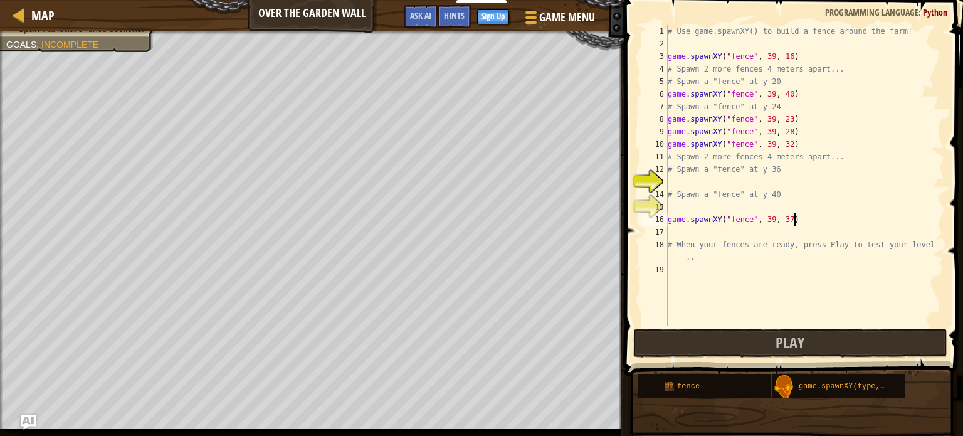
scroll to position [6, 9]
type textarea "game.spawnXY("fence", 39, 36)"
click at [815, 338] on button "Play" at bounding box center [790, 343] width 314 height 29
click at [748, 341] on button "Play" at bounding box center [790, 343] width 314 height 29
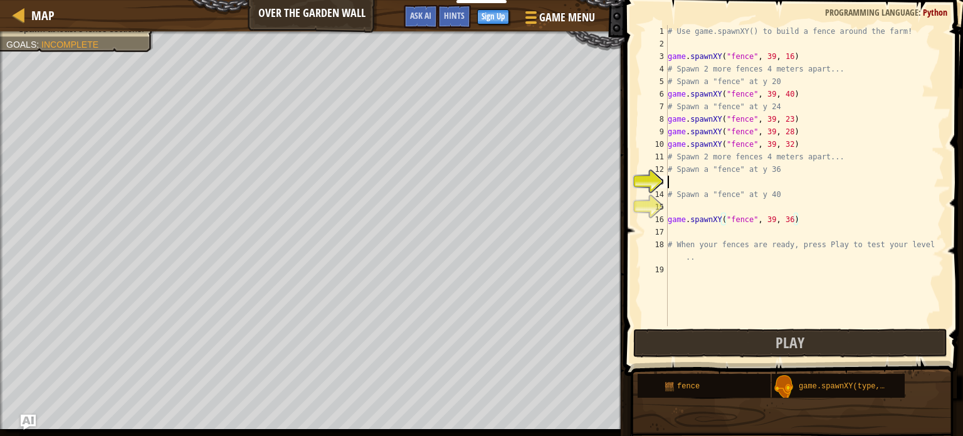
click at [670, 187] on div "# Use game.spawnXY() to build a fence around the farm! game . spawnXY ( "fence"…" at bounding box center [804, 188] width 279 height 326
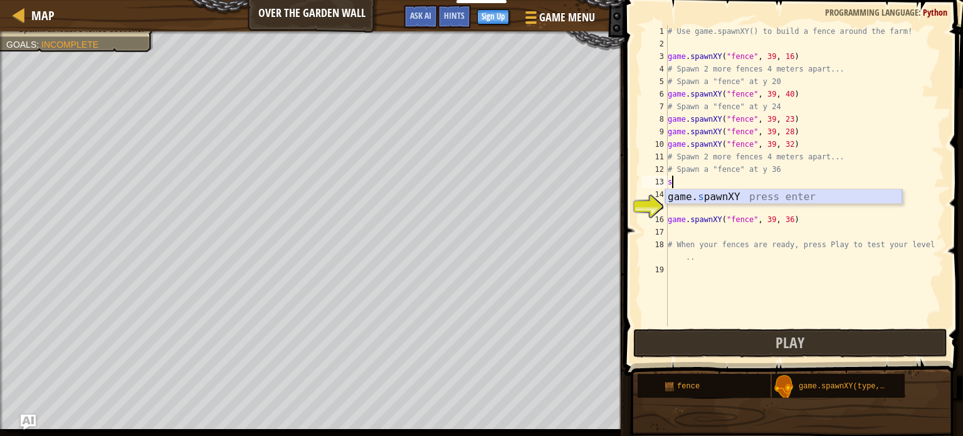
click at [772, 195] on div "game. s pawnXY press enter" at bounding box center [783, 211] width 237 height 45
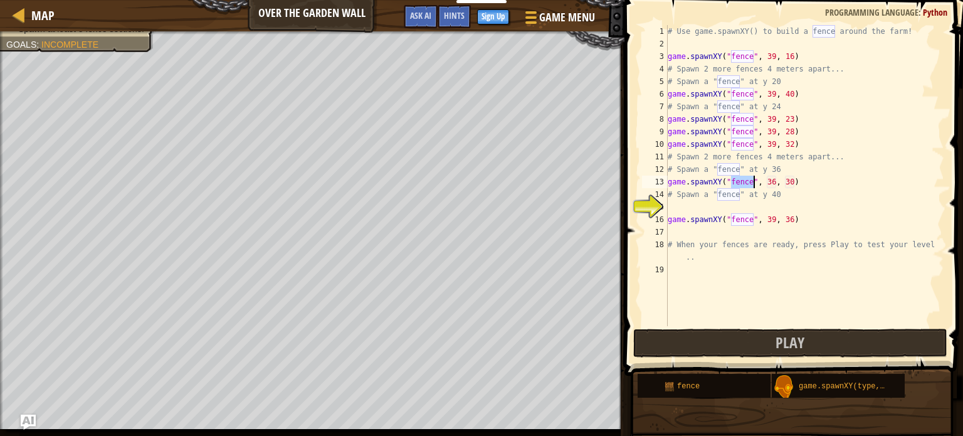
click at [774, 181] on div "# Use game.spawnXY() to build a fence around the farm! game . spawnXY ( "fence"…" at bounding box center [804, 188] width 279 height 326
click at [792, 184] on div "# Use game.spawnXY() to build a fence around the farm! game . spawnXY ( "fence"…" at bounding box center [804, 188] width 279 height 326
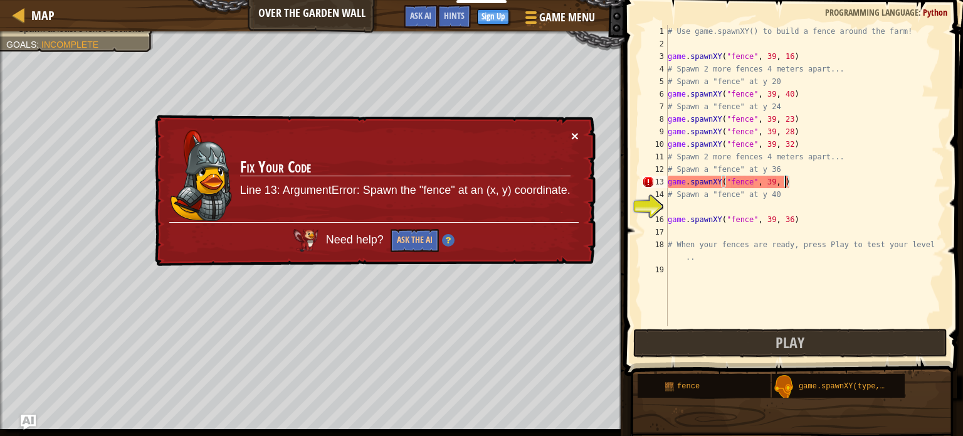
click at [571, 134] on button "×" at bounding box center [575, 135] width 8 height 13
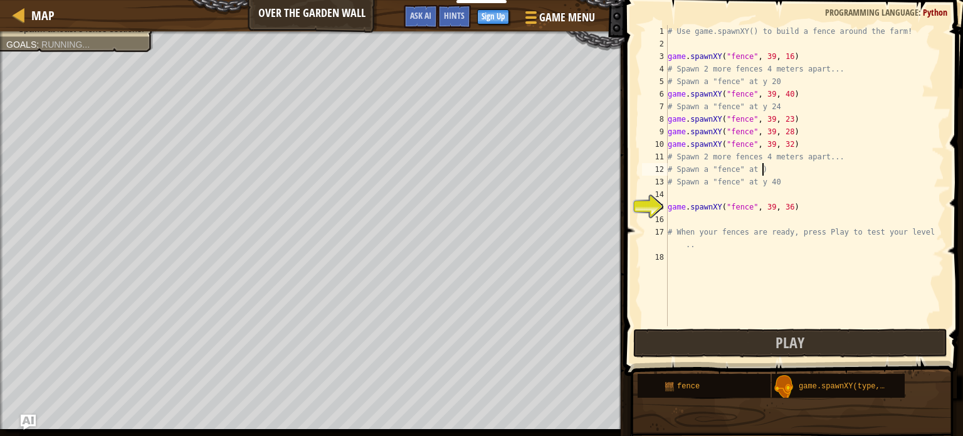
scroll to position [6, 0]
type textarea "# Spawn a "fence" a)"
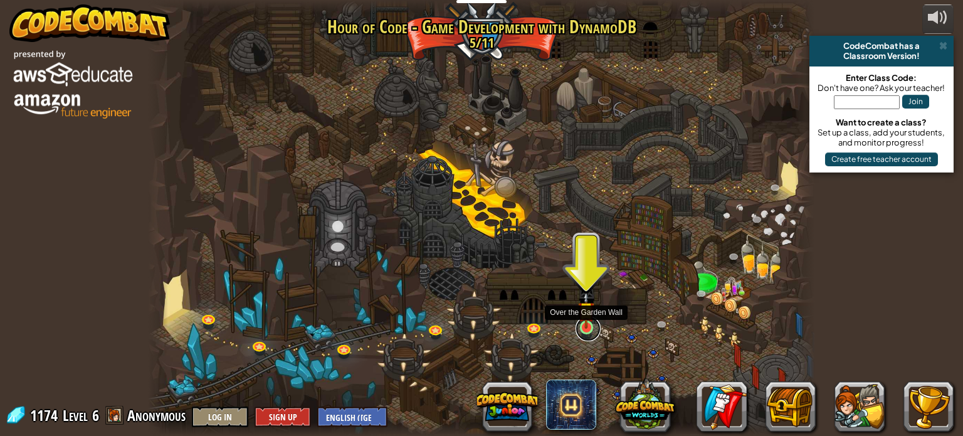
click at [591, 329] on link at bounding box center [588, 328] width 25 height 25
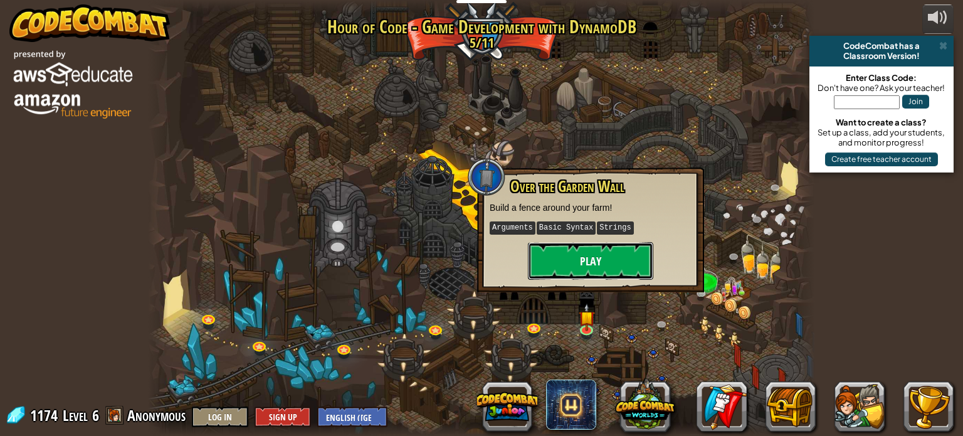
click at [573, 275] on button "Play" at bounding box center [590, 261] width 125 height 38
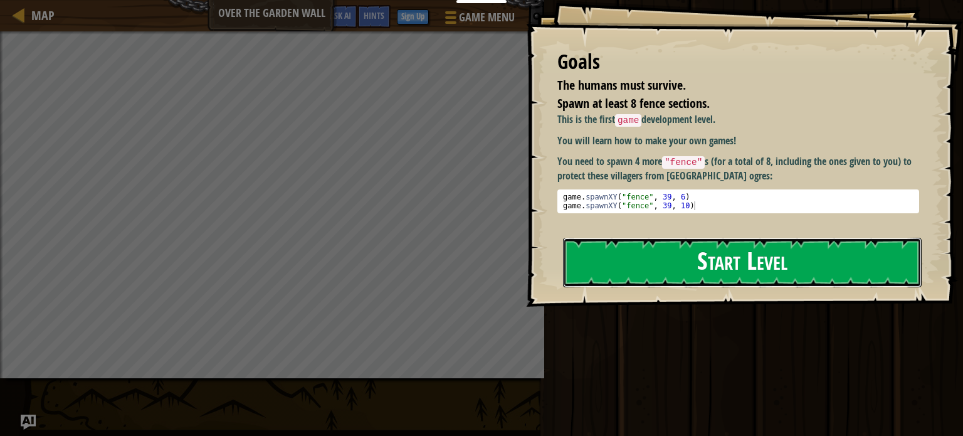
click at [680, 238] on button "Start Level" at bounding box center [742, 263] width 359 height 50
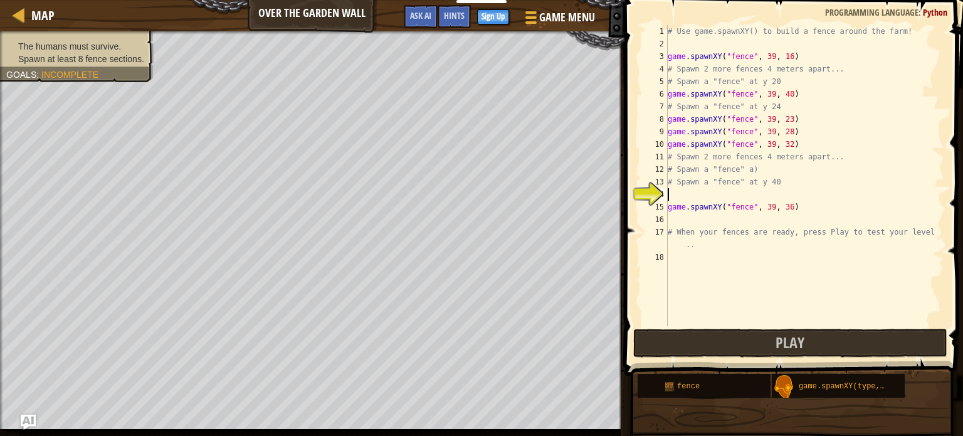
scroll to position [6, 0]
click at [723, 209] on div "game. s pawnXY press enter" at bounding box center [783, 224] width 237 height 45
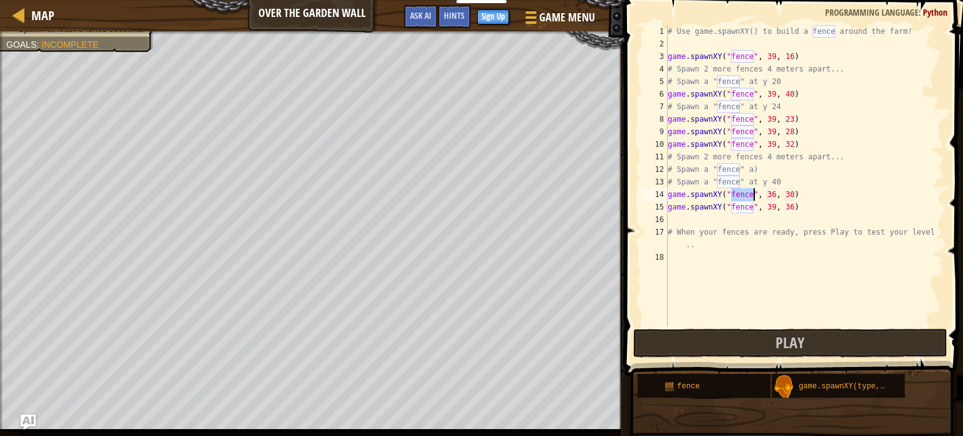
click at [774, 196] on div "# Use game.spawnXY() to build a fence around the farm! game . spawnXY ( "fence"…" at bounding box center [804, 188] width 279 height 326
click at [795, 194] on div "# Use game.spawnXY() to build a fence around the farm! game . spawnXY ( "fence"…" at bounding box center [804, 188] width 279 height 326
type textarea "game.spawnXY("fence", 39, 46)"
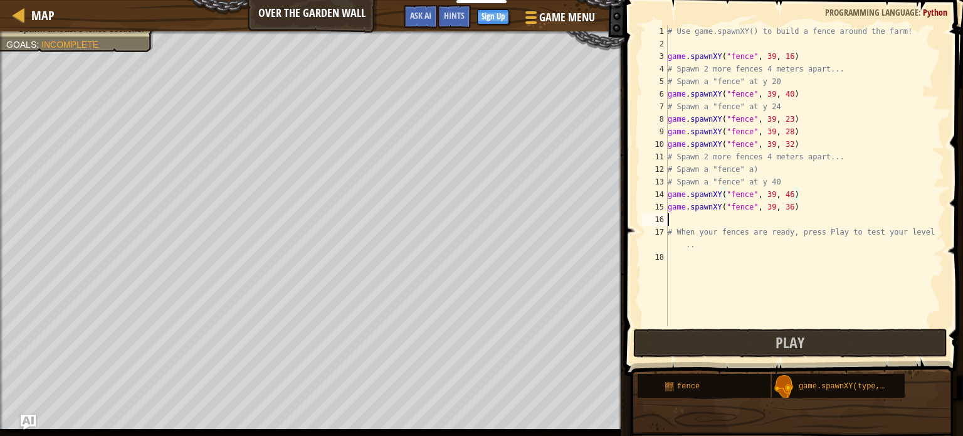
click at [671, 219] on div "# Use game.spawnXY() to build a fence around the farm! game . spawnXY ( "fence"…" at bounding box center [804, 188] width 279 height 326
click at [729, 236] on div "game. s pawnXY press enter" at bounding box center [783, 249] width 237 height 45
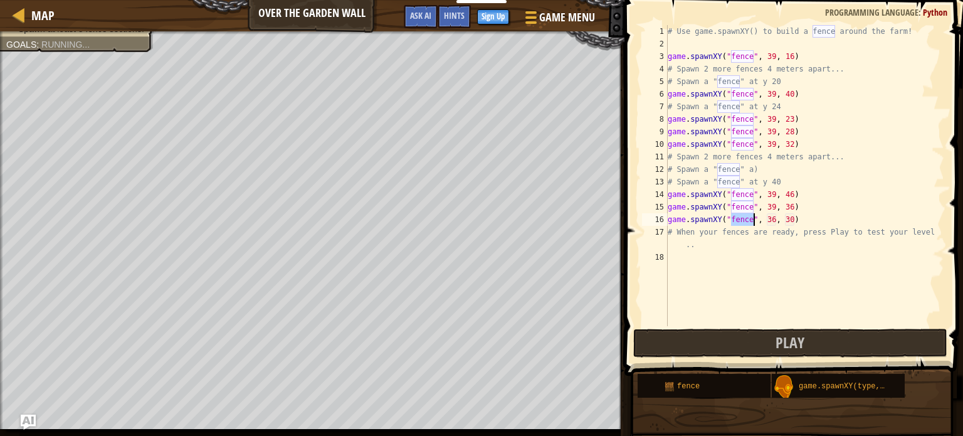
click at [776, 219] on div "# Use game.spawnXY() to build a fence around the farm! game . spawnXY ( "fence"…" at bounding box center [804, 188] width 279 height 326
click at [795, 219] on div "# Use game.spawnXY() to build a fence around the farm! game . spawnXY ( "fence"…" at bounding box center [804, 188] width 279 height 326
type textarea "game.spawnXY("fence", 39, 22)"
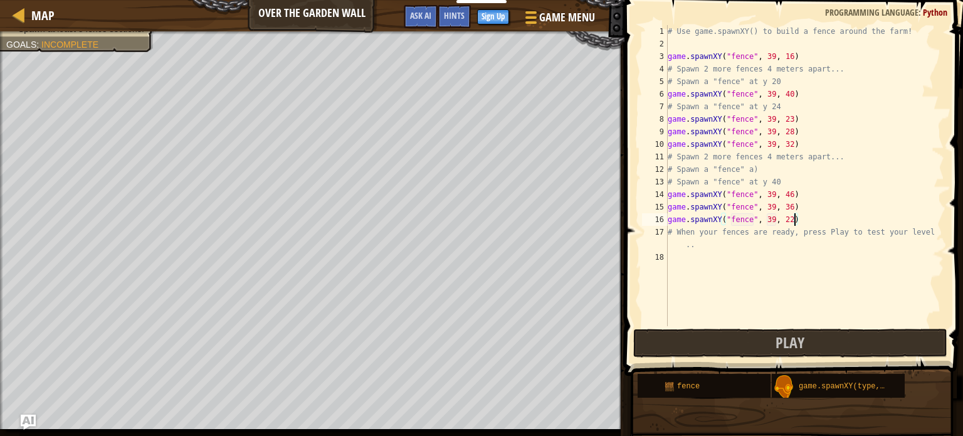
click at [670, 258] on div "# Use game.spawnXY() to build a fence around the farm! game . spawnXY ( "fence"…" at bounding box center [804, 188] width 279 height 326
click at [679, 270] on div "game. s pawnXY press enter" at bounding box center [783, 287] width 237 height 45
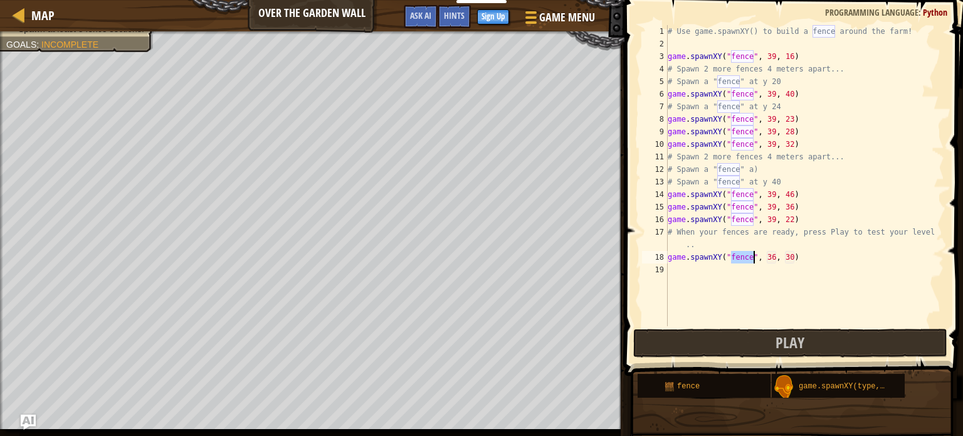
click at [775, 258] on div "# Use game.spawnXY() to build a fence around the farm! game . spawnXY ( "fence"…" at bounding box center [804, 188] width 279 height 326
click at [794, 258] on div "# Use game.spawnXY() to build a fence around the farm! game . spawnXY ( "fence"…" at bounding box center [804, 188] width 279 height 326
type textarea "game.spawnXY("fence", 39, 45)"
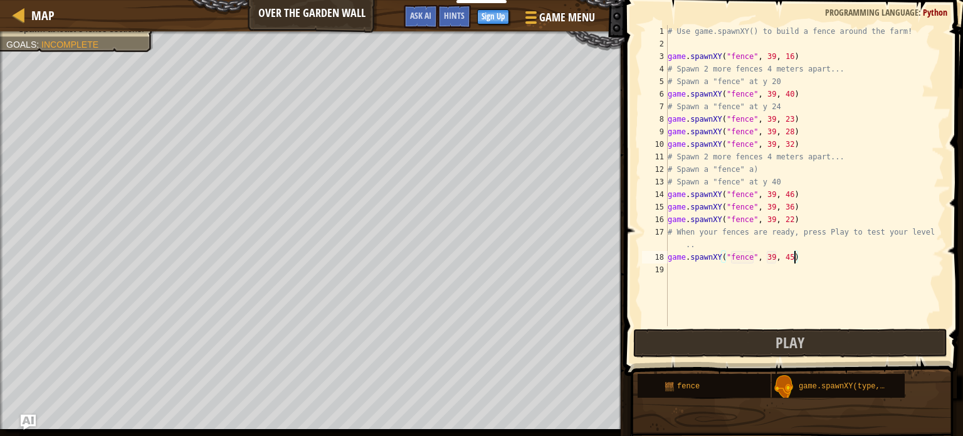
click at [672, 267] on div "# Use game.spawnXY() to build a fence around the farm! game . spawnXY ( "fence"…" at bounding box center [804, 188] width 279 height 326
click at [677, 283] on div "game. s pawnXY press enter" at bounding box center [783, 299] width 237 height 45
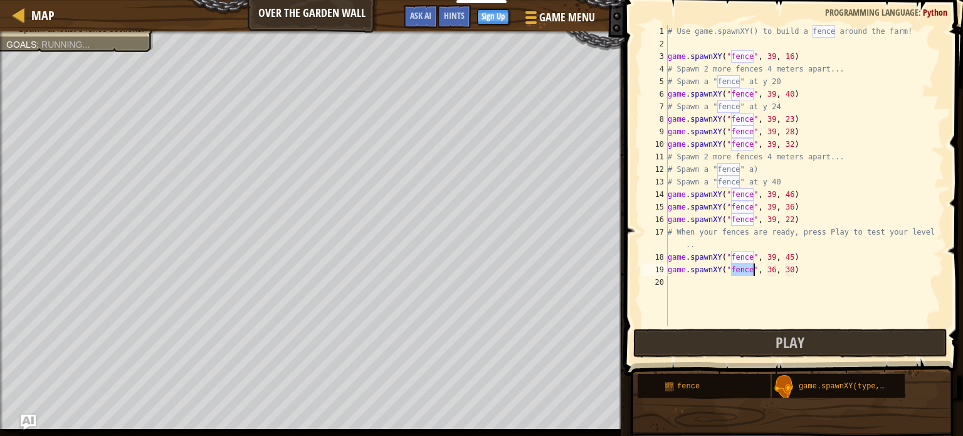
click at [775, 268] on div "# Use game.spawnXY() to build a fence around the farm! game . spawnXY ( "fence"…" at bounding box center [804, 188] width 279 height 326
click at [794, 272] on div "# Use game.spawnXY() to build a fence around the farm! game . spawnXY ( "fence"…" at bounding box center [804, 188] width 279 height 326
type textarea "game.spawnXY("fence", 39, 21)"
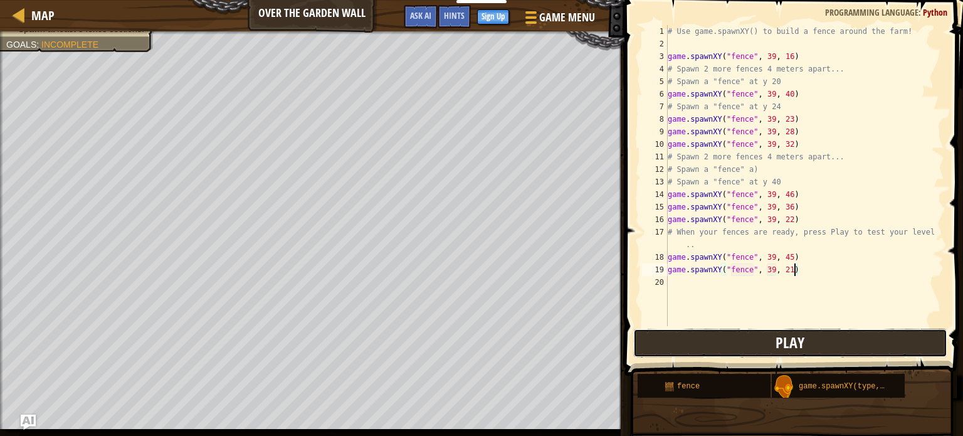
click at [862, 336] on button "Play" at bounding box center [790, 343] width 314 height 29
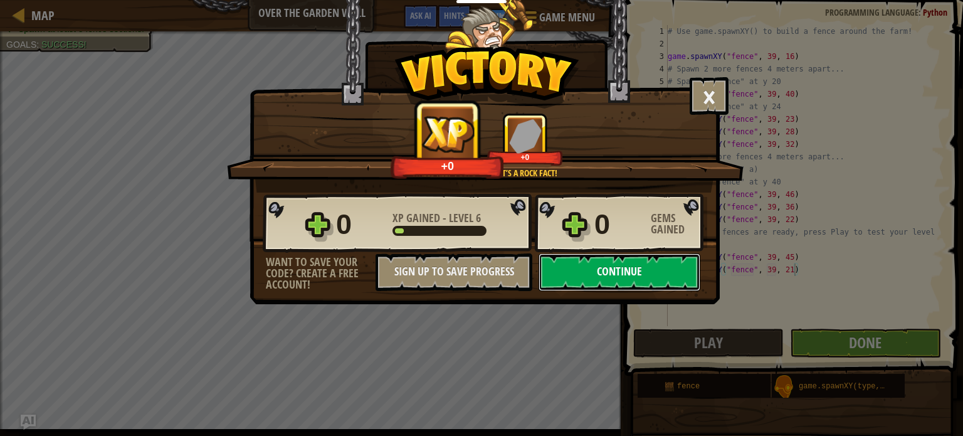
click at [676, 268] on button "Continue" at bounding box center [620, 272] width 162 height 38
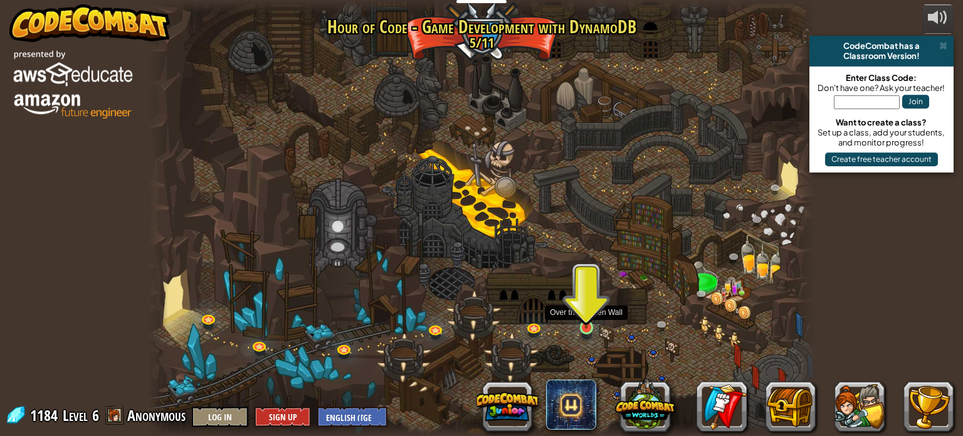
click at [589, 315] on img at bounding box center [586, 310] width 16 height 38
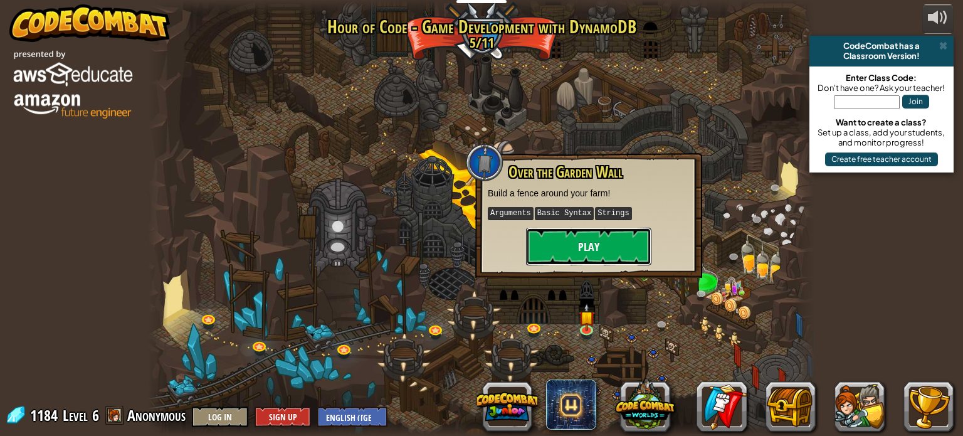
click at [584, 243] on button "Play" at bounding box center [588, 247] width 125 height 38
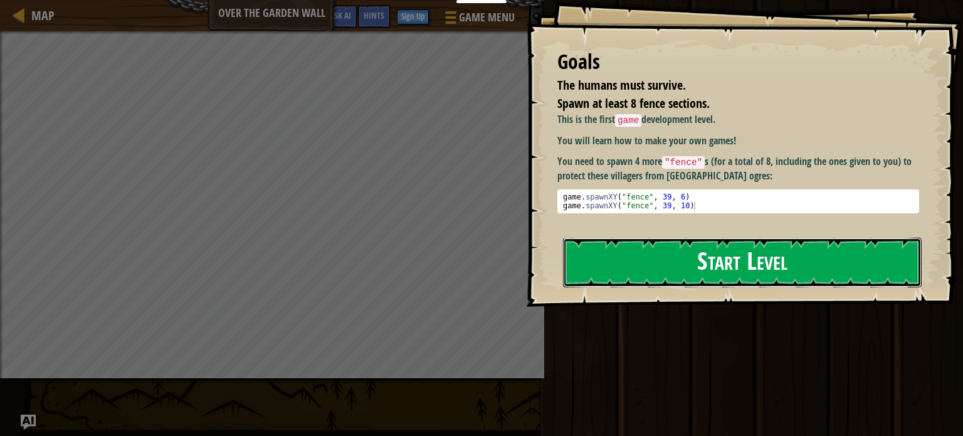
click at [635, 248] on button "Start Level" at bounding box center [742, 263] width 359 height 50
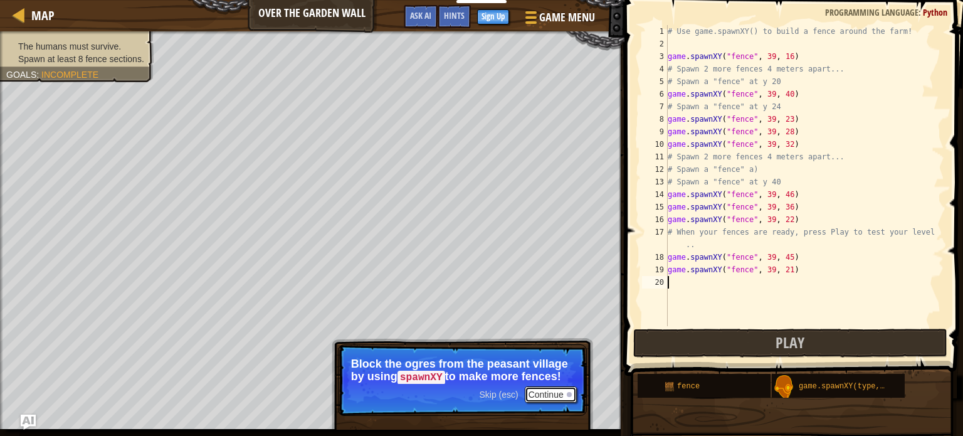
click at [563, 397] on button "Continue" at bounding box center [551, 394] width 52 height 16
click at [562, 396] on button "Continue" at bounding box center [551, 394] width 52 height 16
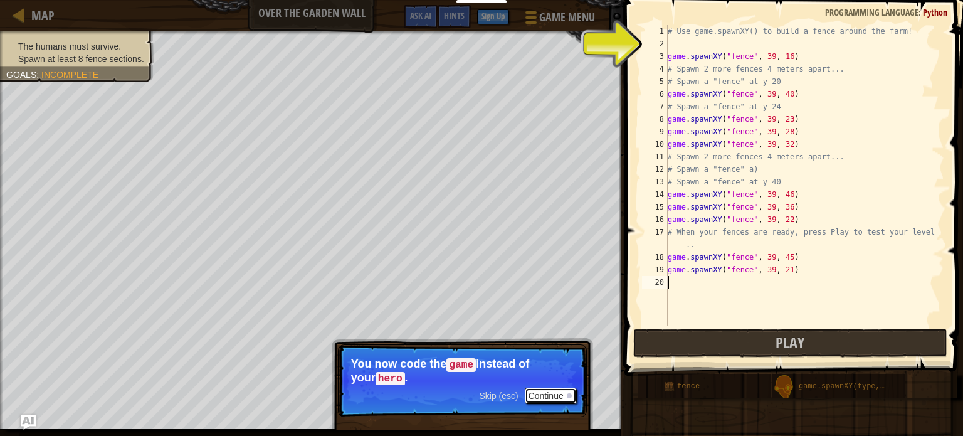
click at [563, 394] on button "Continue" at bounding box center [551, 396] width 52 height 16
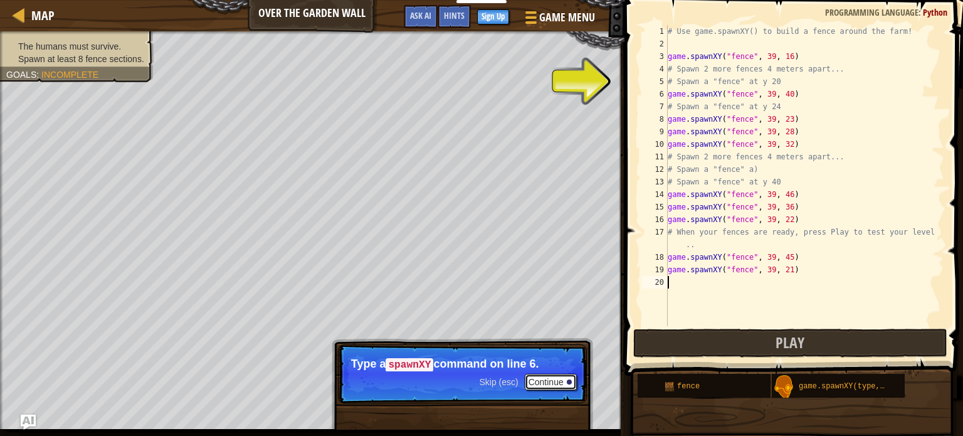
click at [552, 384] on button "Continue" at bounding box center [551, 382] width 52 height 16
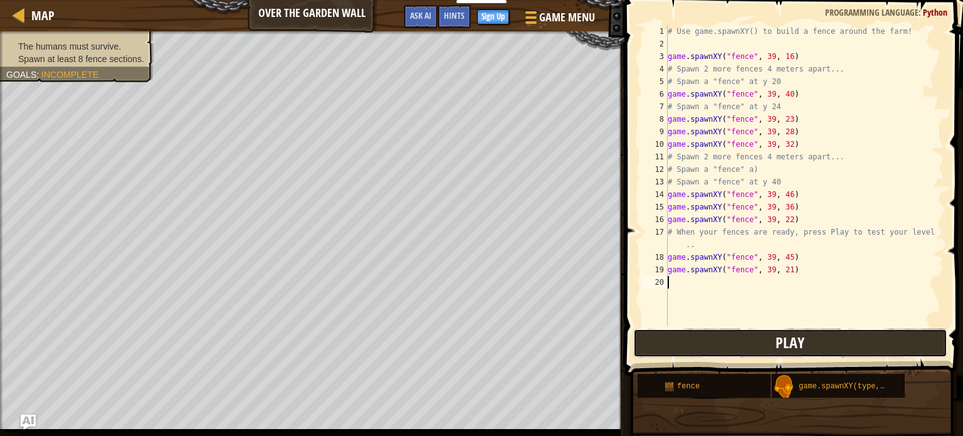
click at [750, 356] on button "Play" at bounding box center [790, 343] width 314 height 29
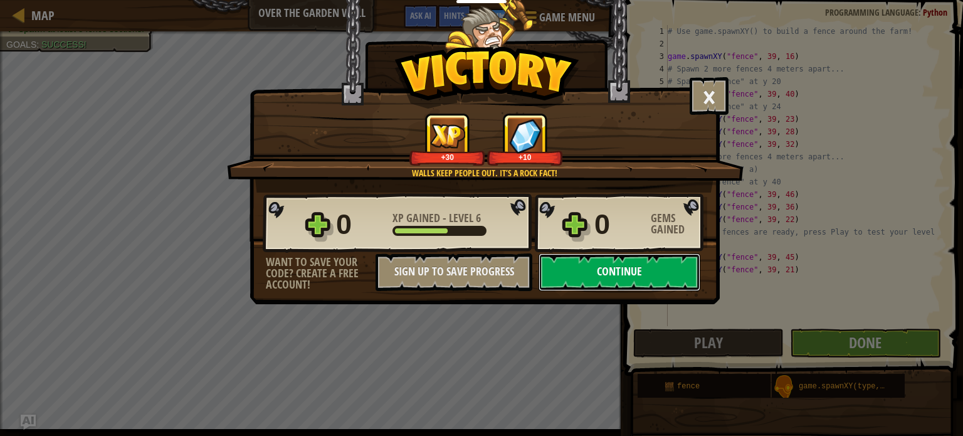
click at [673, 274] on button "Continue" at bounding box center [620, 272] width 162 height 38
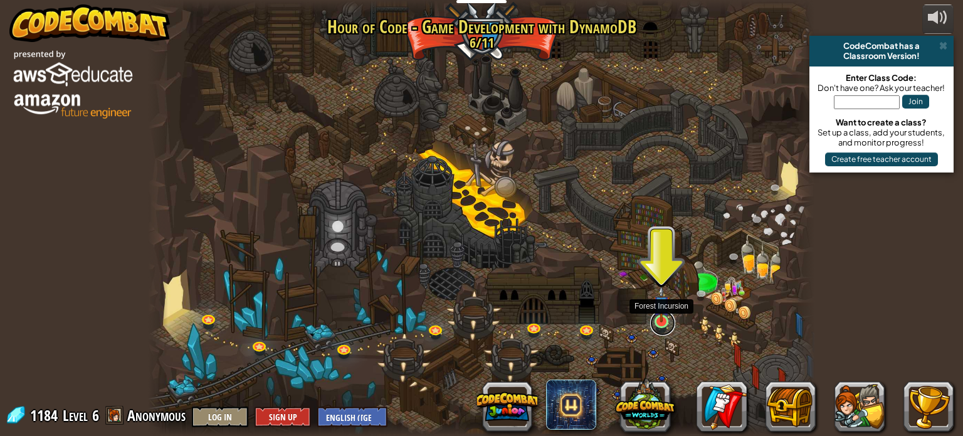
click at [660, 326] on link at bounding box center [662, 322] width 25 height 25
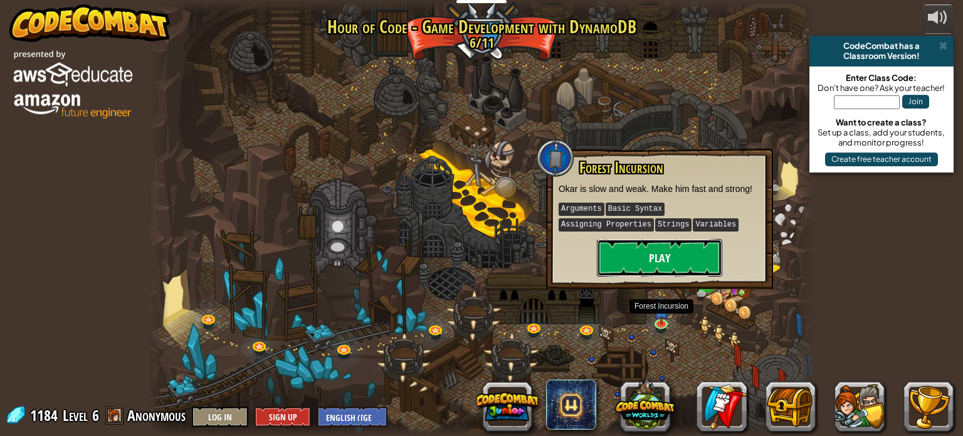
click at [656, 265] on button "Play" at bounding box center [659, 258] width 125 height 38
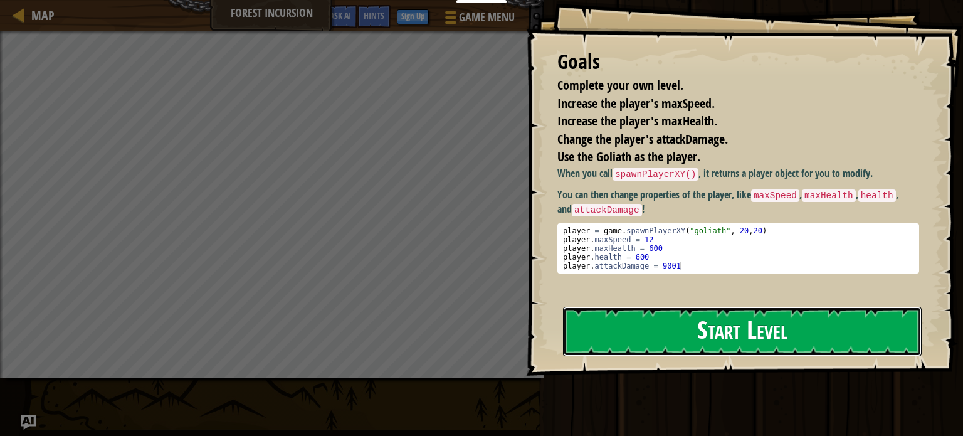
click at [658, 307] on button "Start Level" at bounding box center [742, 332] width 359 height 50
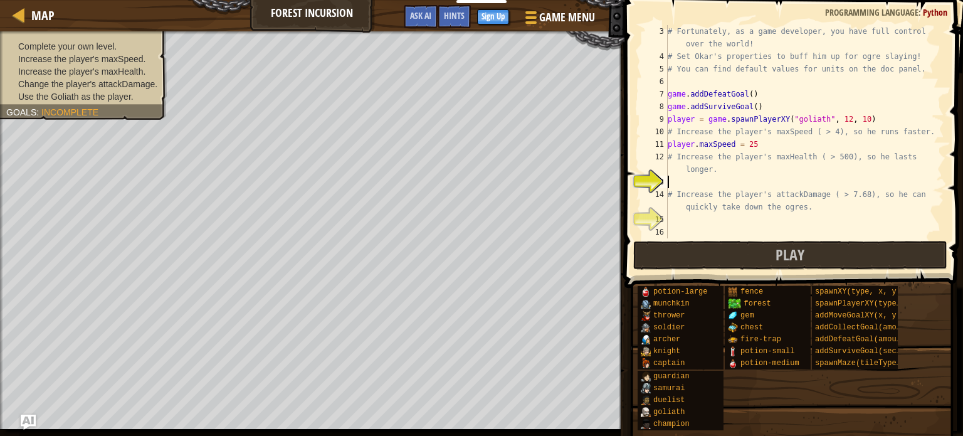
scroll to position [38, 0]
click at [697, 260] on button "Play" at bounding box center [790, 255] width 314 height 29
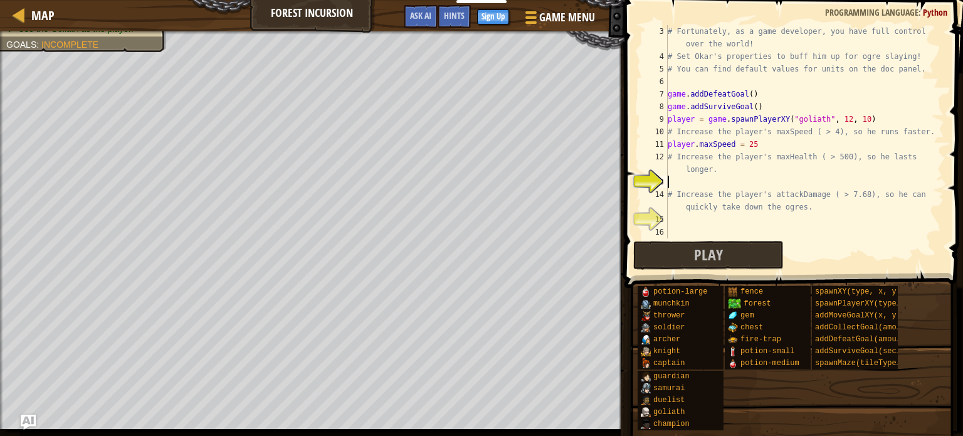
click at [107, 34] on div at bounding box center [312, 32] width 625 height 3
click at [668, 182] on div "# Fortunately, as a game developer, you have full control over the world! # Set…" at bounding box center [804, 150] width 279 height 251
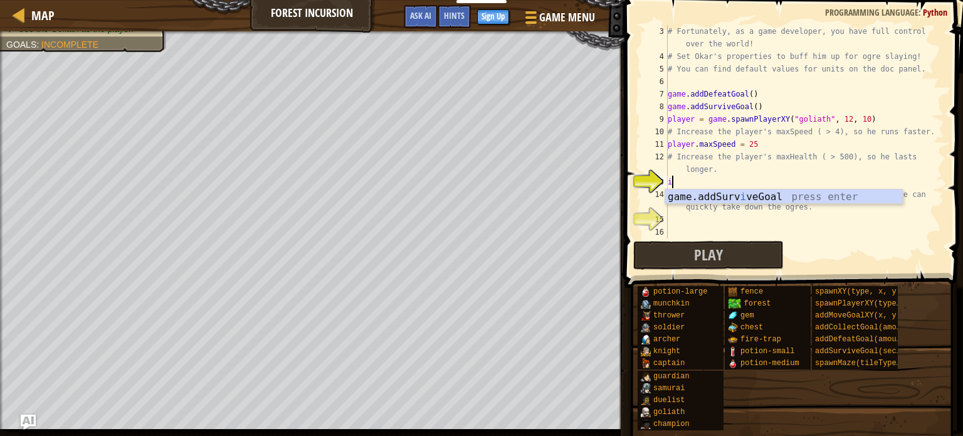
scroll to position [6, 0]
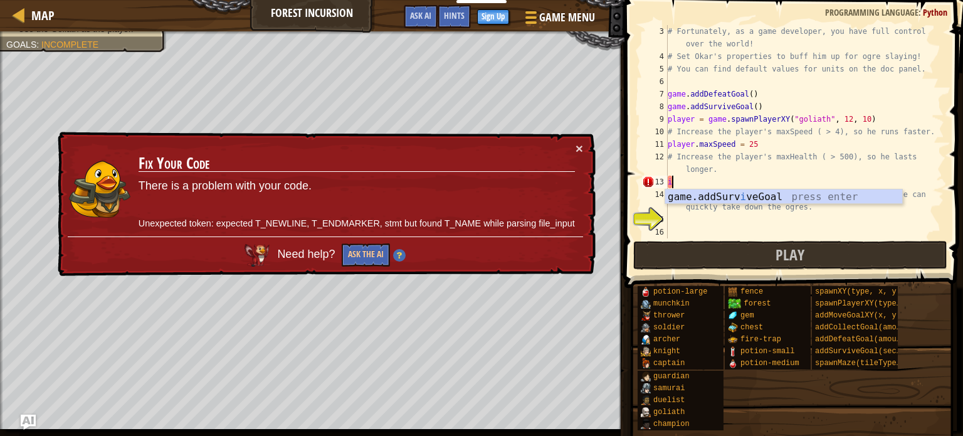
type textarea "i"
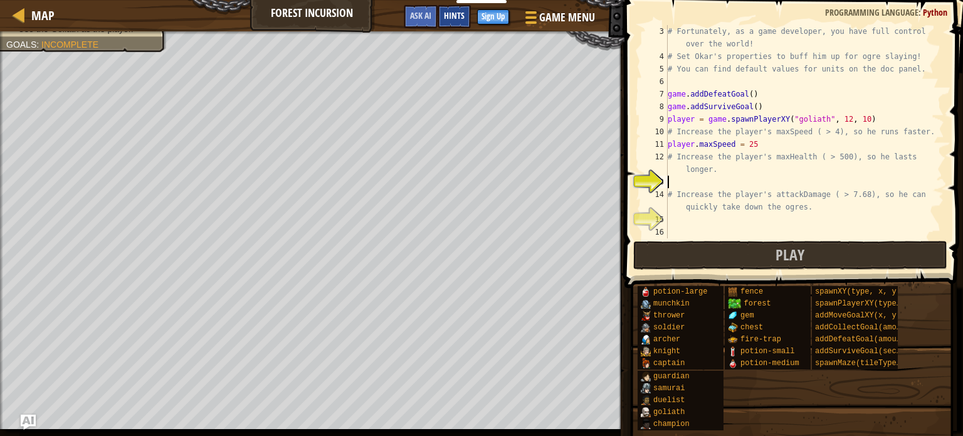
click at [460, 20] on span "Hints" at bounding box center [454, 15] width 21 height 12
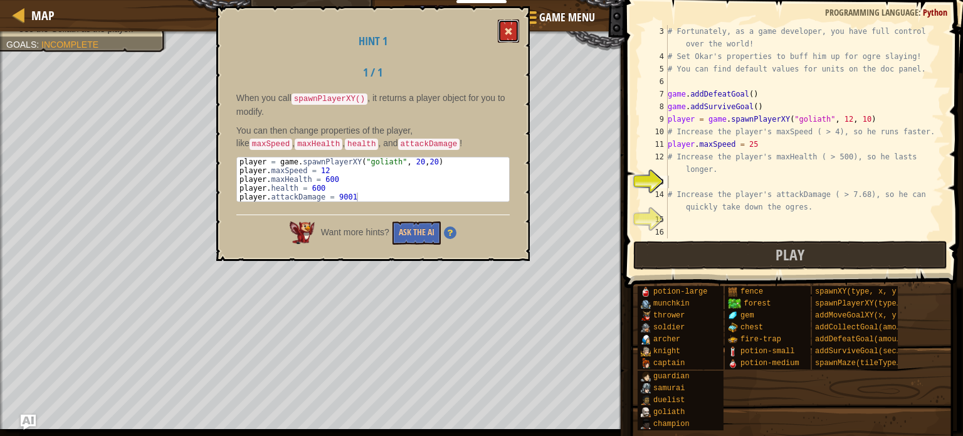
click at [508, 27] on span at bounding box center [508, 31] width 9 height 9
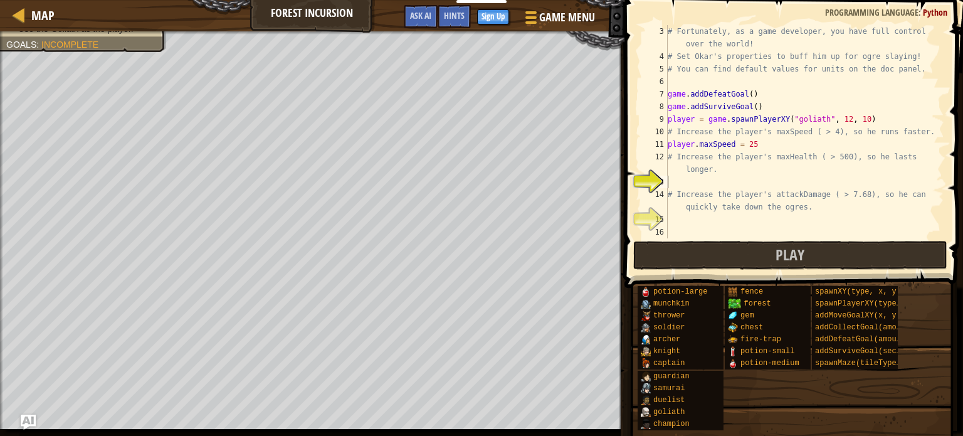
click at [668, 177] on div "# Fortunately, as a game developer, you have full control over the world! # Set…" at bounding box center [804, 150] width 279 height 251
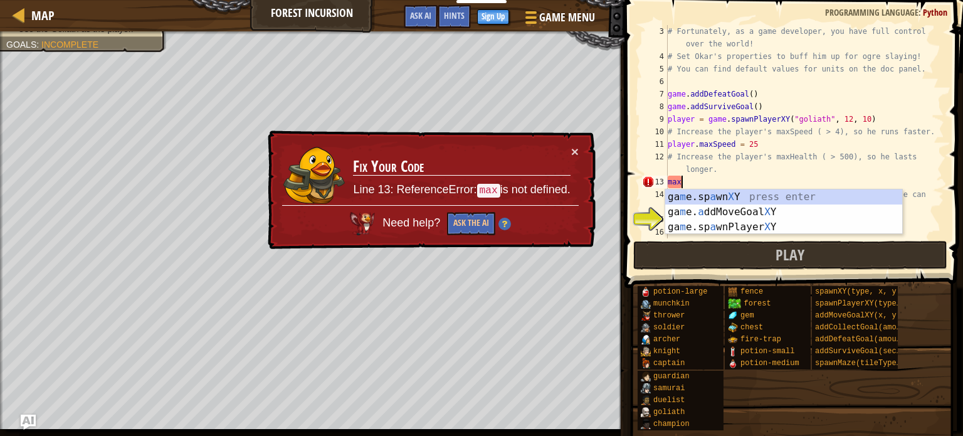
click at [569, 147] on td "Fix Your Code Line 13: ReferenceError: max is not defined." at bounding box center [461, 175] width 218 height 60
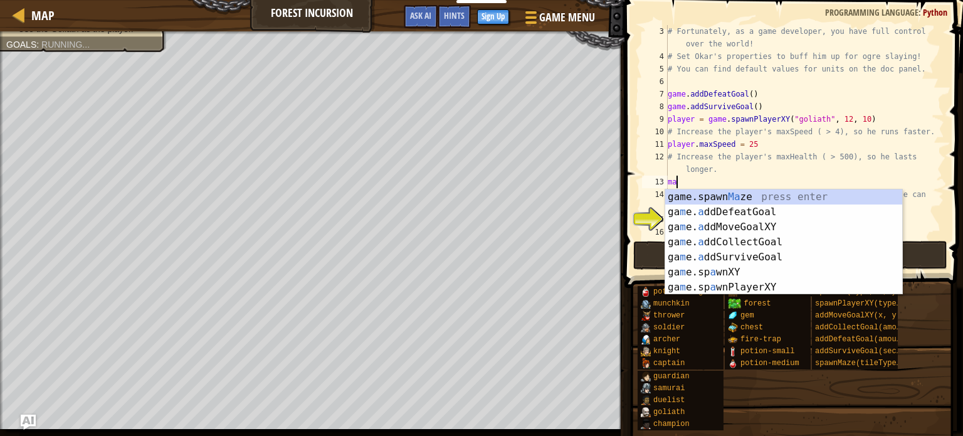
type textarea "m"
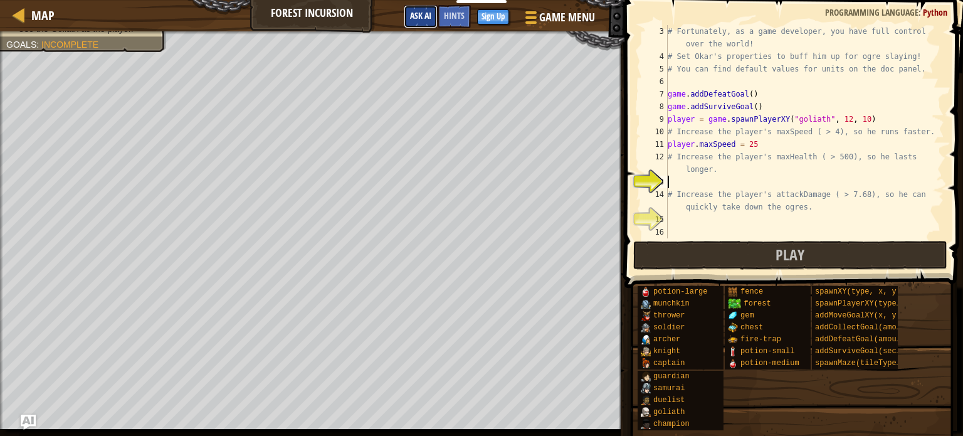
click at [428, 24] on button "Ask AI" at bounding box center [421, 16] width 34 height 23
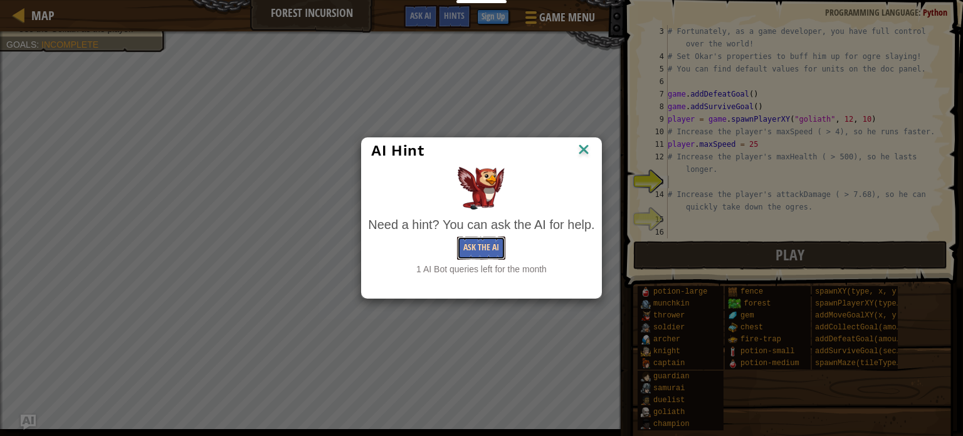
click at [495, 251] on button "Ask the AI" at bounding box center [481, 247] width 48 height 23
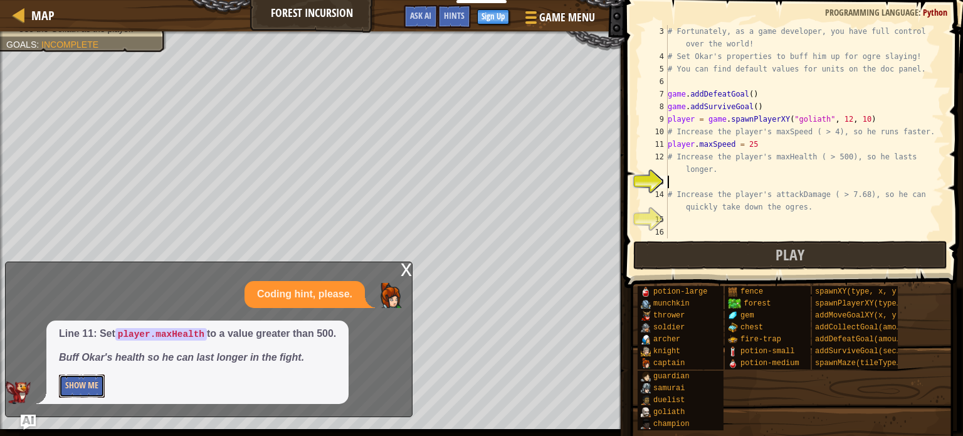
click at [75, 389] on button "Show Me" at bounding box center [82, 385] width 46 height 23
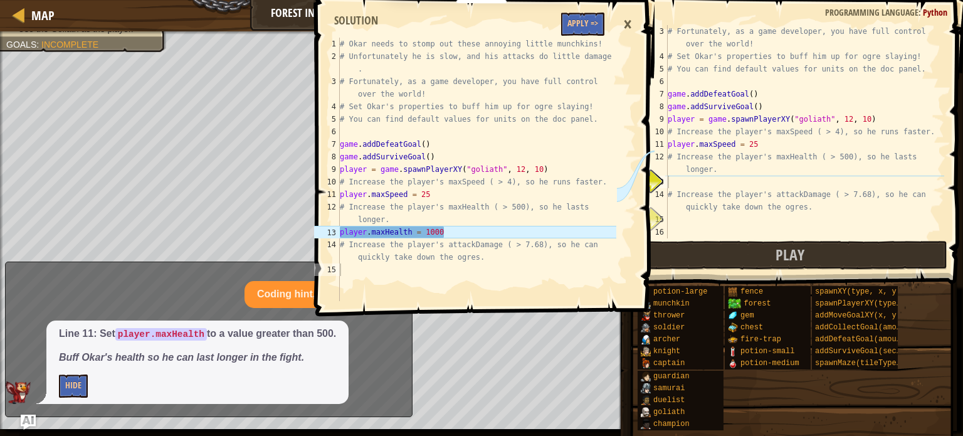
click at [669, 182] on div "# Fortunately, as a game developer, you have full control over the world! # Set…" at bounding box center [804, 150] width 279 height 251
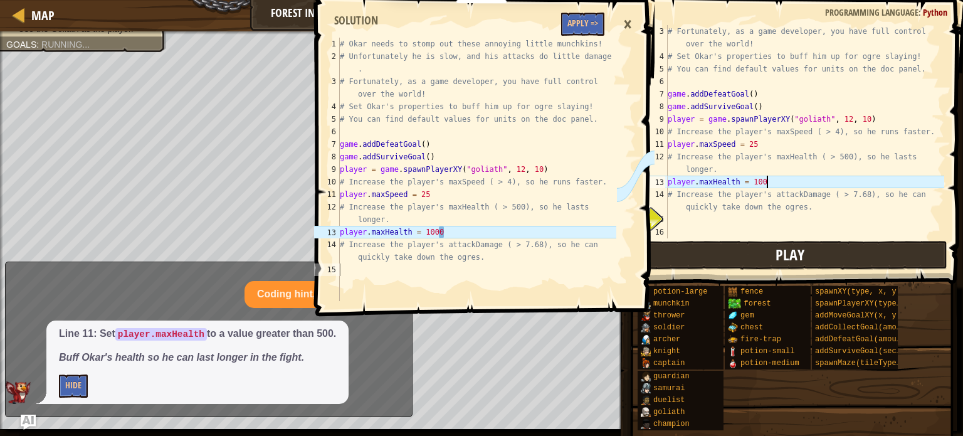
scroll to position [6, 8]
type textarea "player.maxHealth = 1000"
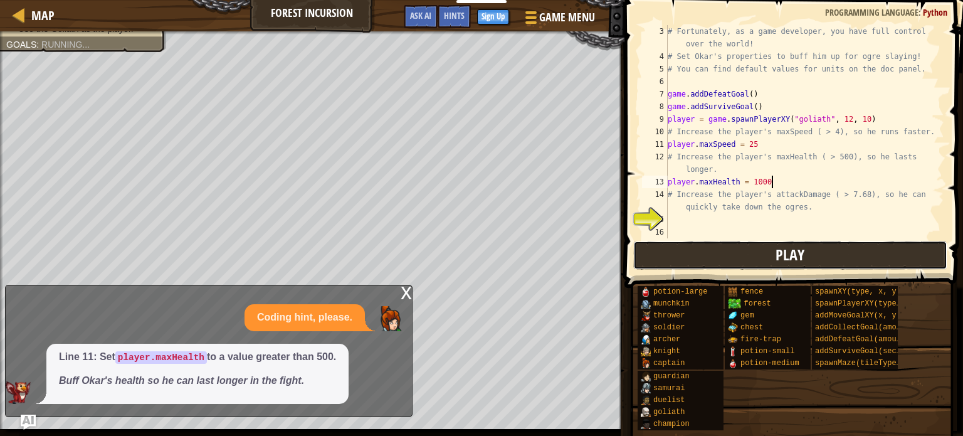
click at [749, 265] on button "Play" at bounding box center [790, 255] width 314 height 29
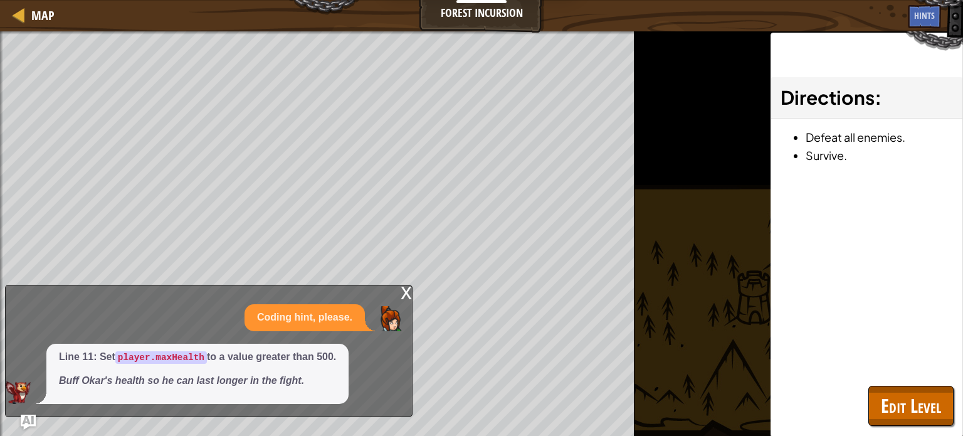
click at [403, 295] on div "x" at bounding box center [406, 291] width 11 height 13
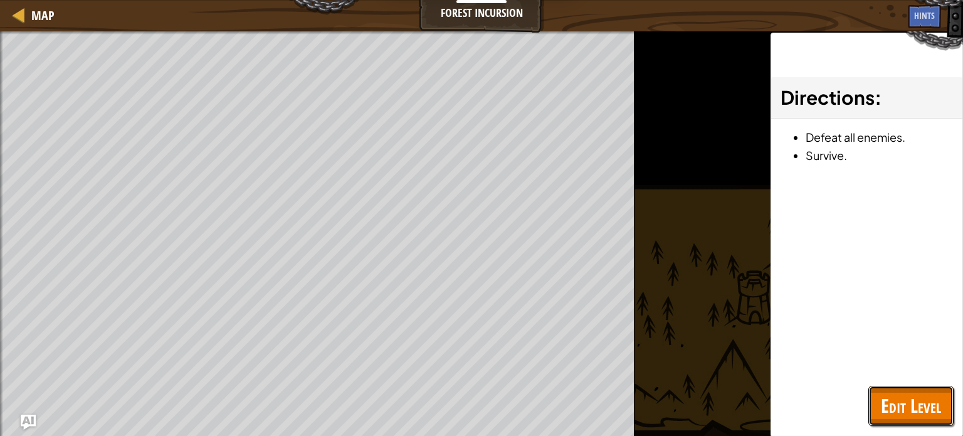
click at [896, 413] on span "Edit Level" at bounding box center [911, 406] width 60 height 26
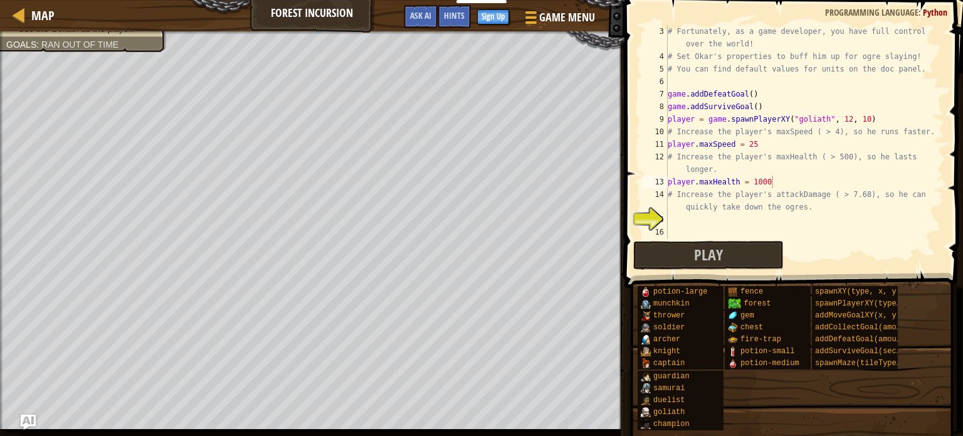
click at [668, 218] on div "# Fortunately, as a game developer, you have full control over the world! # Set…" at bounding box center [804, 150] width 279 height 251
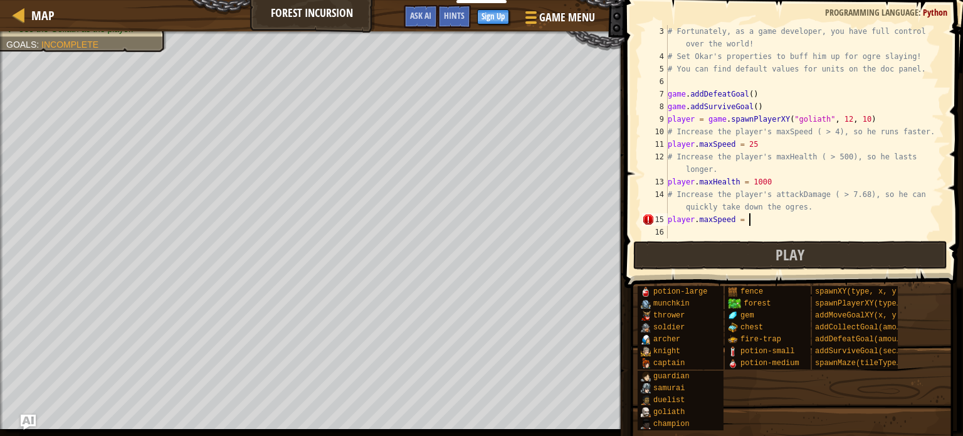
scroll to position [6, 6]
type textarea "player.maxSpeed = 1000"
click at [670, 230] on div "# Fortunately, as a game developer, you have full control over the world! # Set…" at bounding box center [804, 150] width 279 height 251
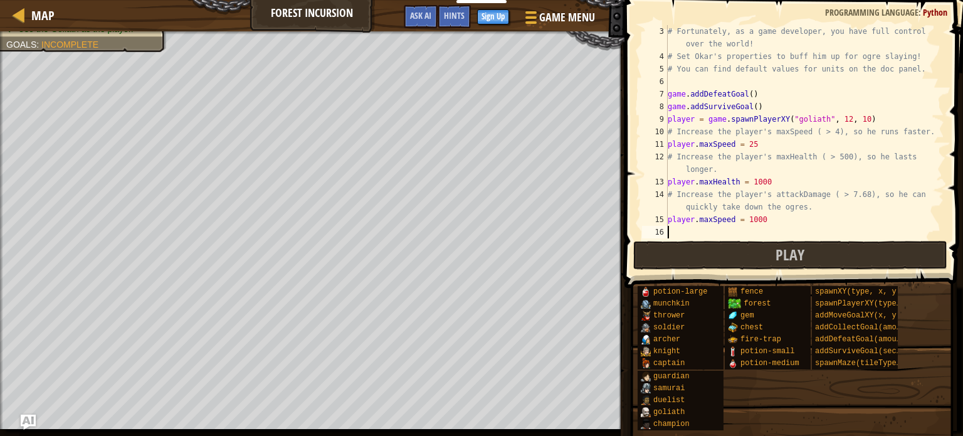
click at [139, 34] on div at bounding box center [312, 32] width 625 height 3
click at [663, 245] on button "Play" at bounding box center [790, 255] width 314 height 29
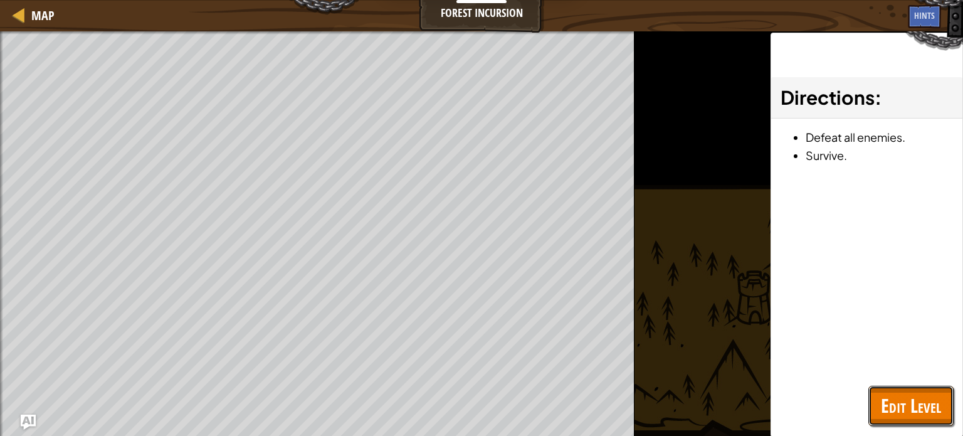
click at [907, 400] on span "Edit Level" at bounding box center [911, 406] width 60 height 26
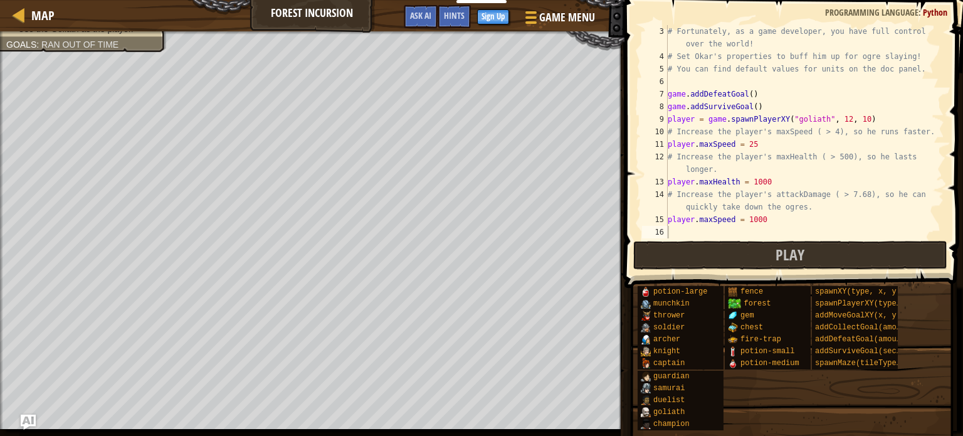
click at [769, 216] on div "# Fortunately, as a game developer, you have full control over the world! # Set…" at bounding box center [804, 150] width 279 height 251
click at [782, 250] on span "Play" at bounding box center [790, 255] width 29 height 20
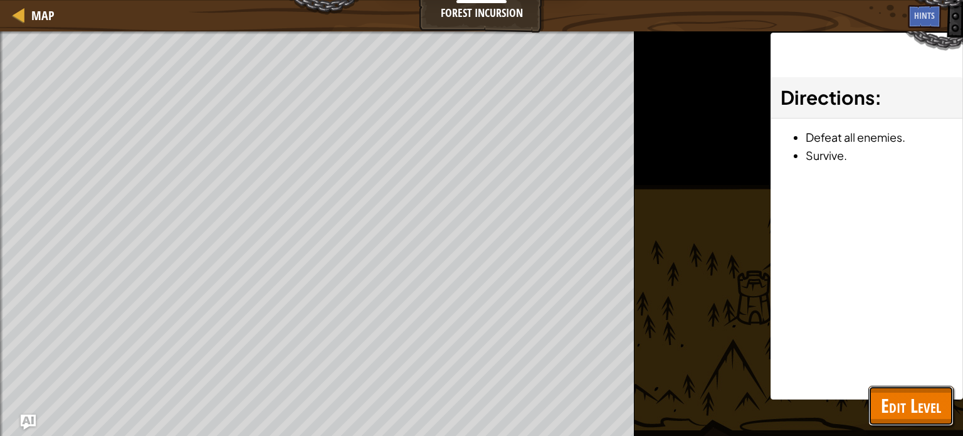
click at [899, 412] on span "Edit Level" at bounding box center [911, 406] width 60 height 26
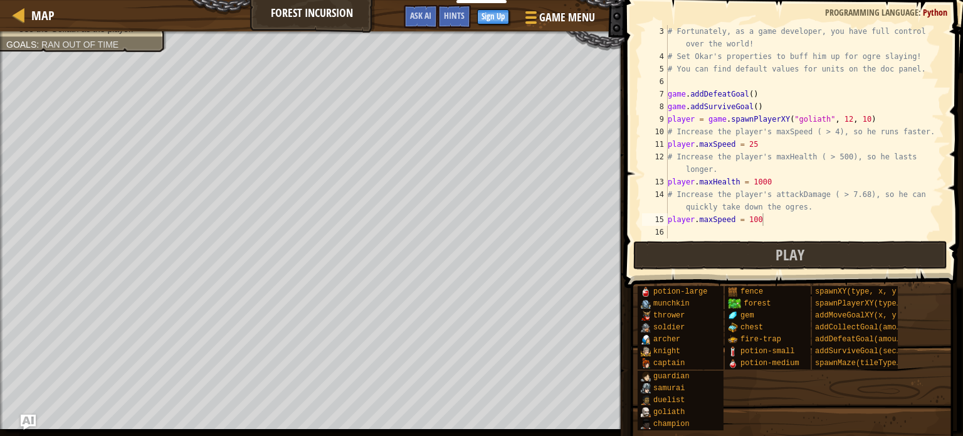
click at [760, 221] on div "# Fortunately, as a game developer, you have full control over the world! # Set…" at bounding box center [804, 150] width 279 height 251
click at [762, 223] on div "# Fortunately, as a game developer, you have full control over the world! # Set…" at bounding box center [804, 150] width 279 height 251
type textarea "player.maxSpeed = 10"
click at [772, 241] on button "Play" at bounding box center [790, 255] width 314 height 29
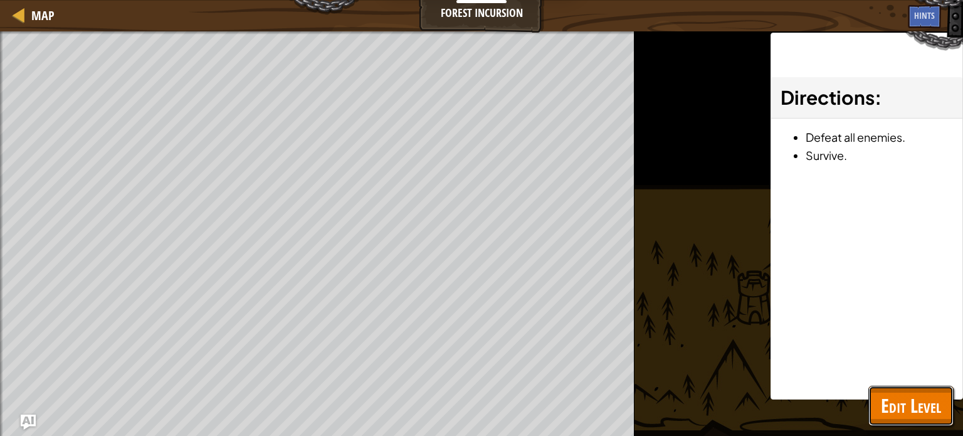
click at [942, 414] on button "Edit Level" at bounding box center [911, 406] width 85 height 40
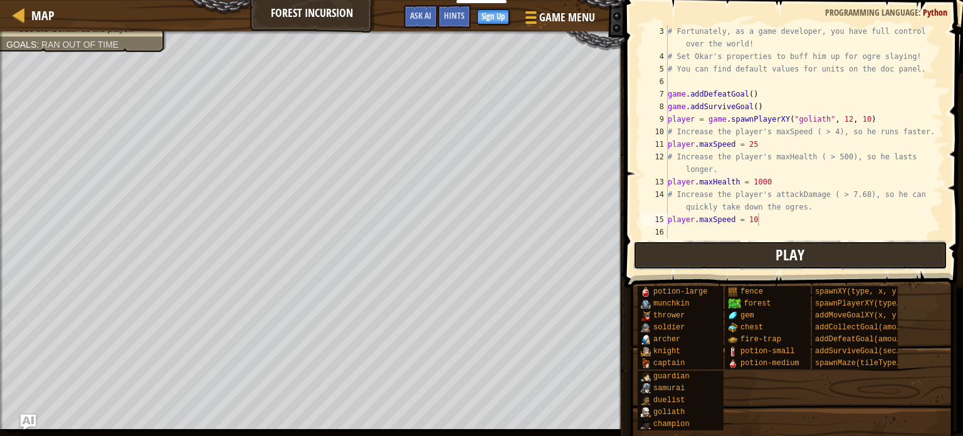
click at [753, 249] on button "Play" at bounding box center [790, 255] width 314 height 29
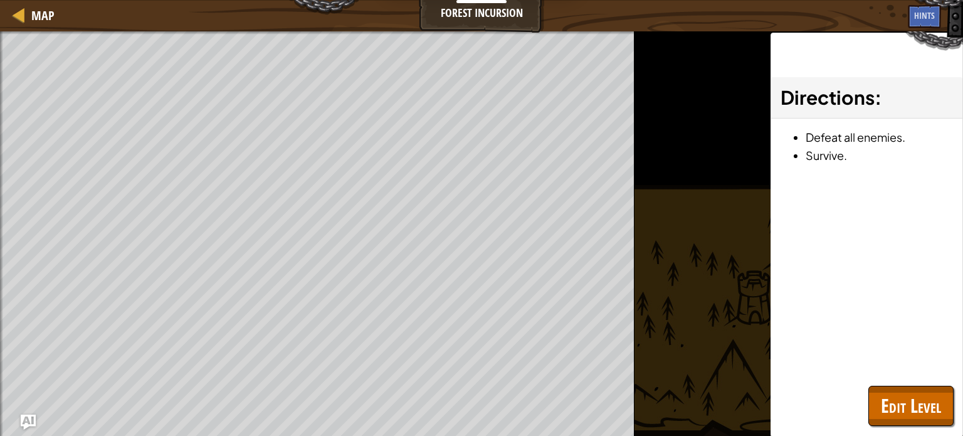
click at [486, 15] on div "Map Forest Incursion Game Menu Done Sign Up Hints Ask AI" at bounding box center [481, 15] width 963 height 31
click at [29, 21] on link "Map" at bounding box center [39, 15] width 29 height 17
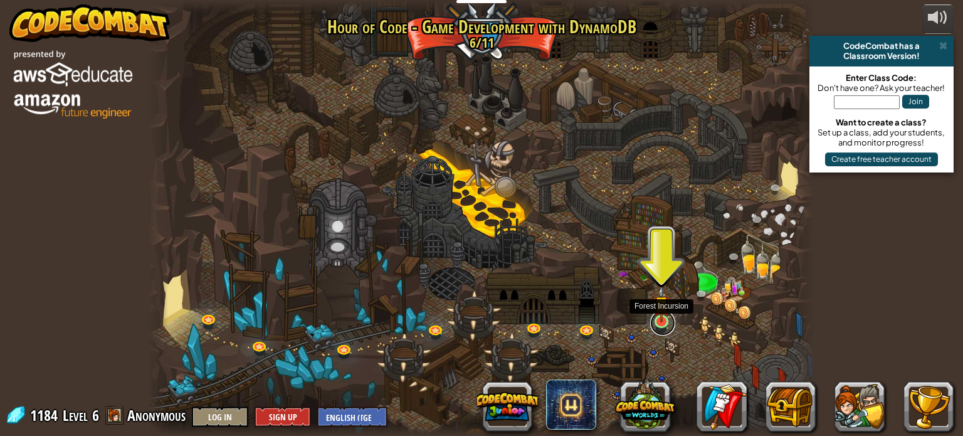
click at [664, 322] on link at bounding box center [662, 322] width 25 height 25
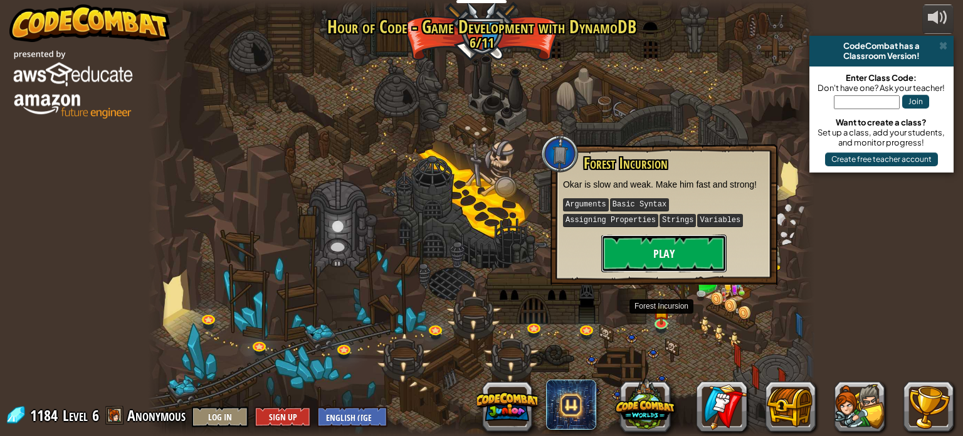
click at [662, 262] on button "Play" at bounding box center [663, 254] width 125 height 38
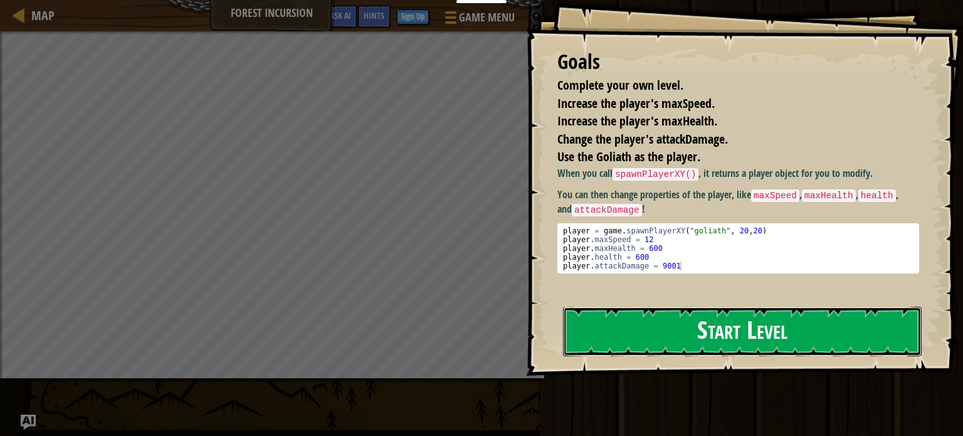
click at [646, 316] on button "Start Level" at bounding box center [742, 332] width 359 height 50
